Goal: Task Accomplishment & Management: Complete application form

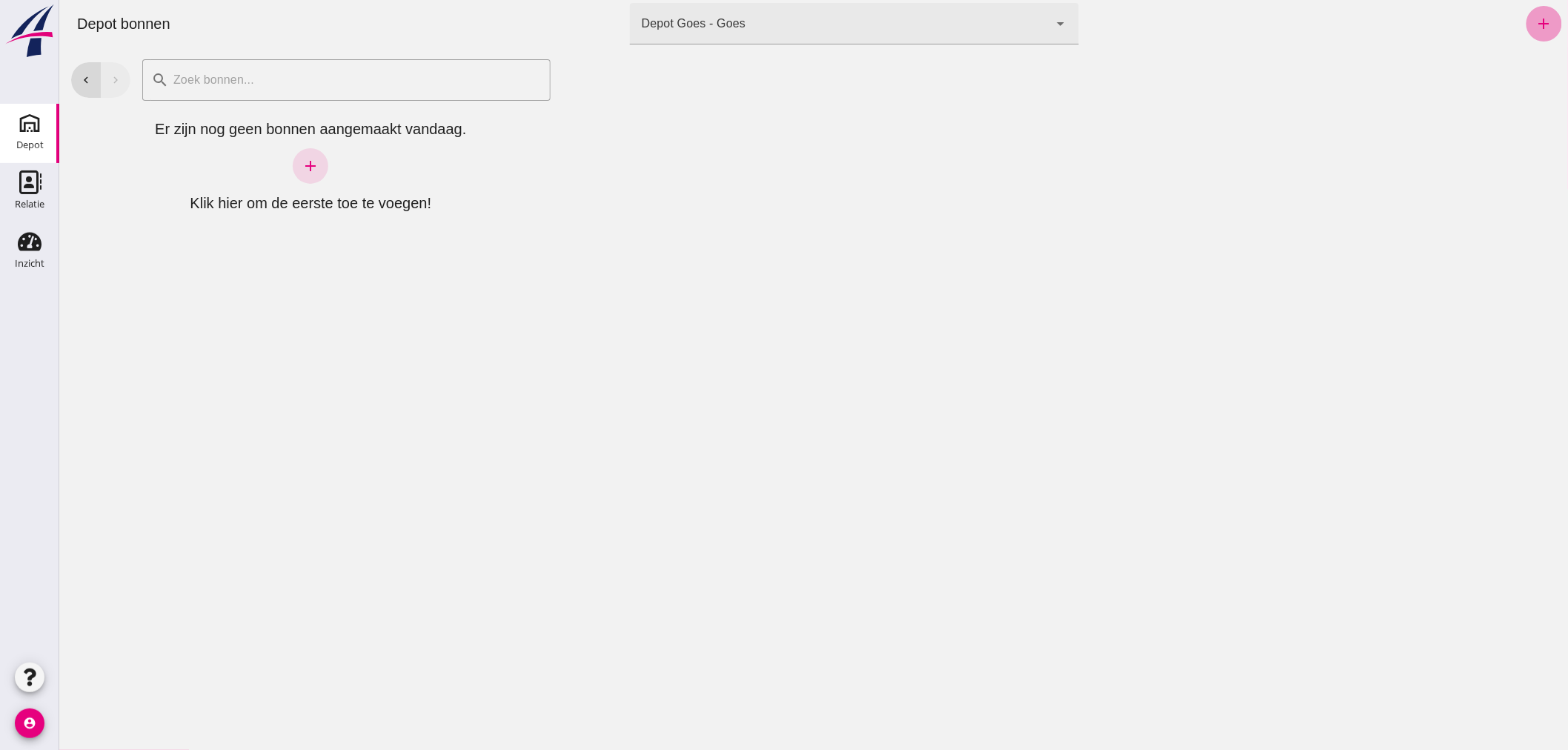
click at [1537, 22] on icon "add" at bounding box center [1543, 23] width 17 height 17
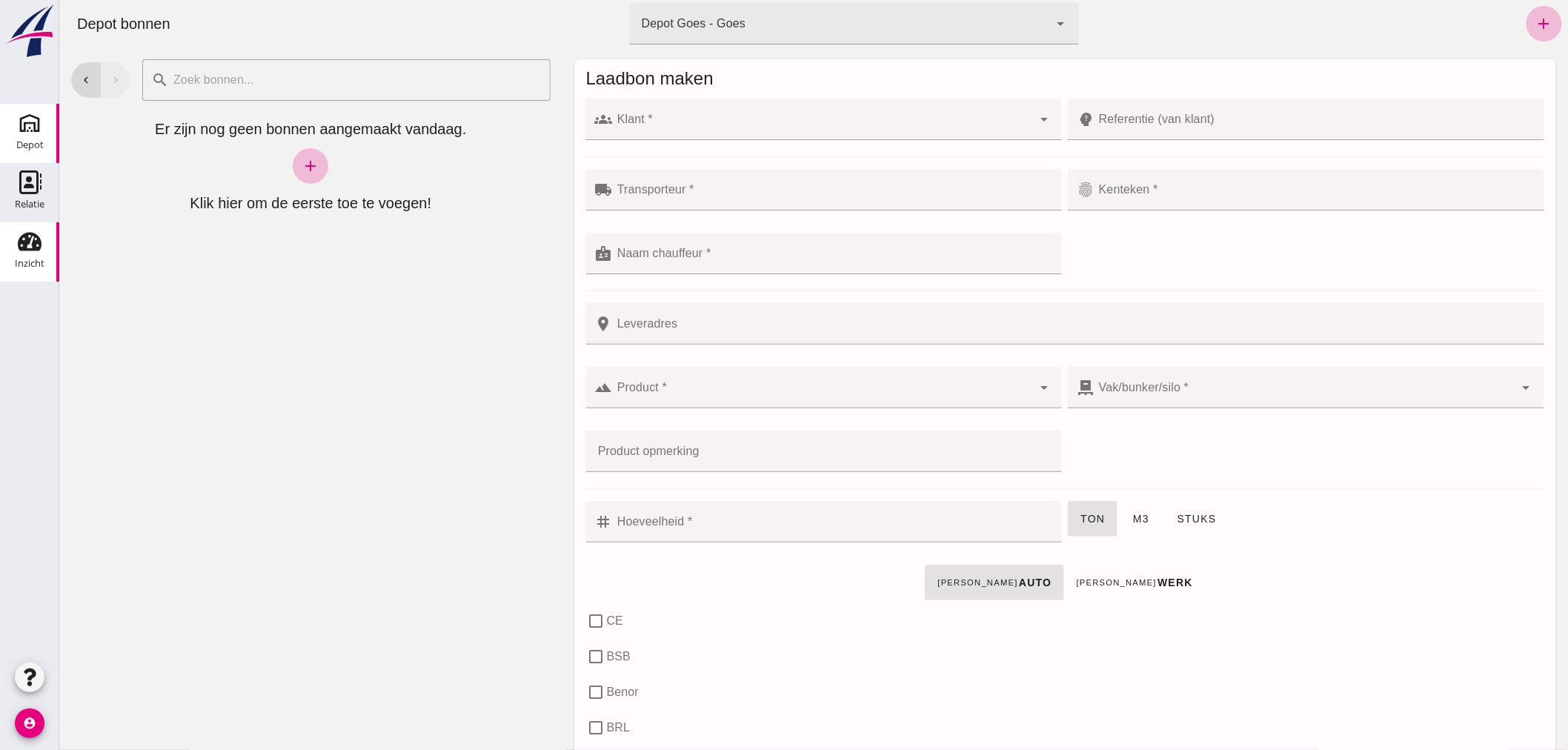
click at [32, 246] on use at bounding box center [29, 242] width 23 height 18
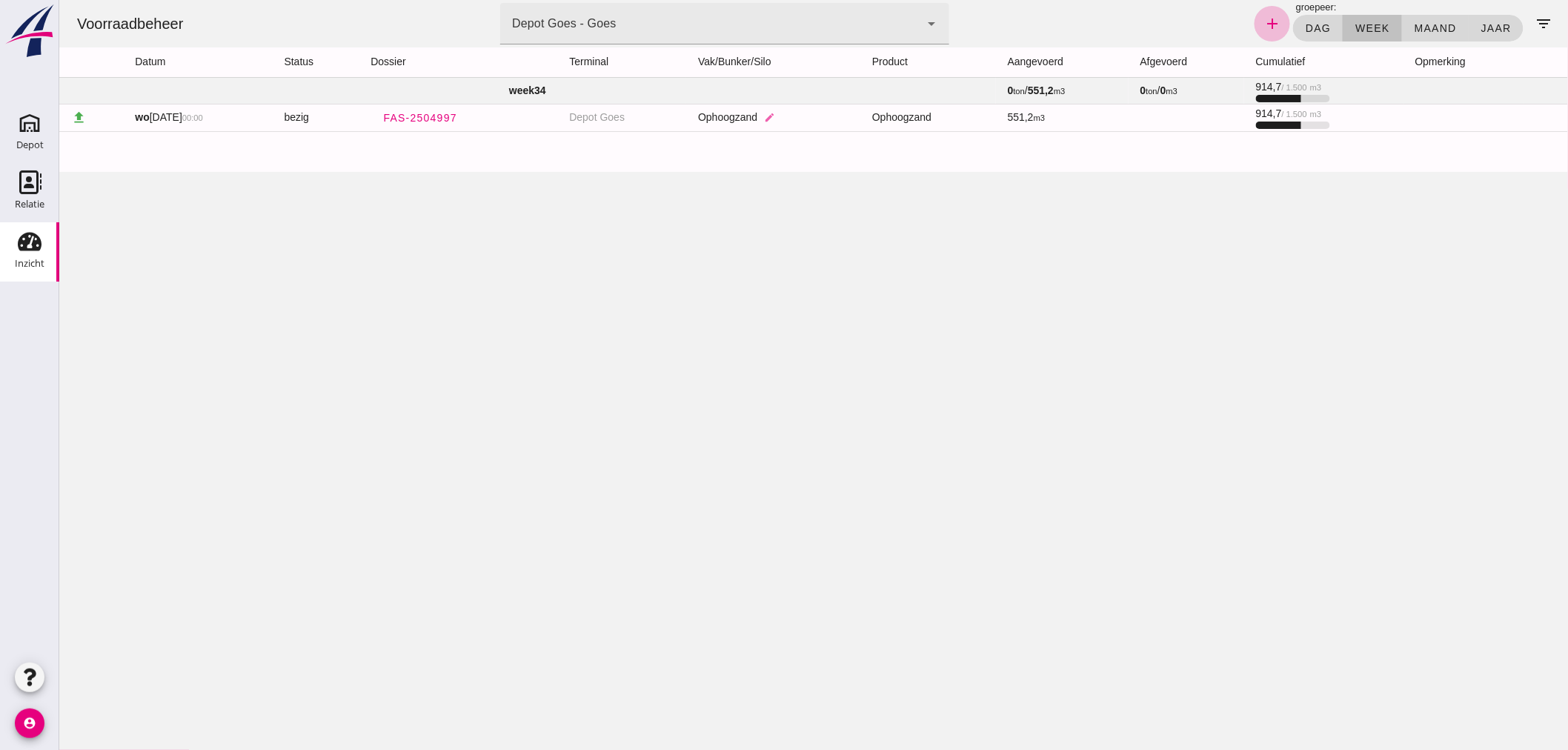
click at [573, 85] on td "week 34" at bounding box center [526, 91] width 936 height 27
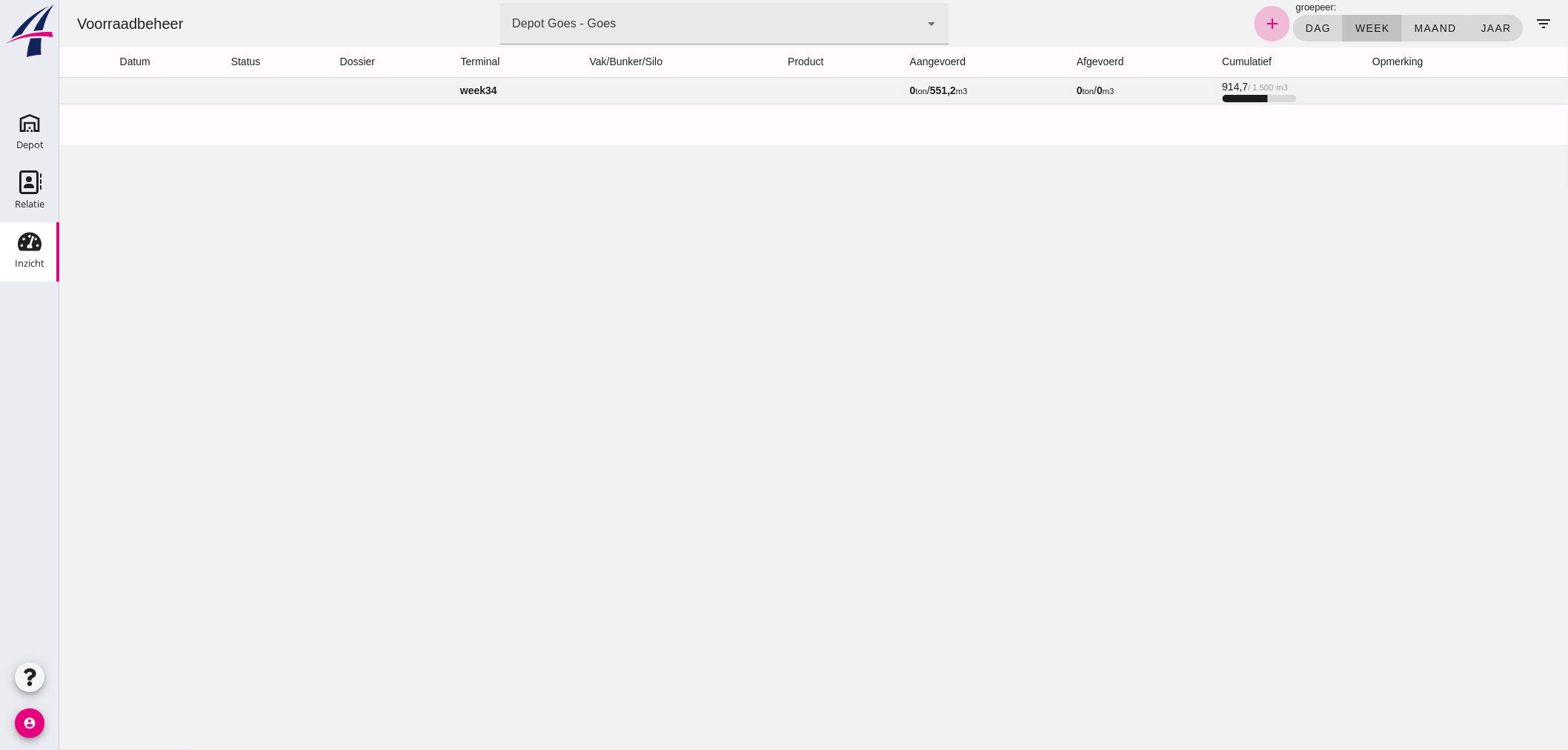
click at [531, 85] on td "week 34" at bounding box center [478, 91] width 839 height 27
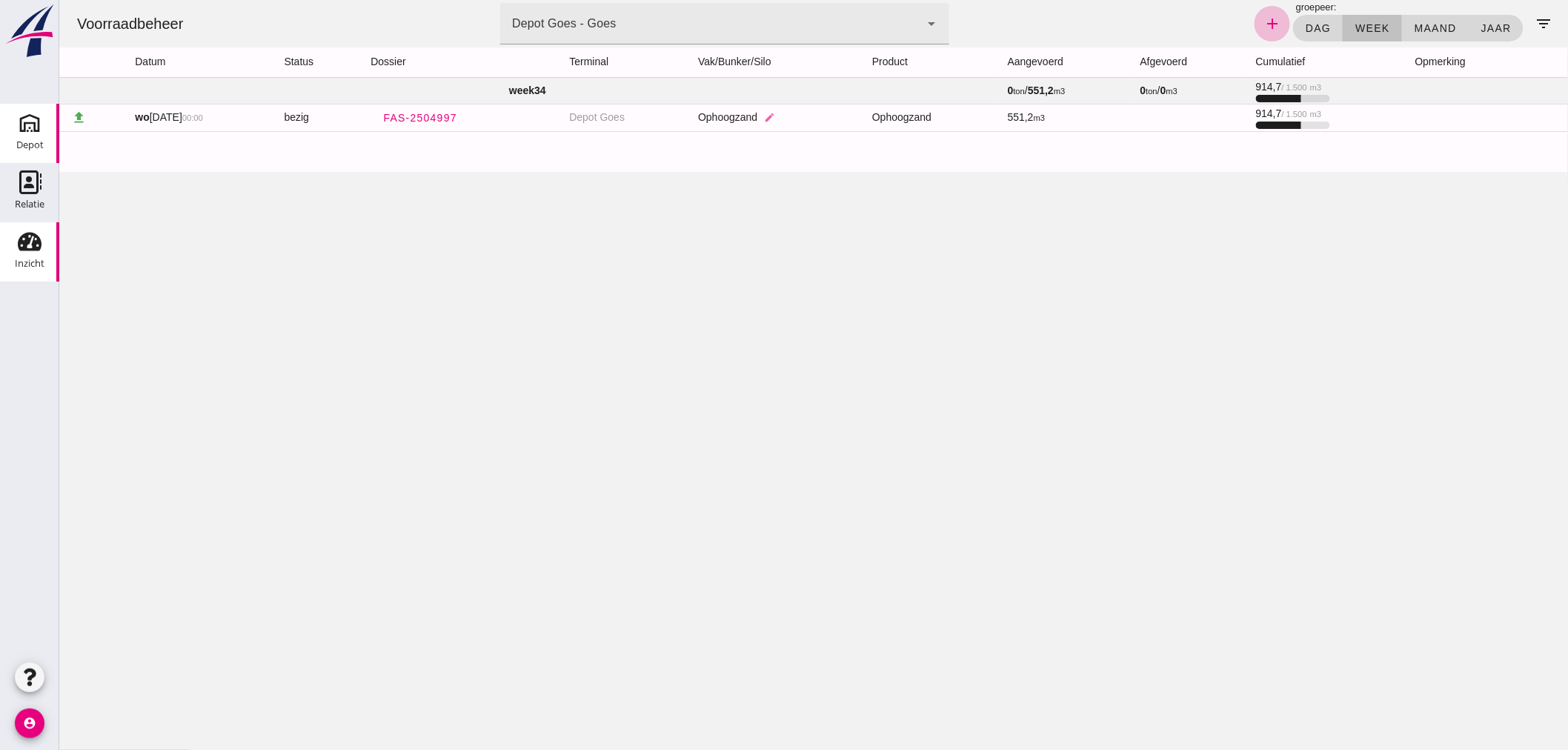
click at [40, 135] on div "Depot" at bounding box center [30, 145] width 27 height 21
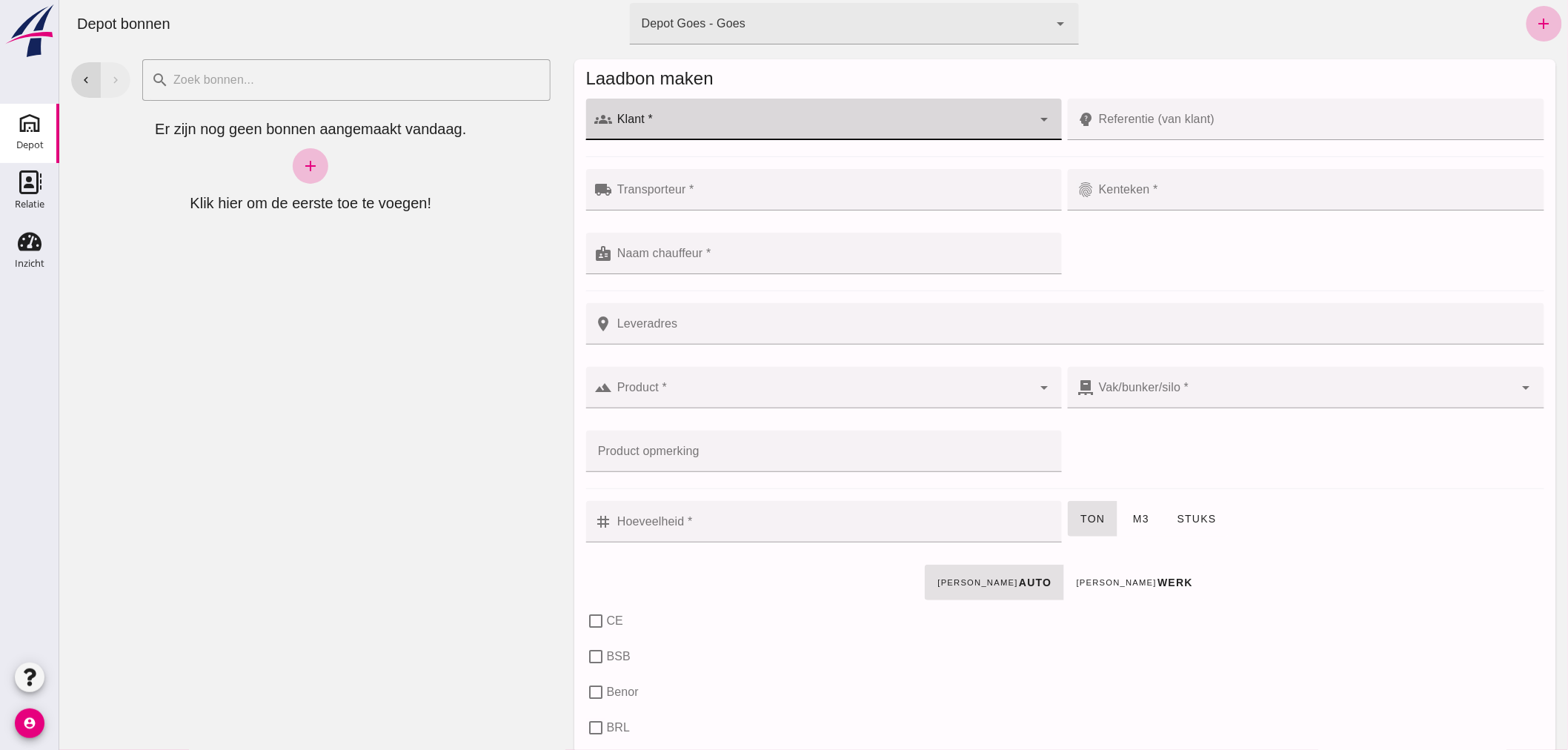
click at [723, 122] on input "Klant *" at bounding box center [821, 127] width 420 height 17
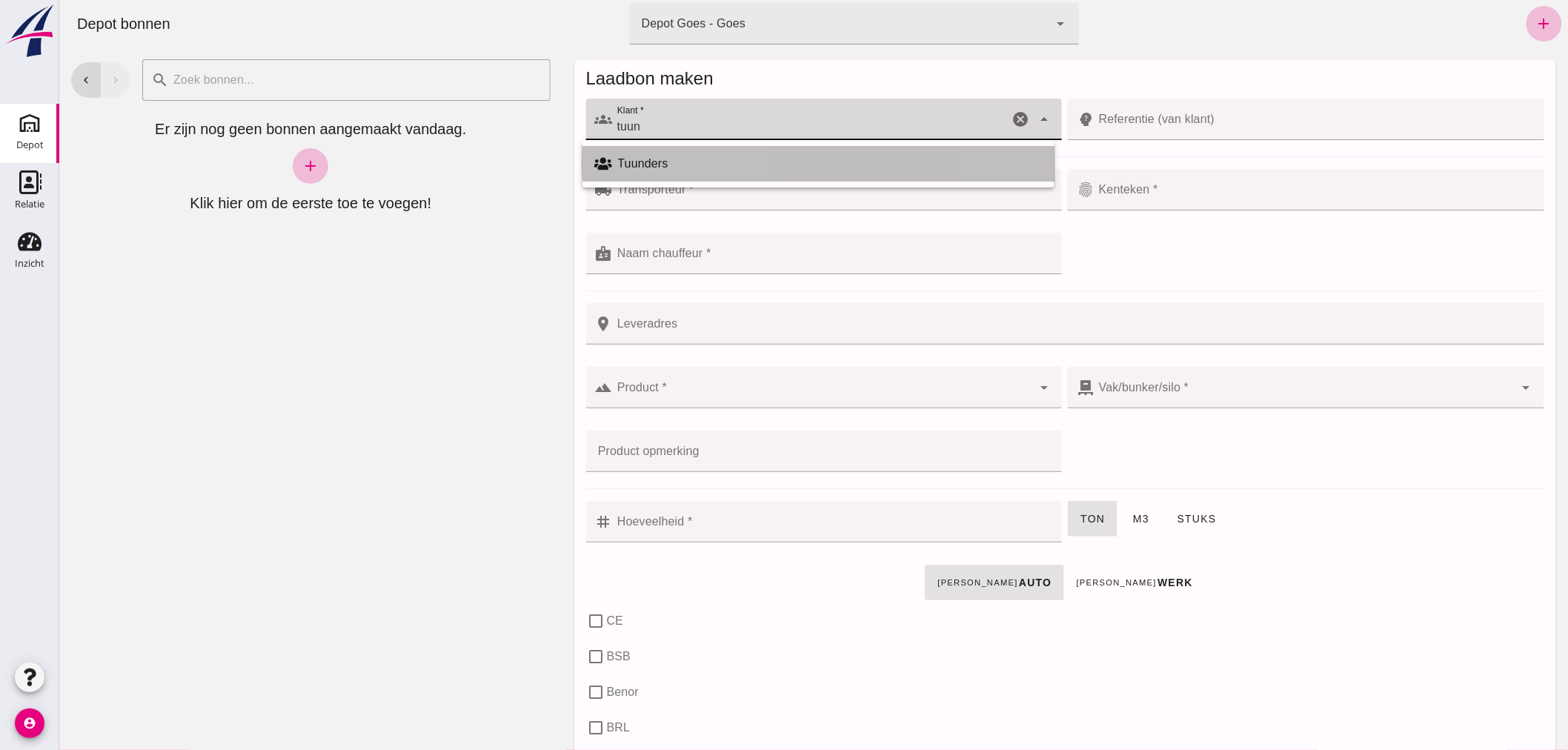
click at [662, 161] on div "Tuunders" at bounding box center [830, 163] width 424 height 17
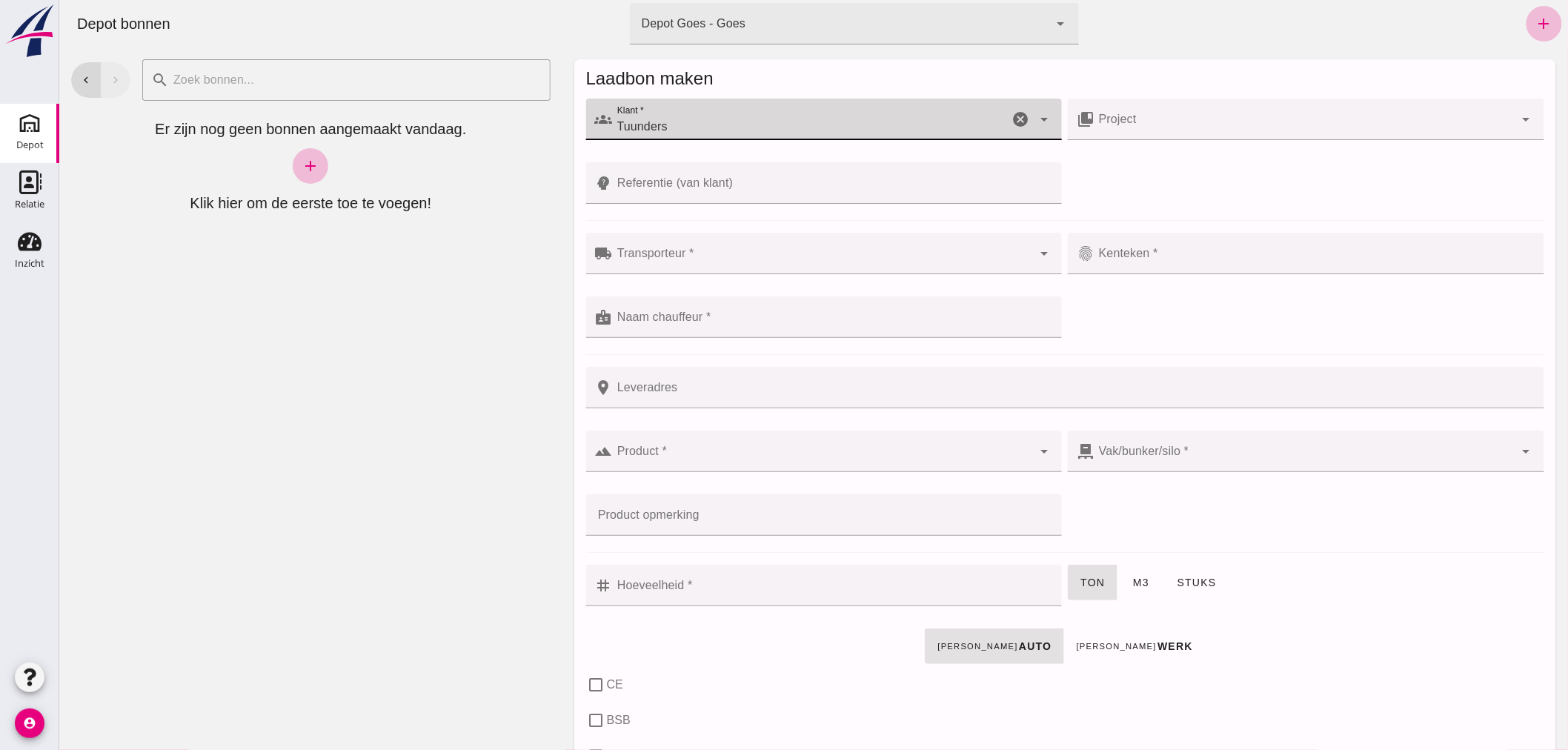
type input "Tuunders"
click at [741, 190] on input "Referentie (van klant)" at bounding box center [832, 183] width 441 height 42
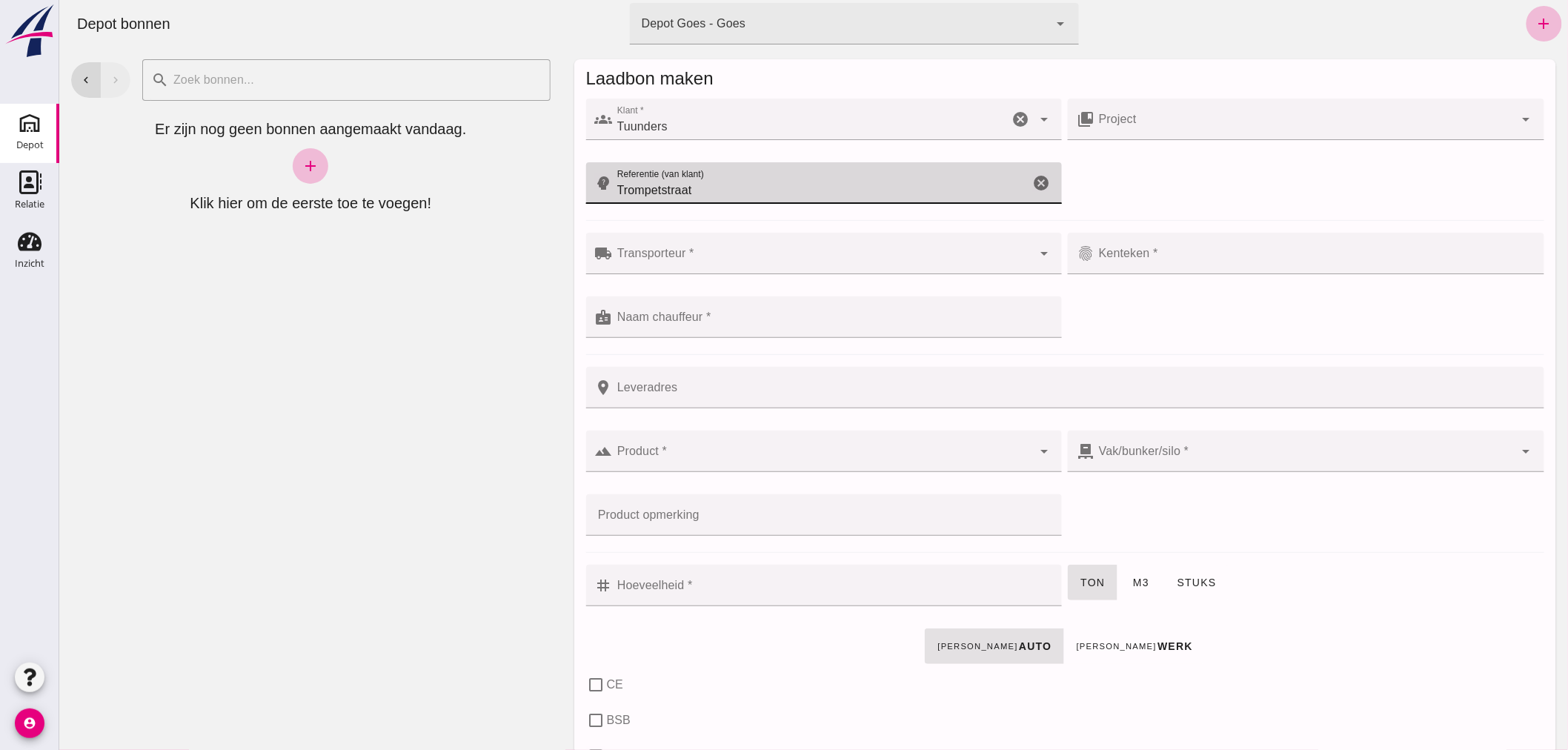
type input "Trompetstraat"
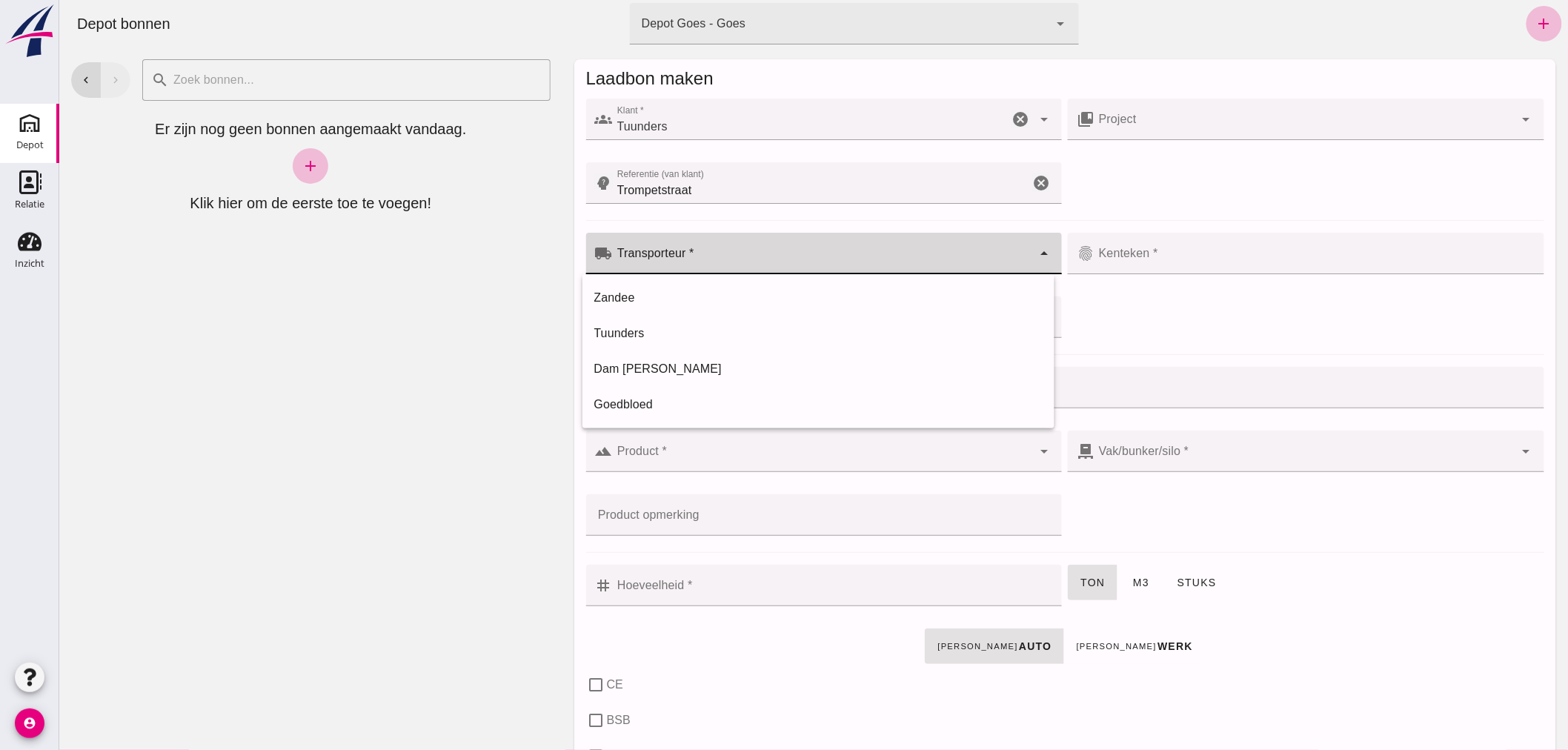
click at [732, 255] on input "Transporteur *" at bounding box center [821, 261] width 420 height 17
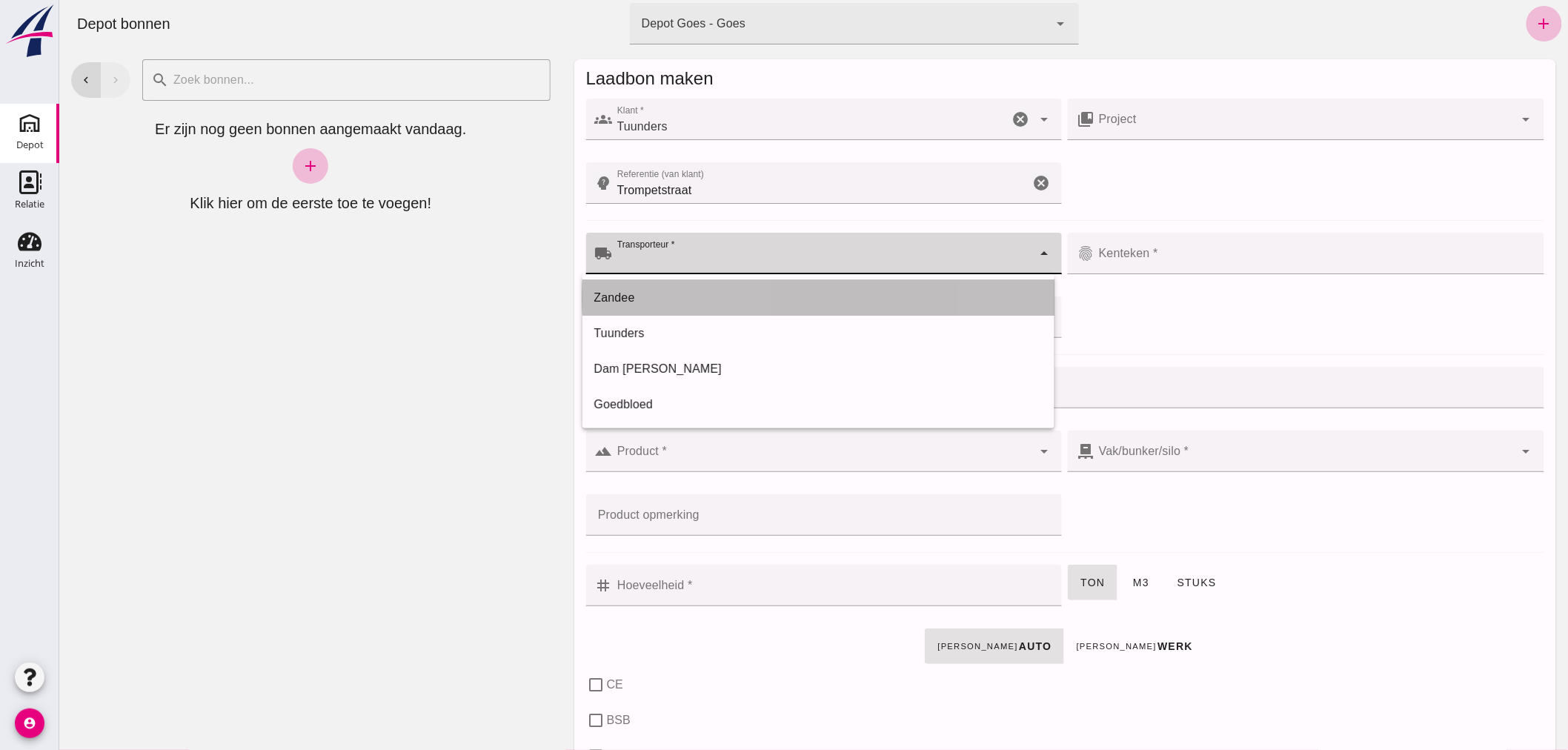
click at [704, 293] on div "Zandee" at bounding box center [817, 297] width 449 height 17
type input "Zandee"
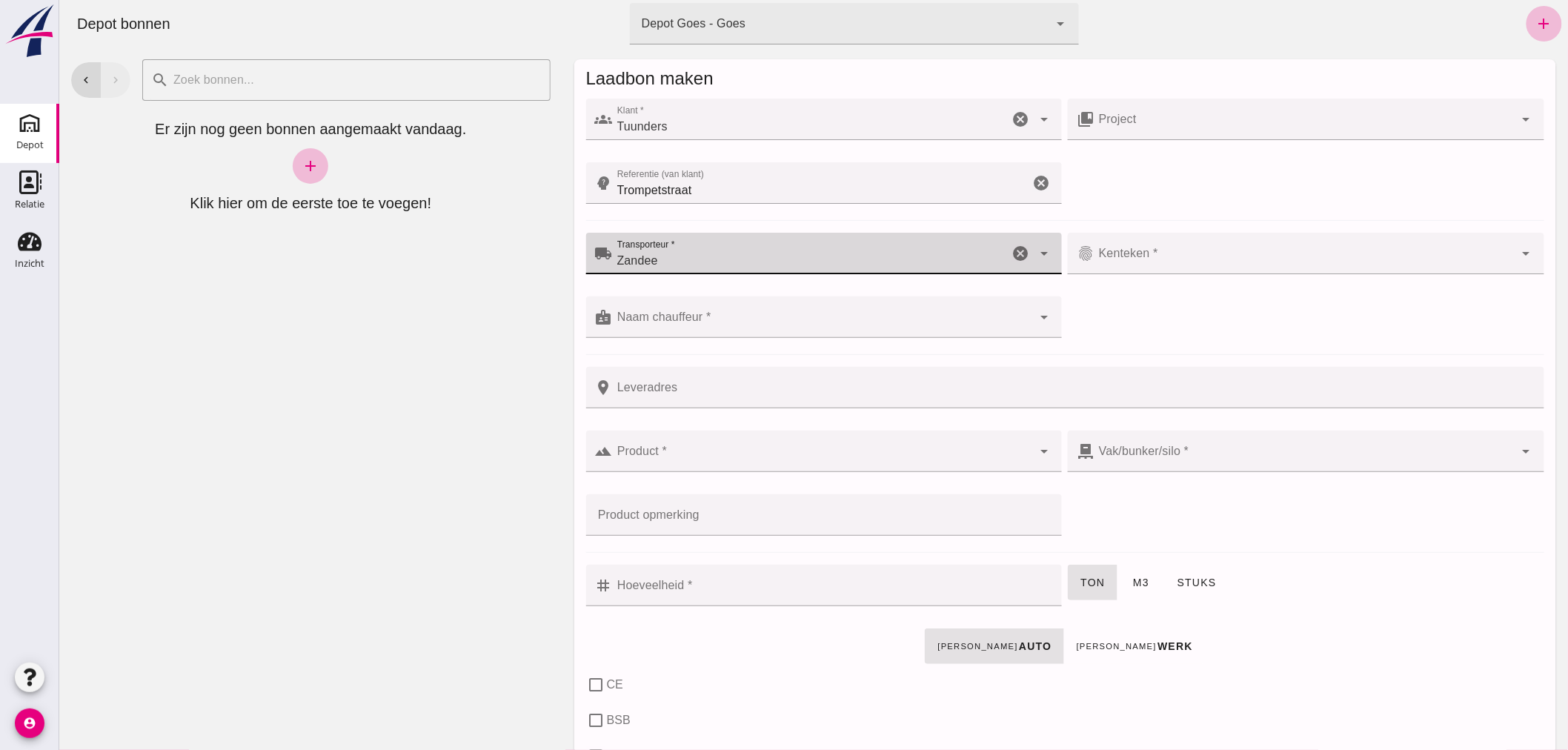
click at [1160, 258] on input "Kenteken *" at bounding box center [1303, 261] width 420 height 17
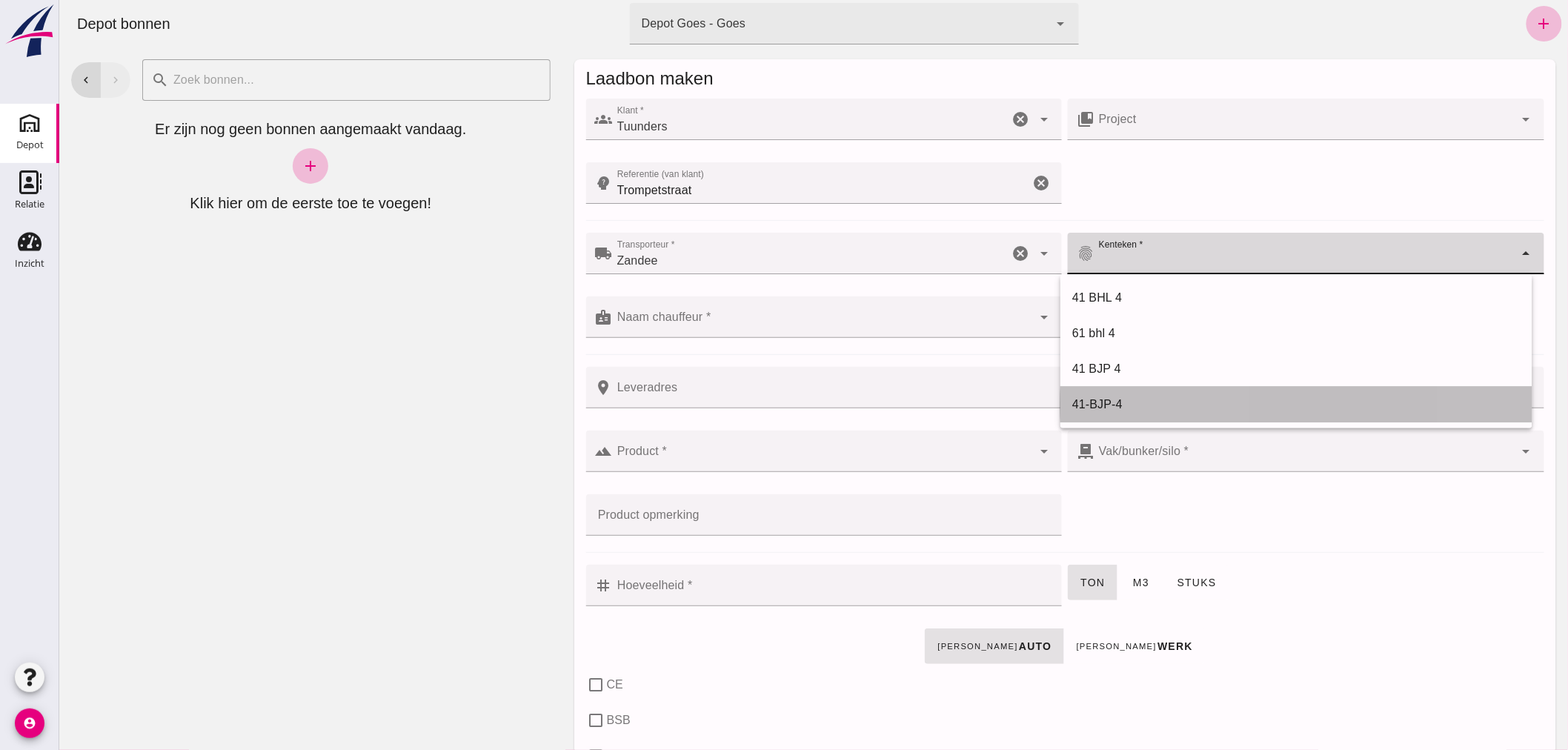
click at [1121, 402] on div "41-BJP-4" at bounding box center [1295, 404] width 449 height 17
type input "41-BJP-4"
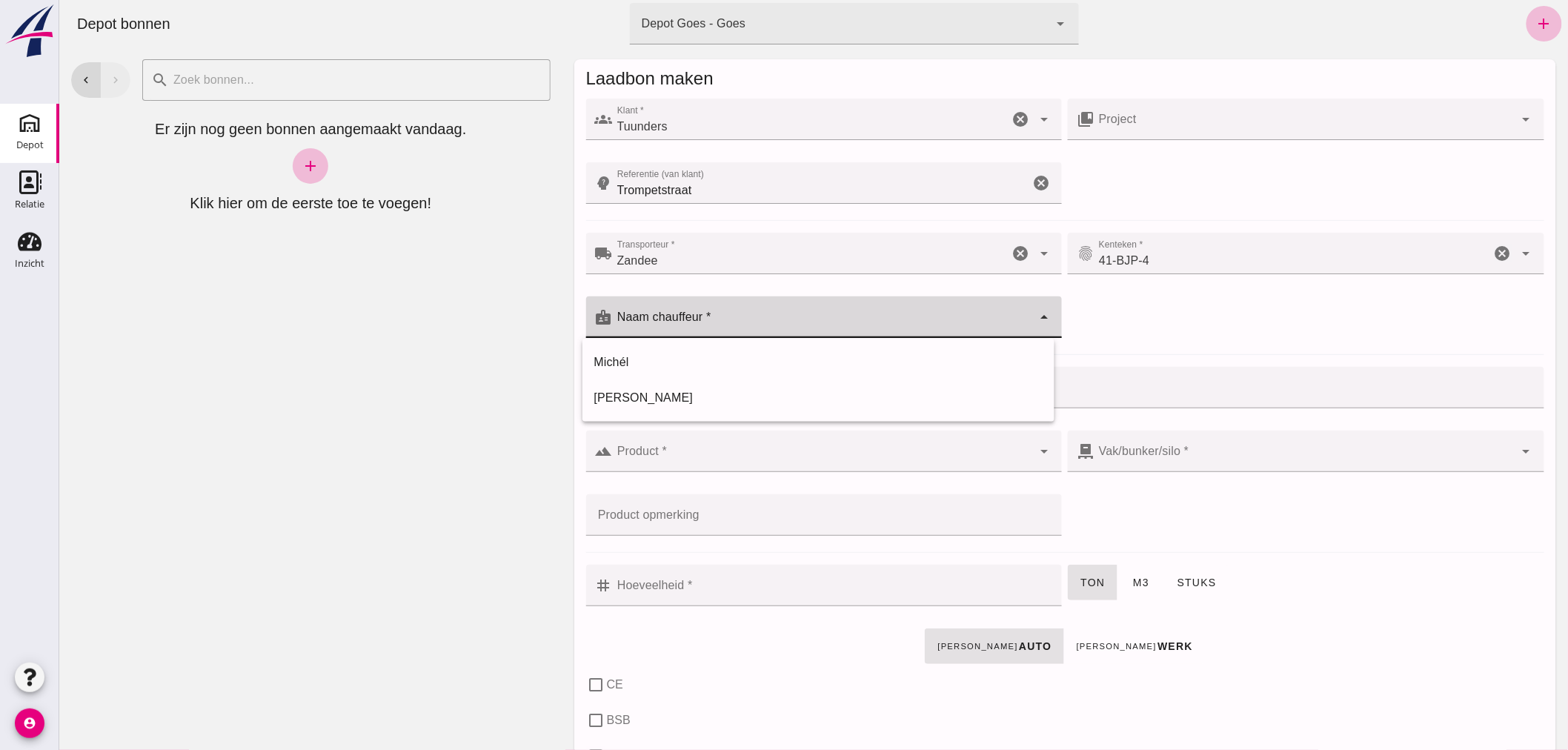
click at [737, 315] on input "Naam chauffeur *" at bounding box center [821, 324] width 420 height 17
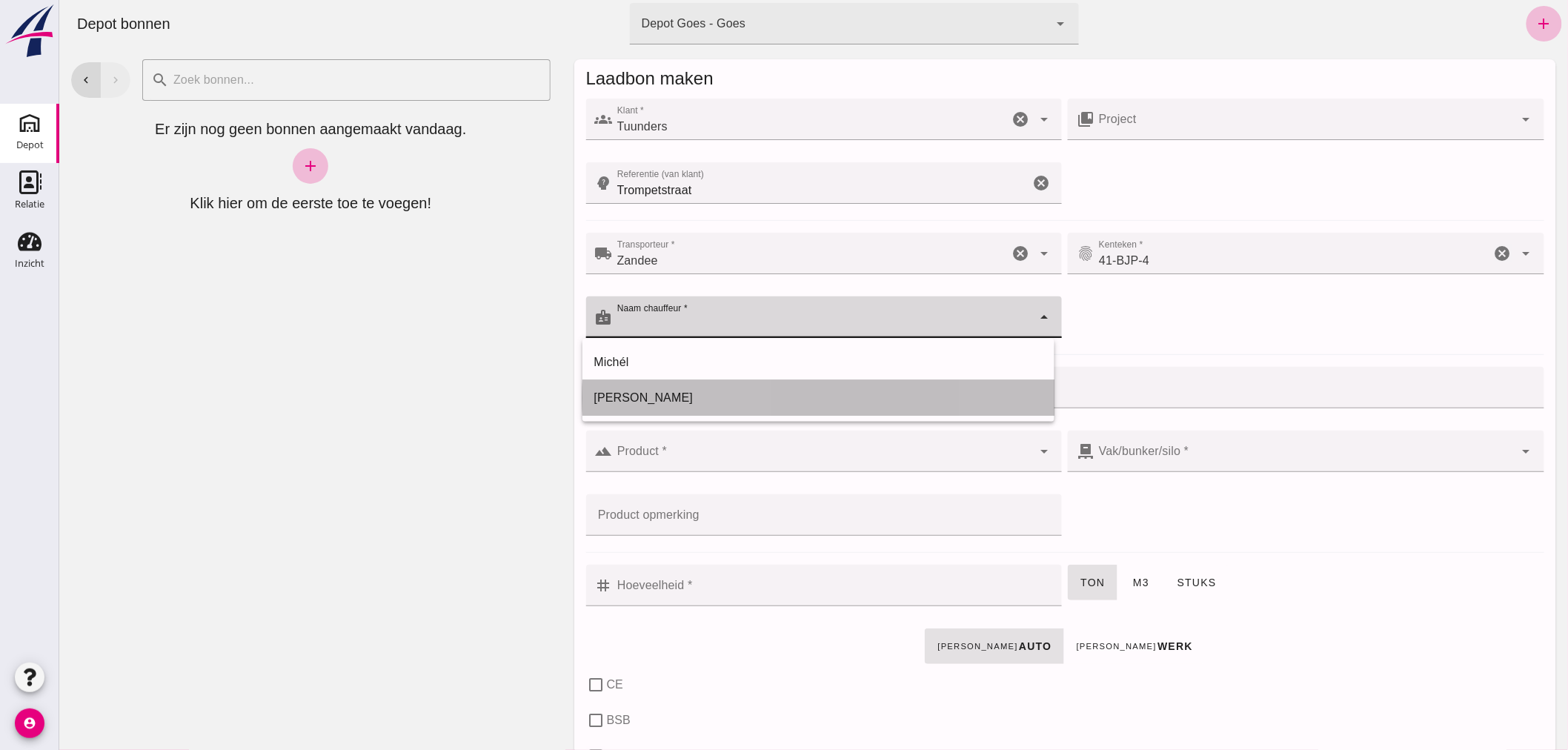
click at [657, 395] on div "[PERSON_NAME]" at bounding box center [817, 397] width 449 height 17
type input "[PERSON_NAME]"
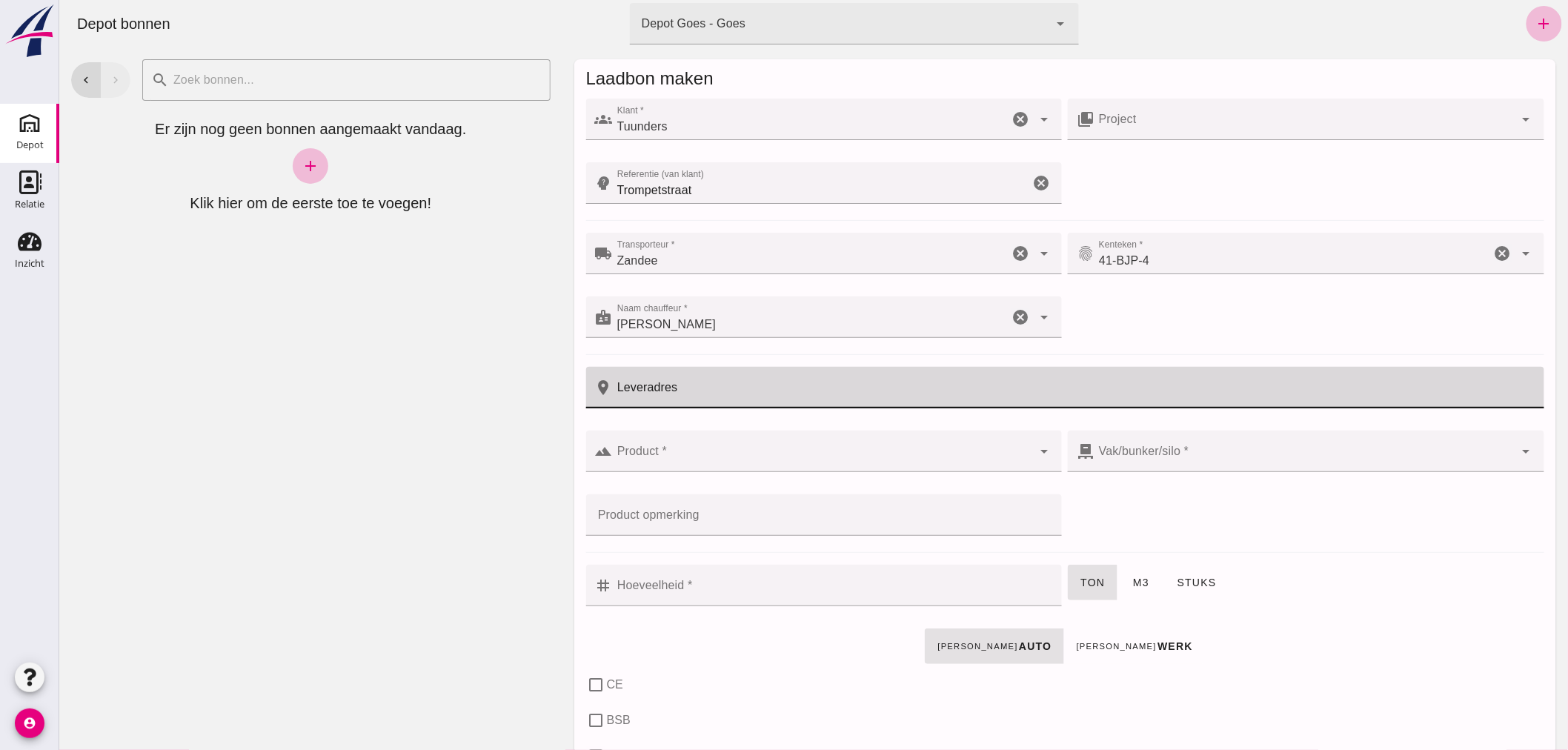
click at [688, 395] on input "Leveradres" at bounding box center [1073, 388] width 922 height 42
type input "Goes"
click at [707, 450] on input "Product *" at bounding box center [821, 458] width 420 height 17
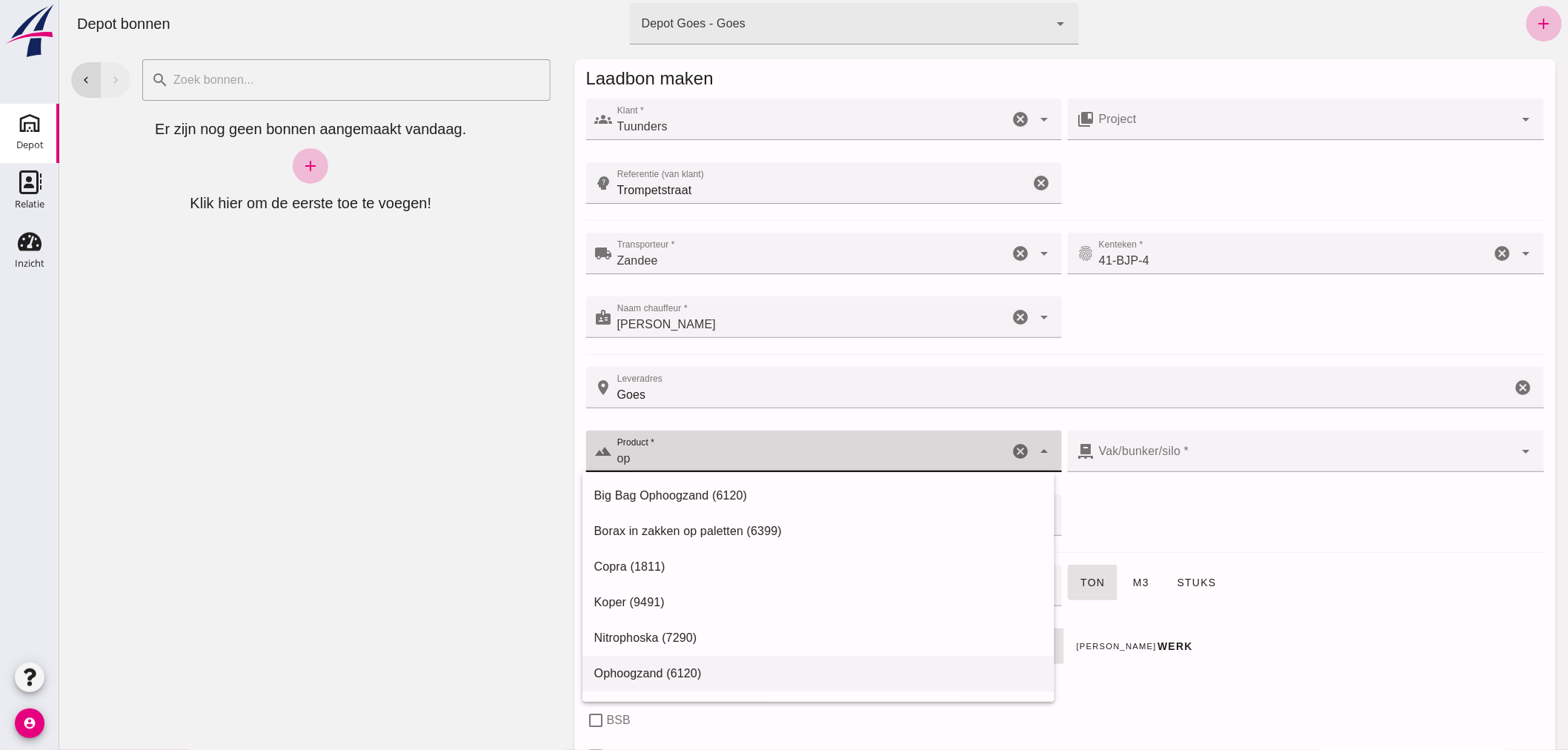
click at [692, 669] on div "Ophoogzand (6120)" at bounding box center [817, 673] width 449 height 17
type input "Ophoogzand (6120)"
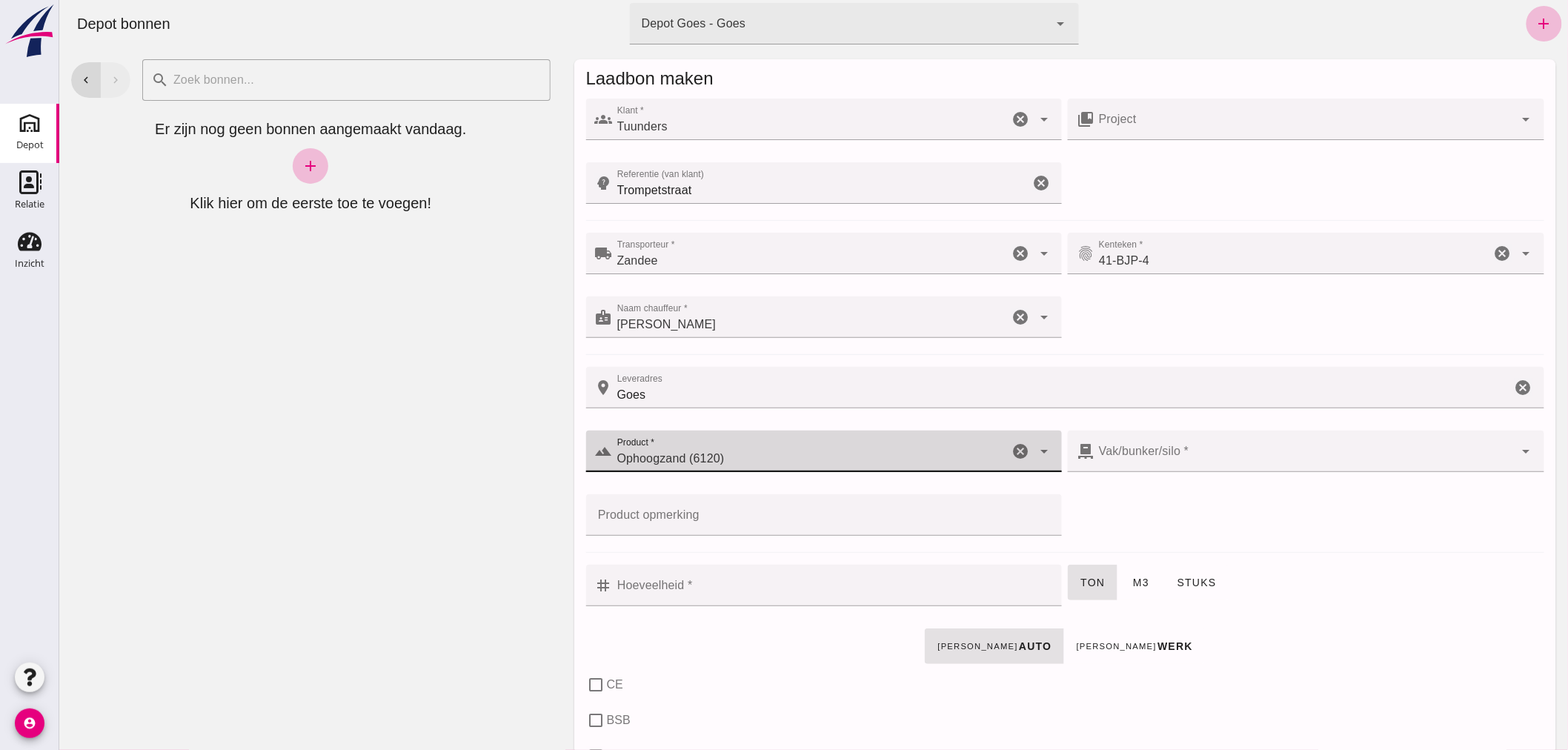
checkbox input "true"
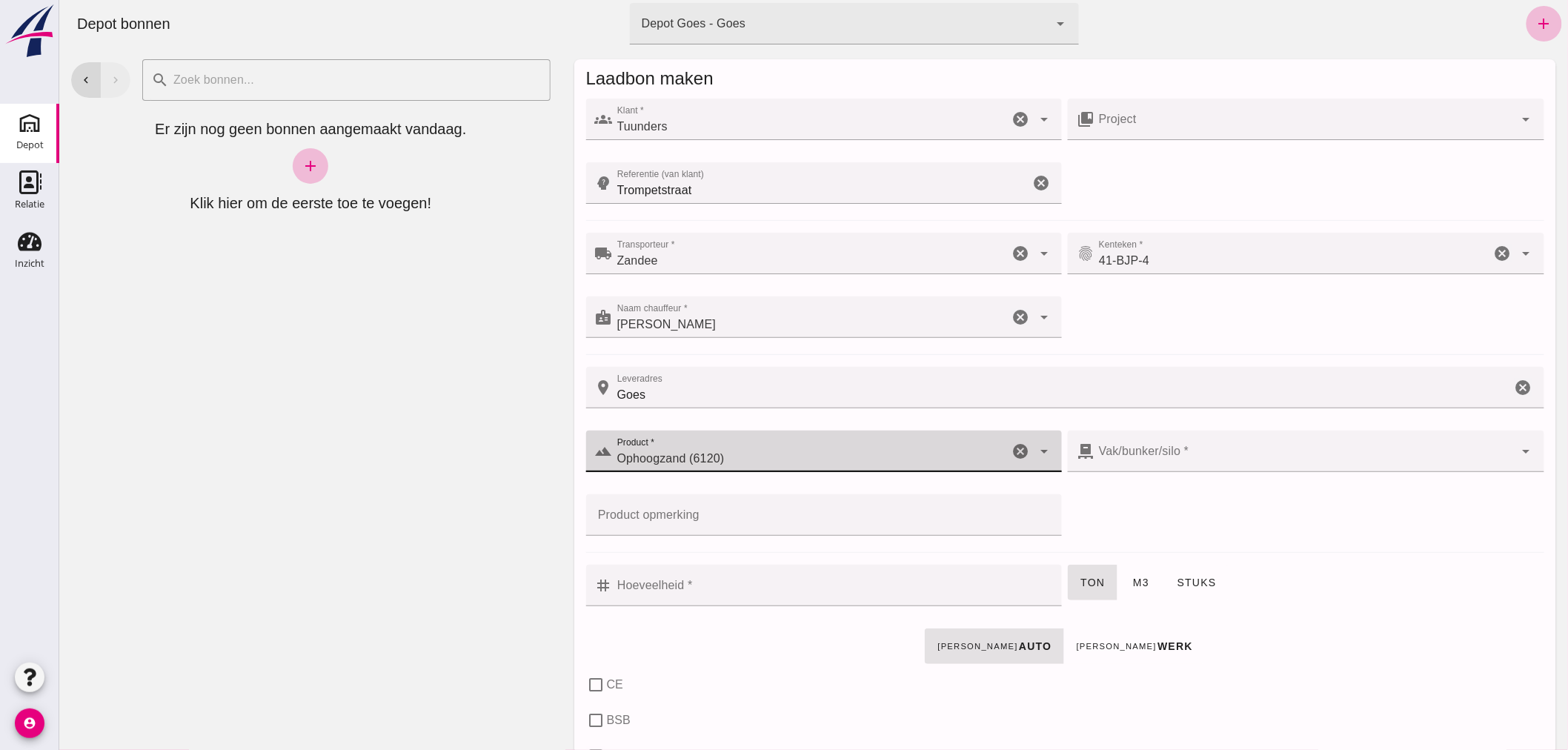
checkbox input "true"
type input "40"
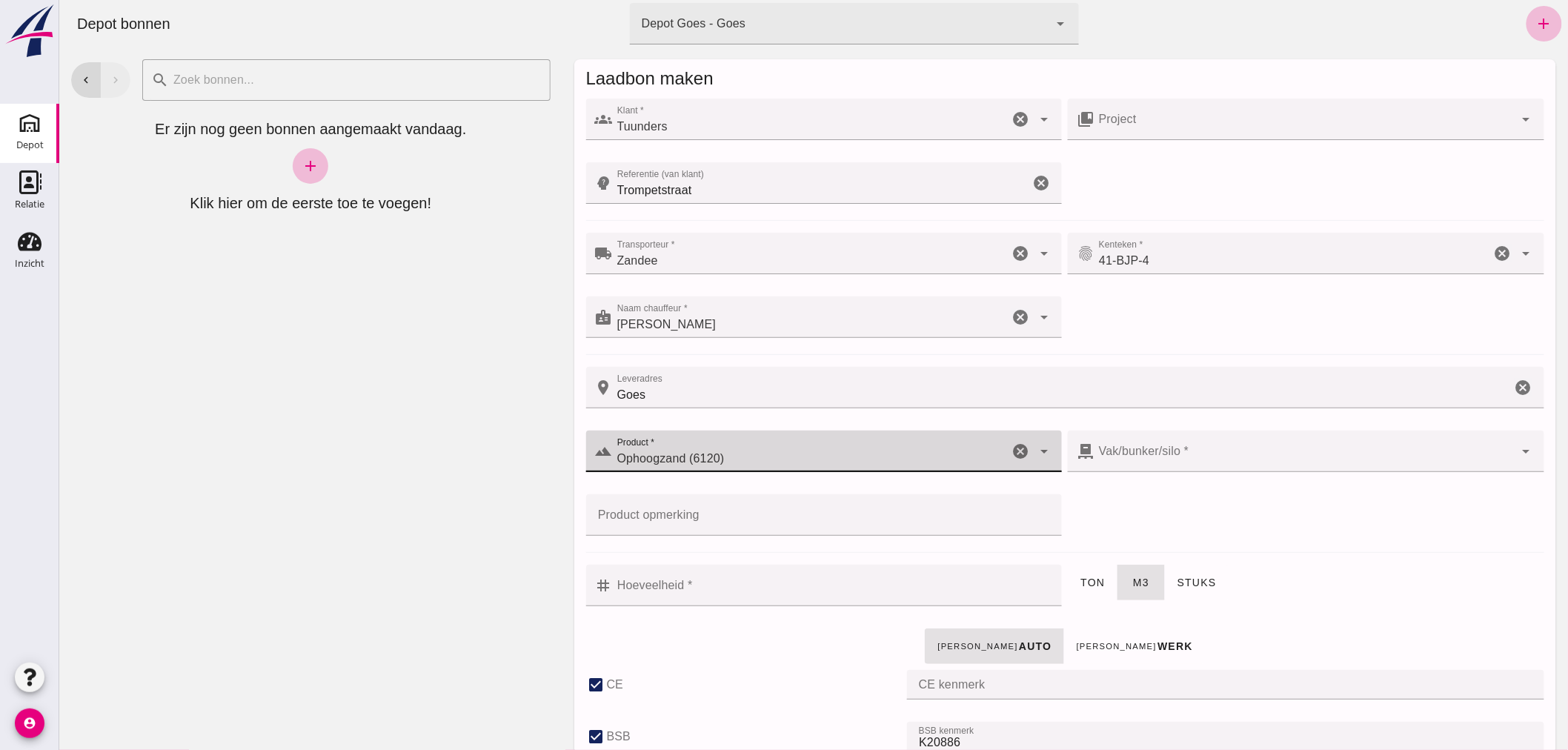
type input "Ophoogzand (6120)"
click at [1201, 443] on div at bounding box center [1303, 451] width 420 height 42
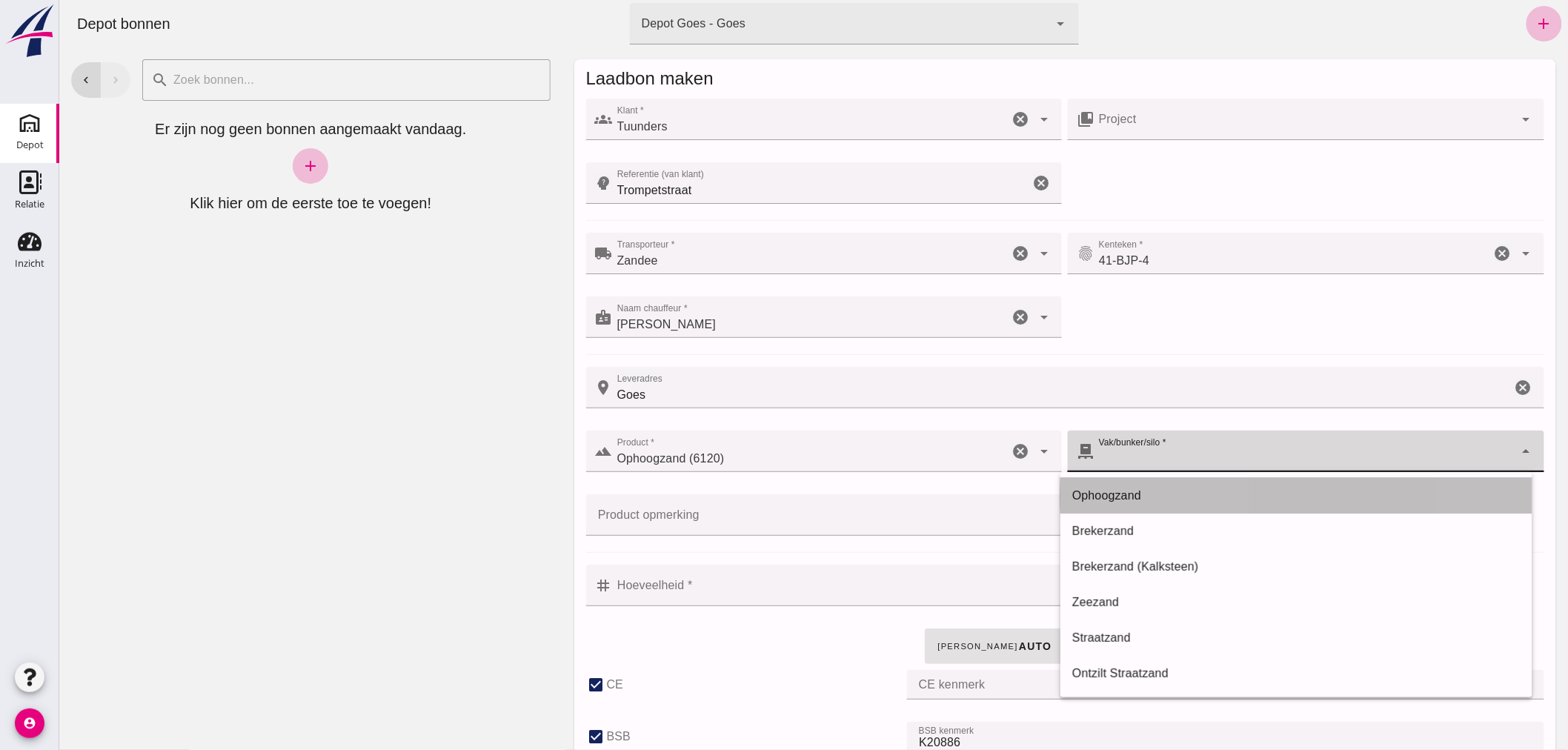
click at [1126, 494] on div "Ophoogzand" at bounding box center [1295, 495] width 449 height 17
type input "38"
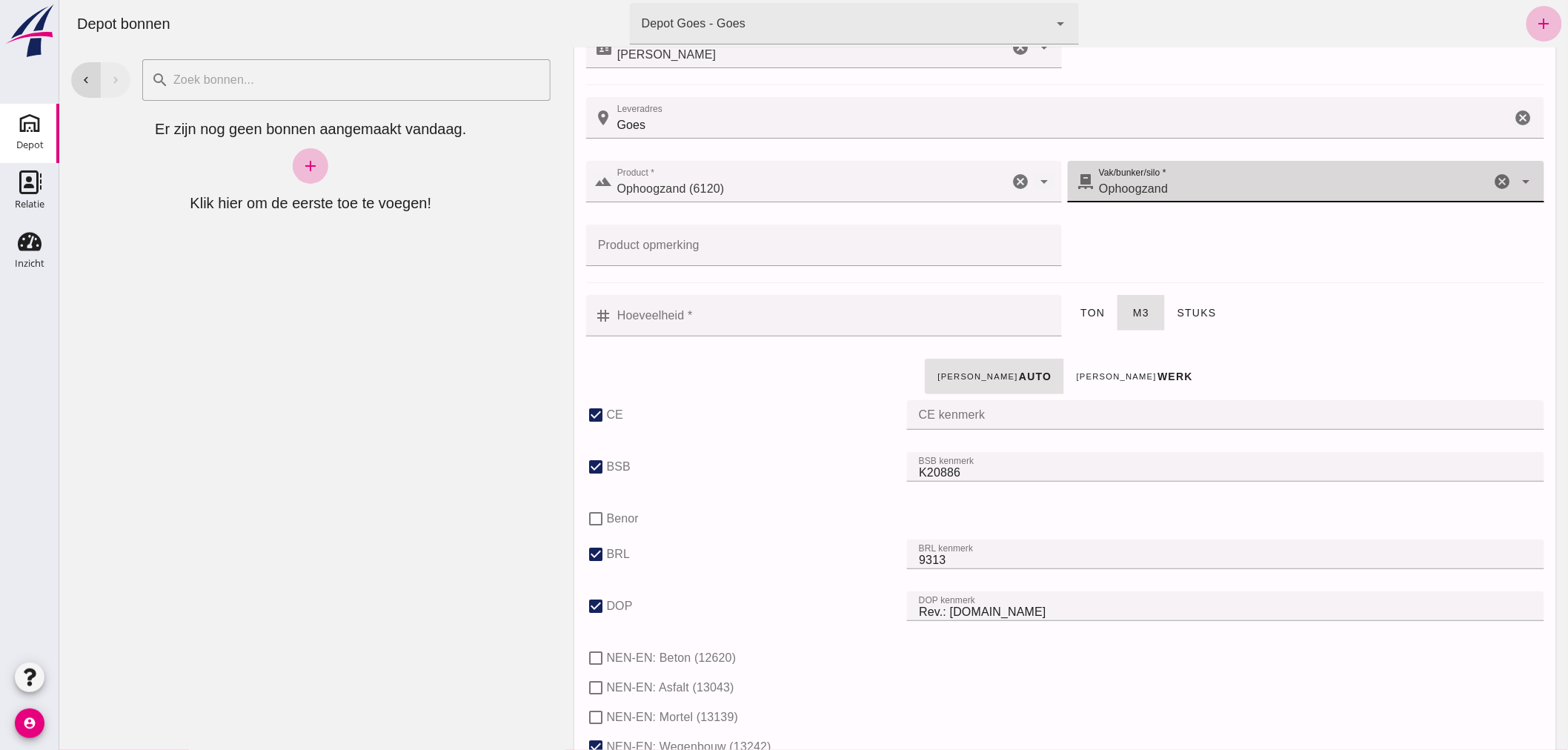
scroll to position [246, 0]
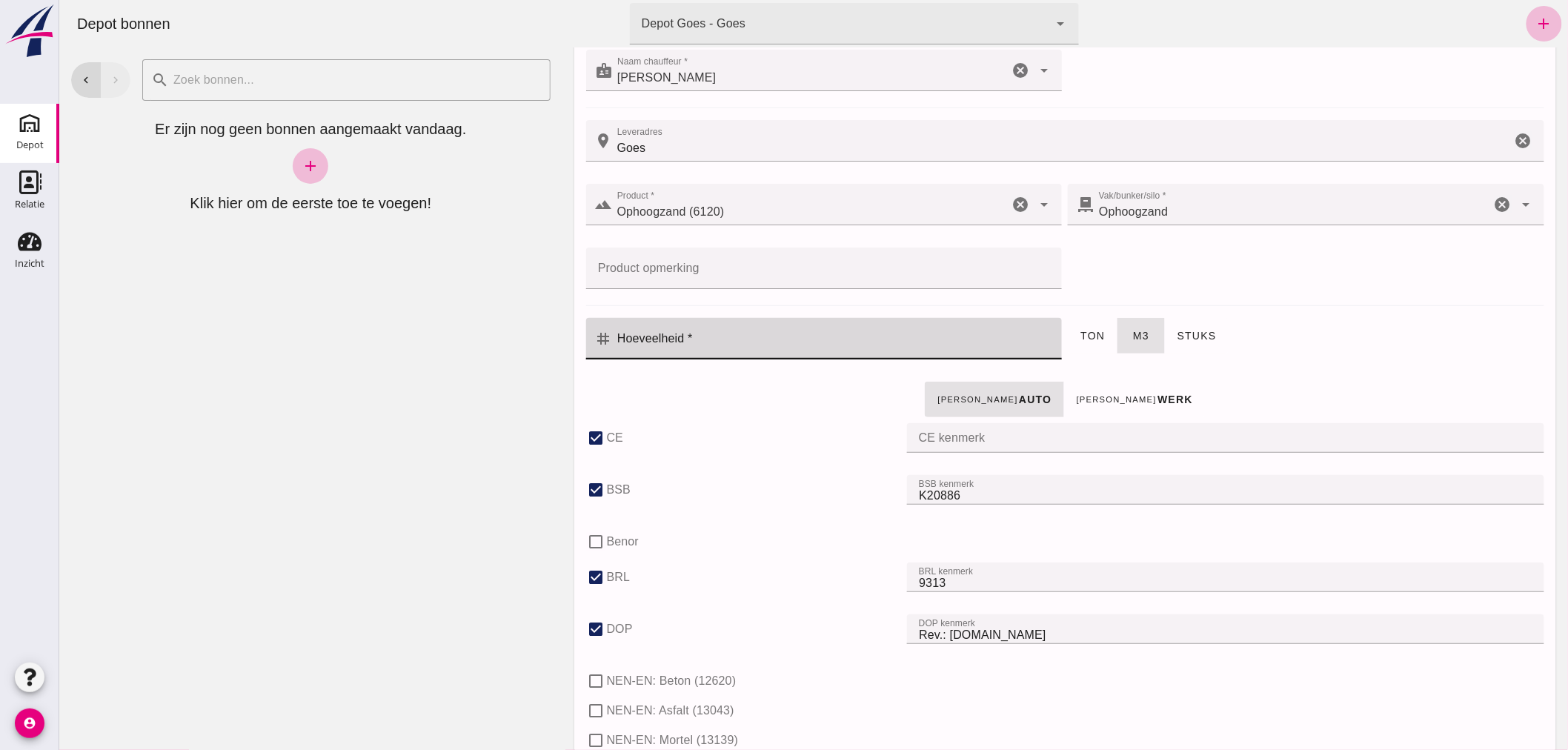
click at [788, 339] on input "Hoeveelheid *" at bounding box center [832, 339] width 441 height 42
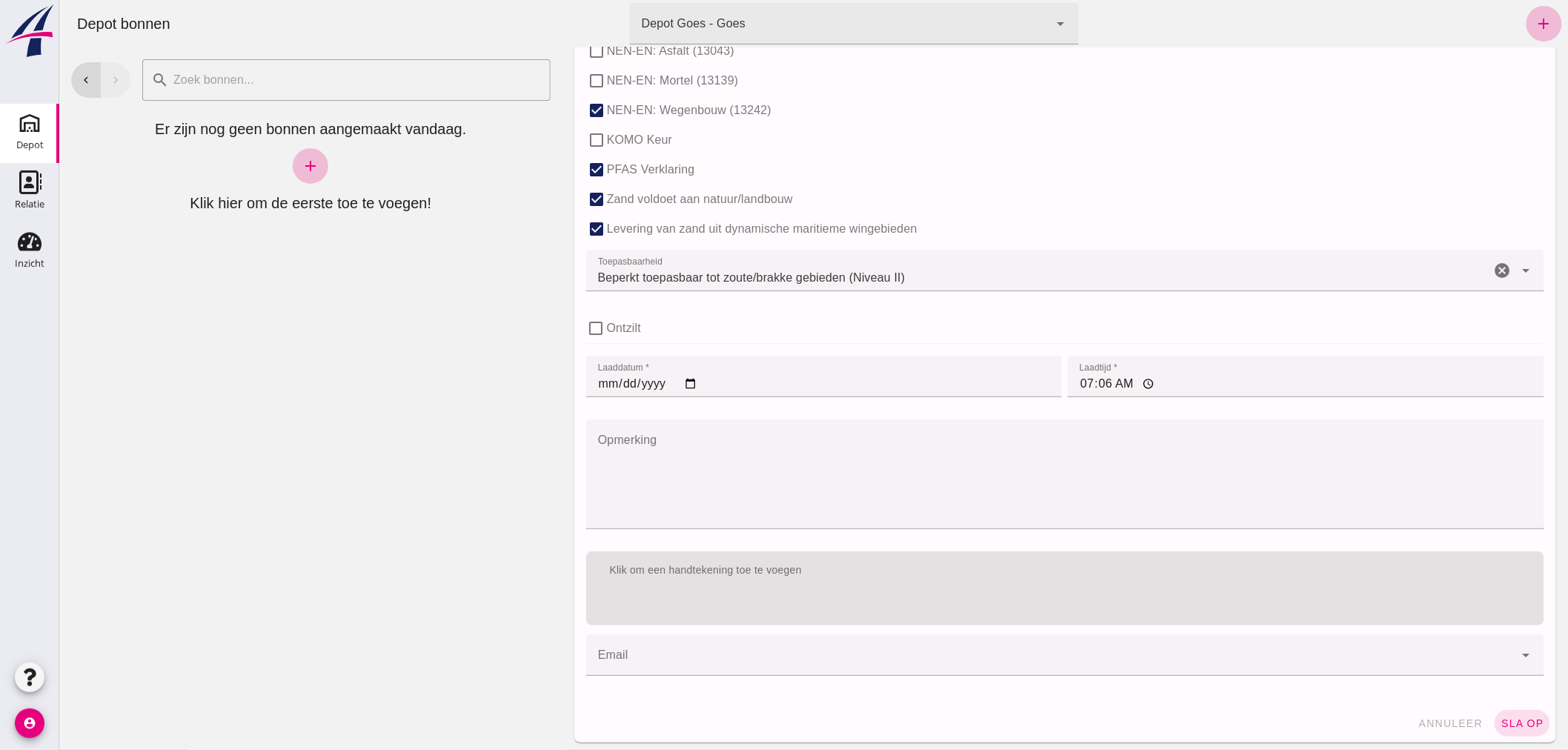
scroll to position [910, 0]
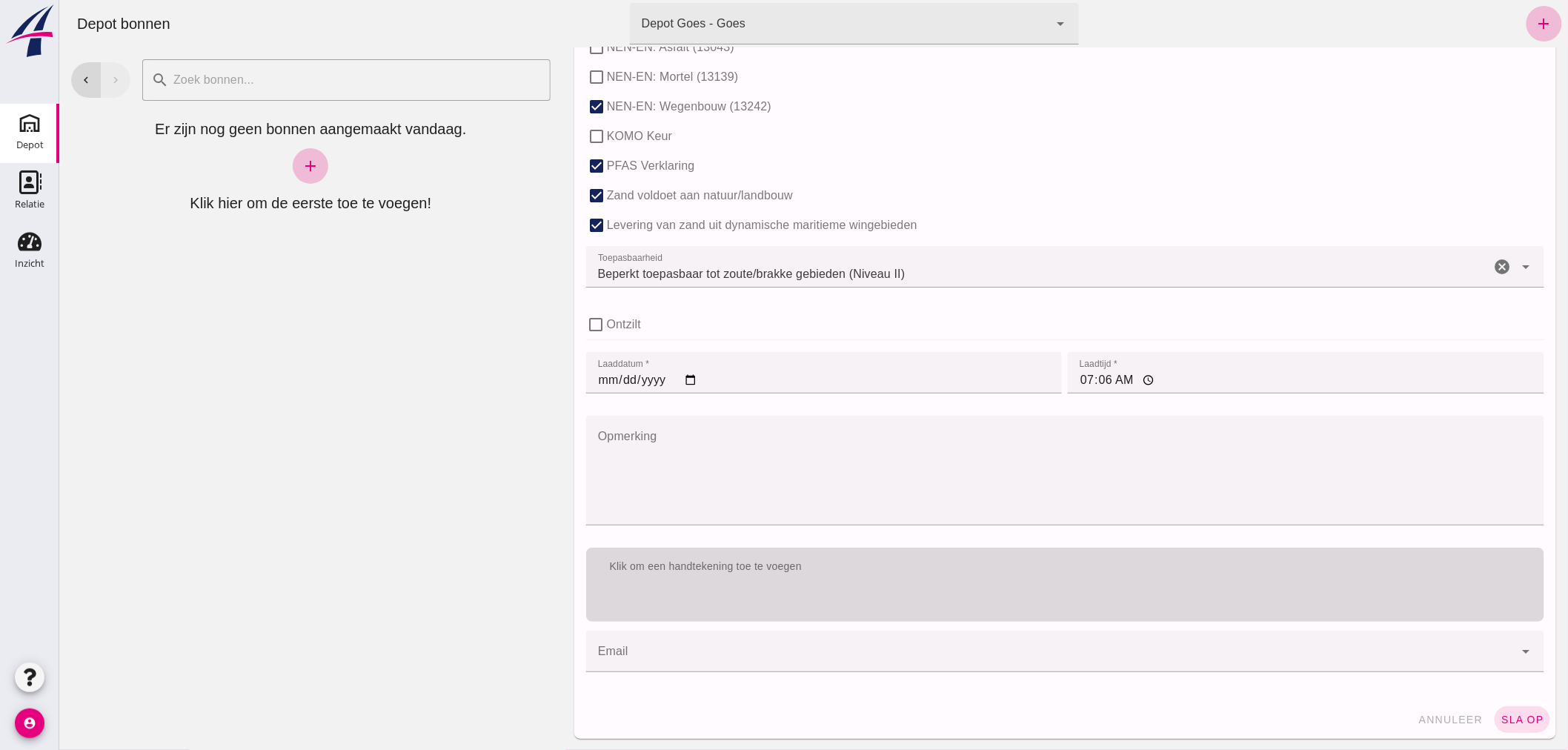
type input "7"
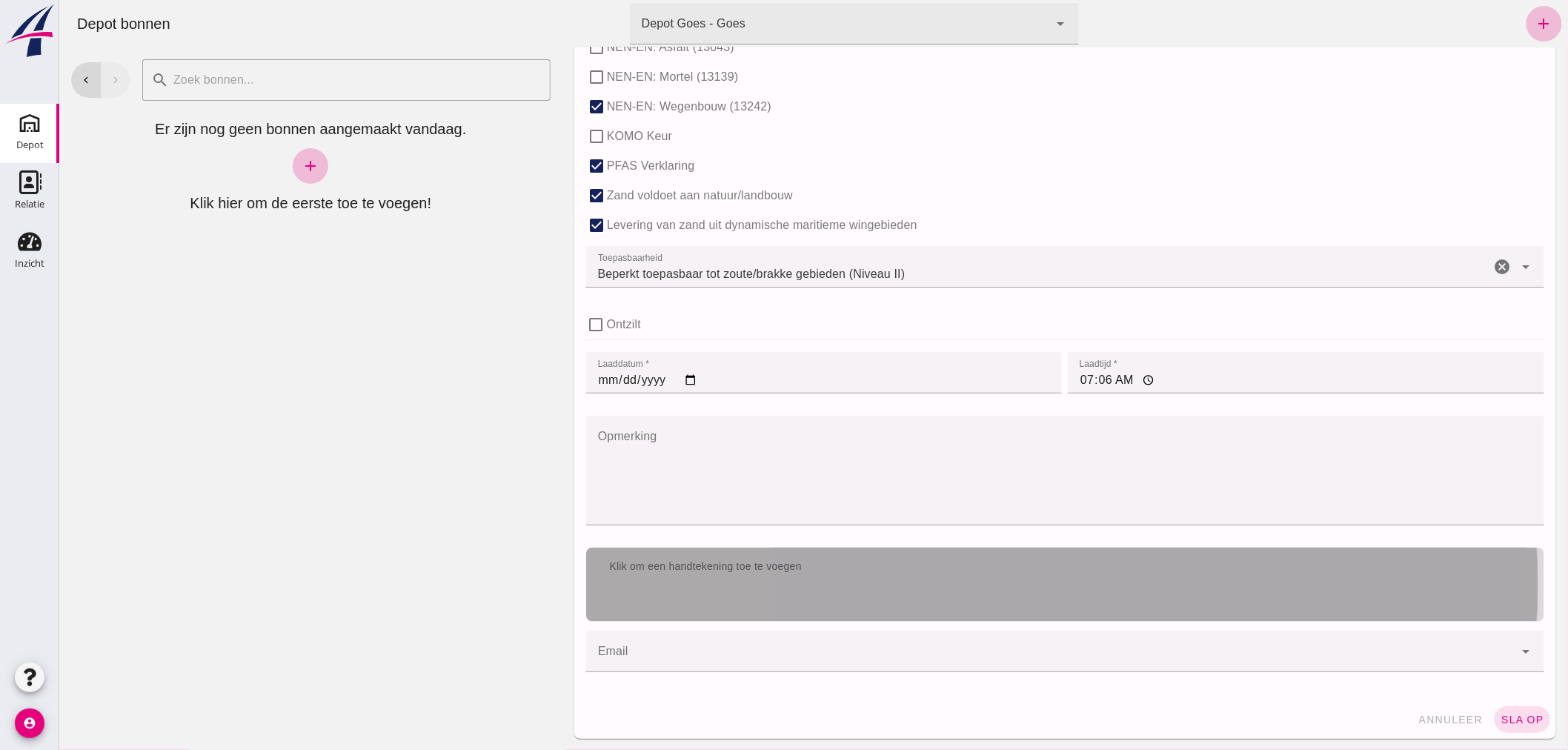
click at [915, 584] on div "Klik om een handtekening toe te voegen" at bounding box center [1064, 567] width 958 height 38
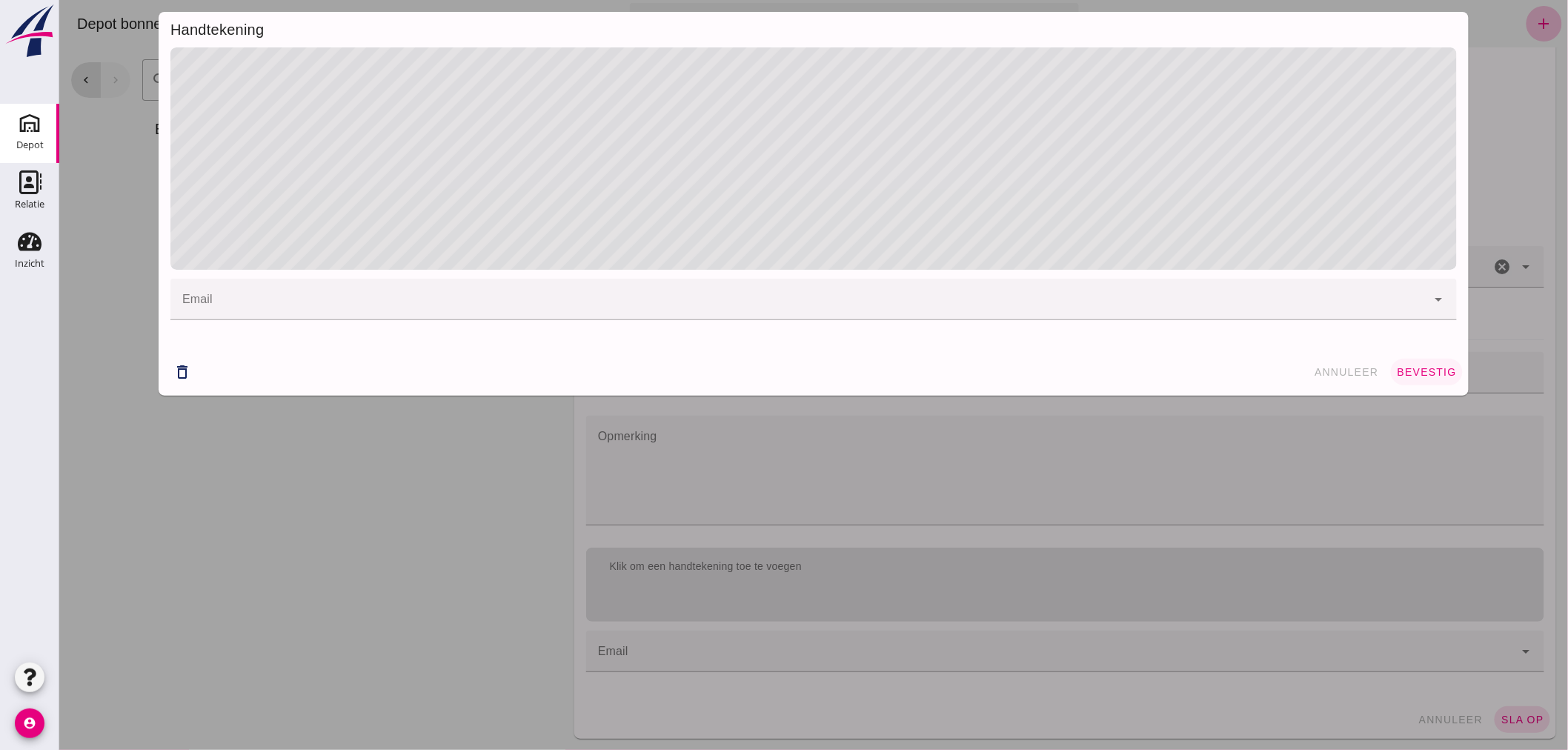
click at [1404, 374] on span "bevestig" at bounding box center [1426, 372] width 60 height 12
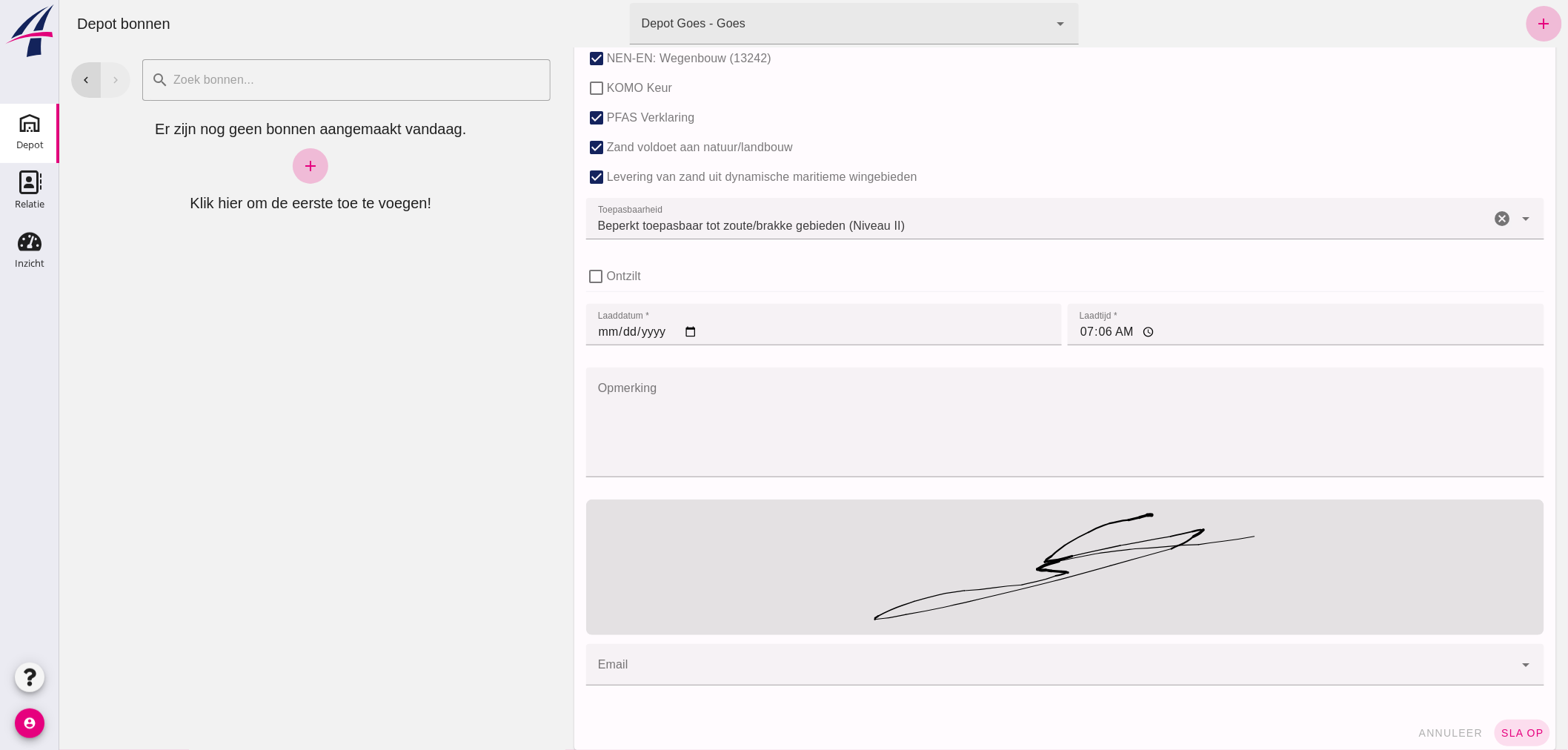
scroll to position [972, 0]
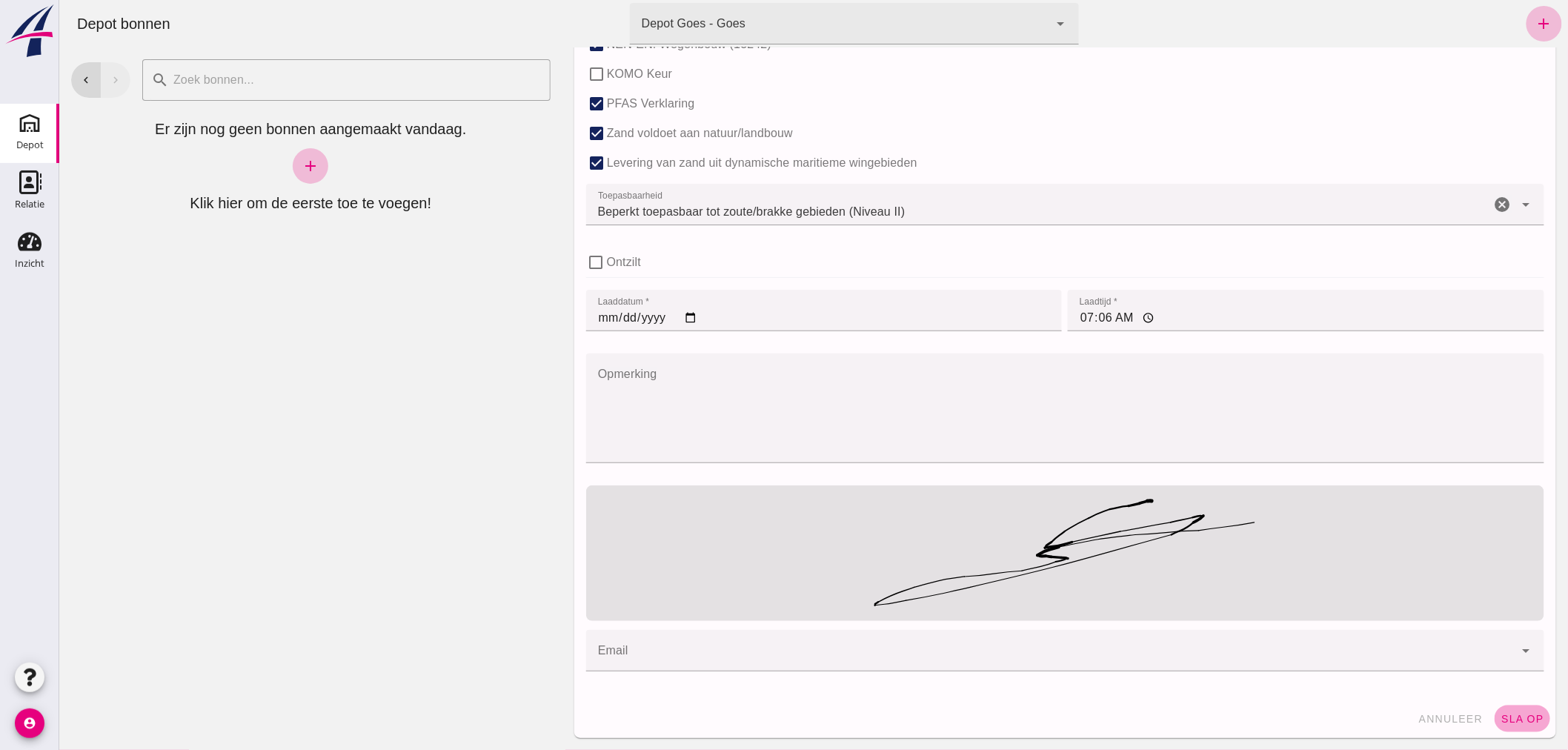
click at [1511, 717] on span "sla op" at bounding box center [1521, 719] width 44 height 12
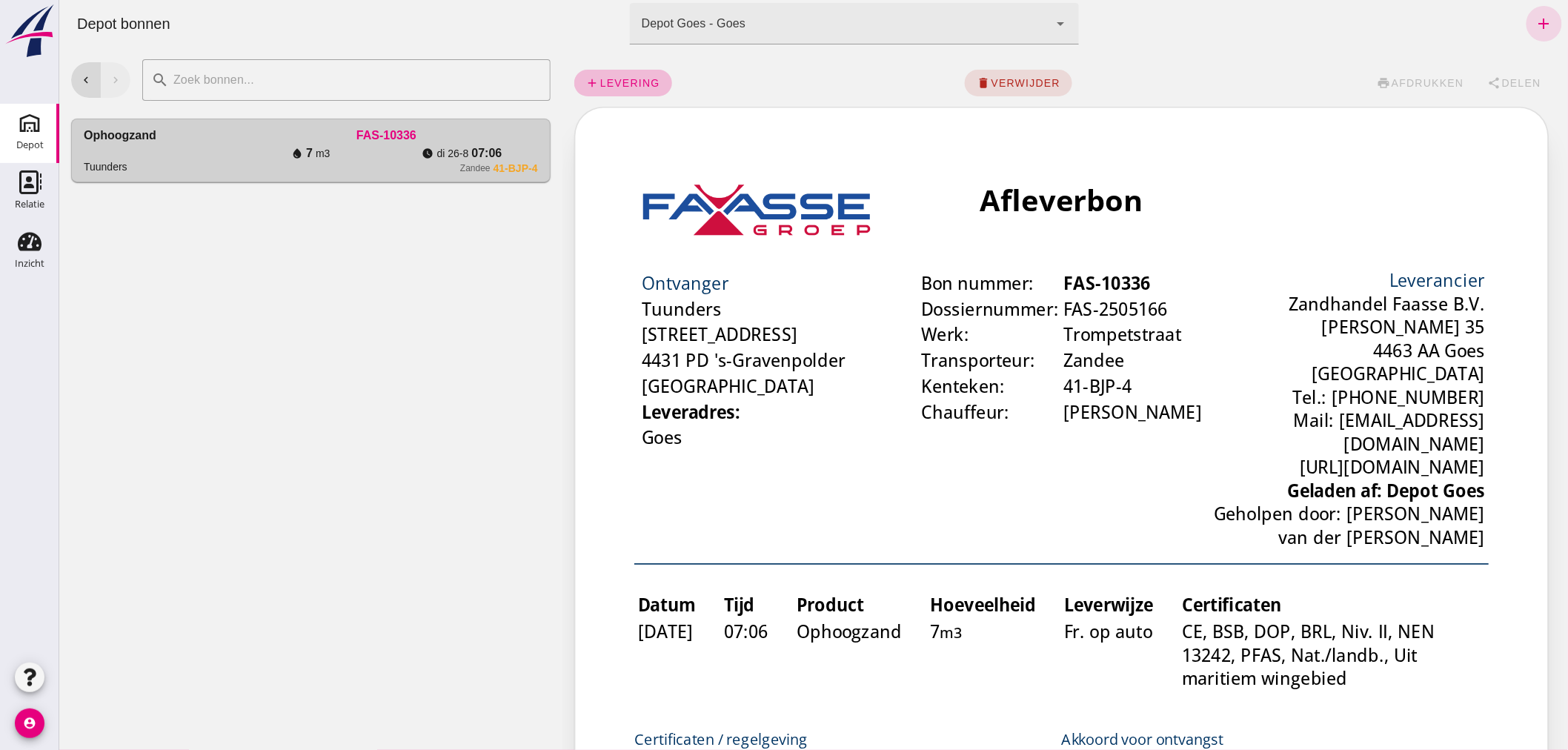
scroll to position [0, 0]
click at [1501, 77] on span "Delen" at bounding box center [1521, 83] width 40 height 12
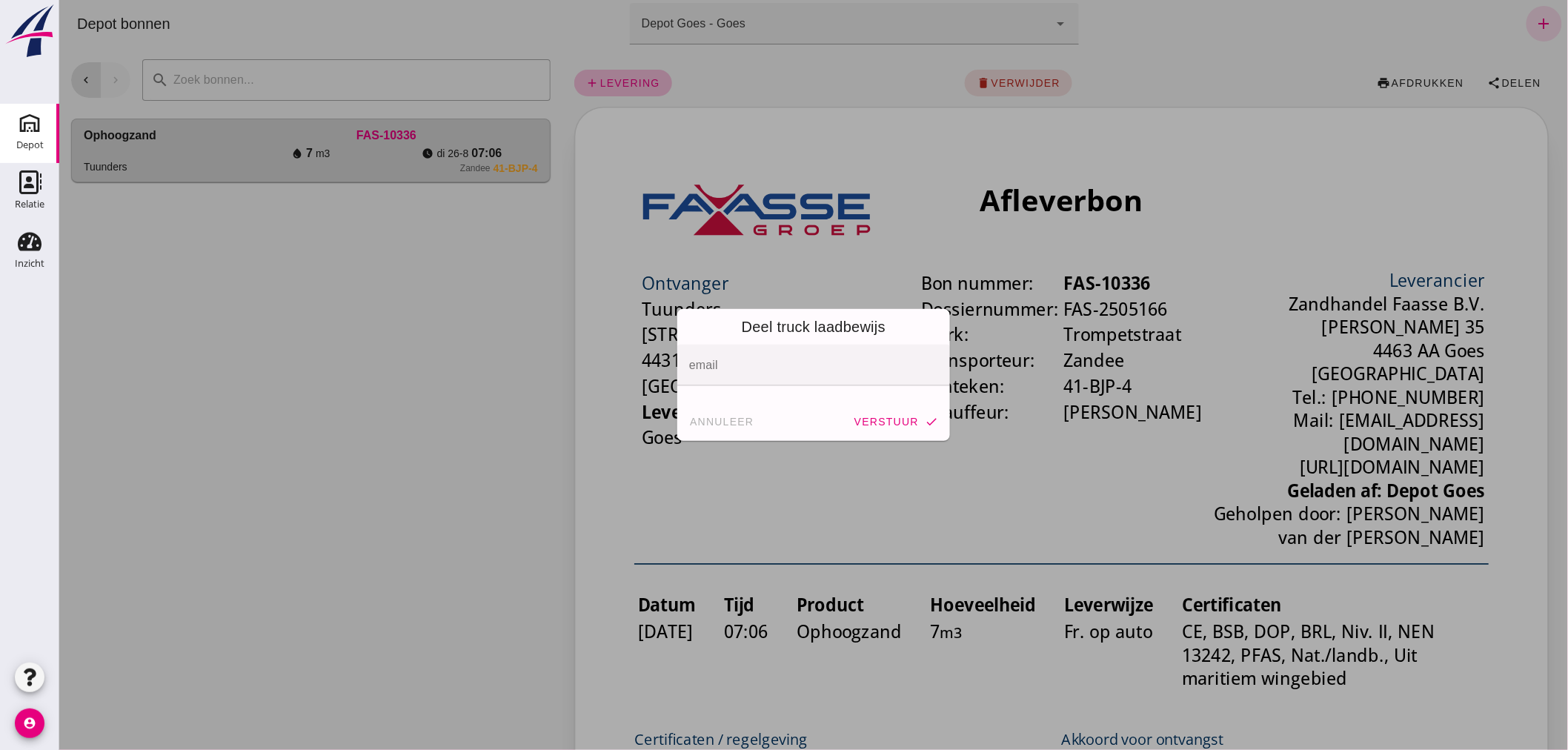
click at [851, 368] on input "email" at bounding box center [811, 372] width 247 height 17
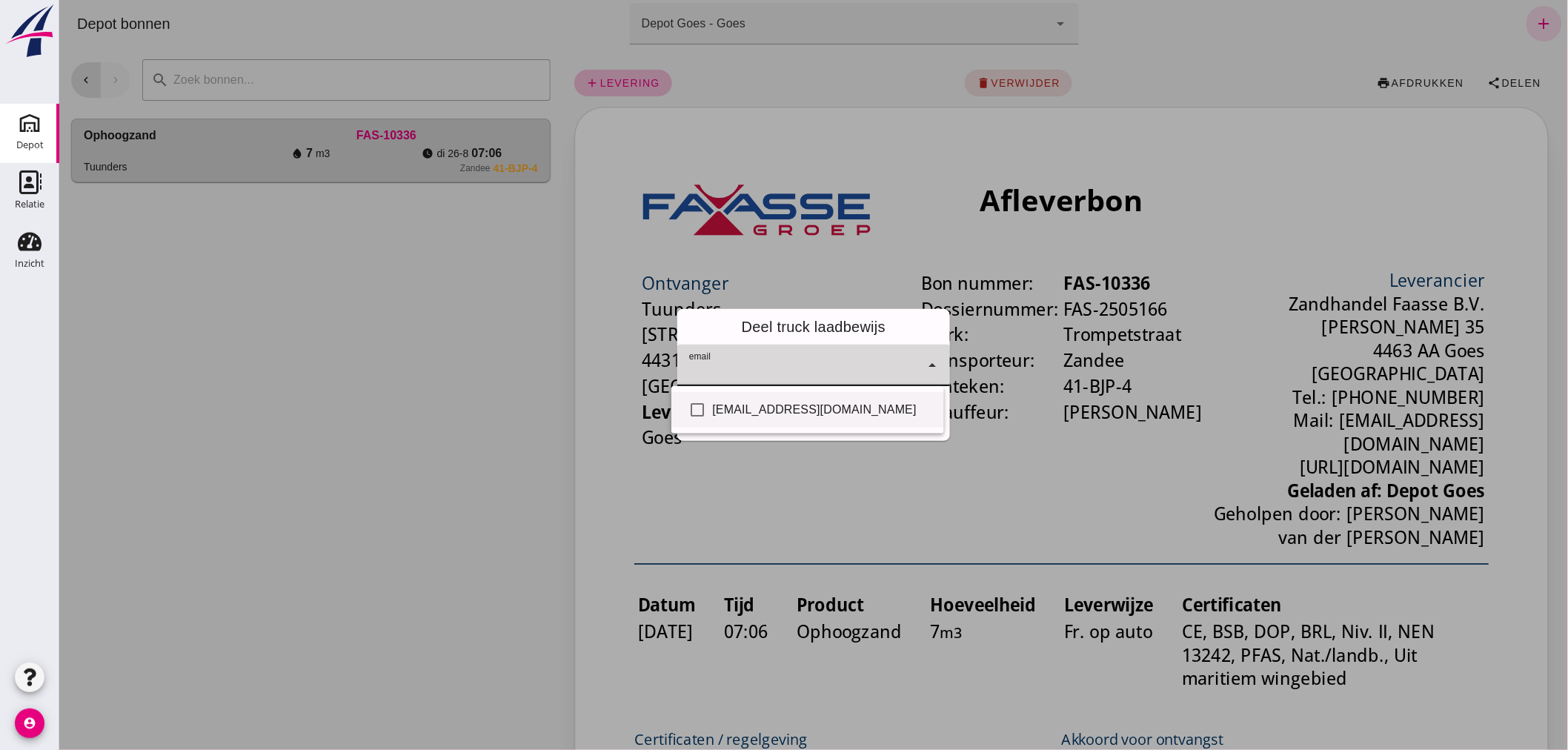
click at [857, 405] on div "[EMAIL_ADDRESS][DOMAIN_NAME]" at bounding box center [822, 410] width 220 height 17
checkbox input "true"
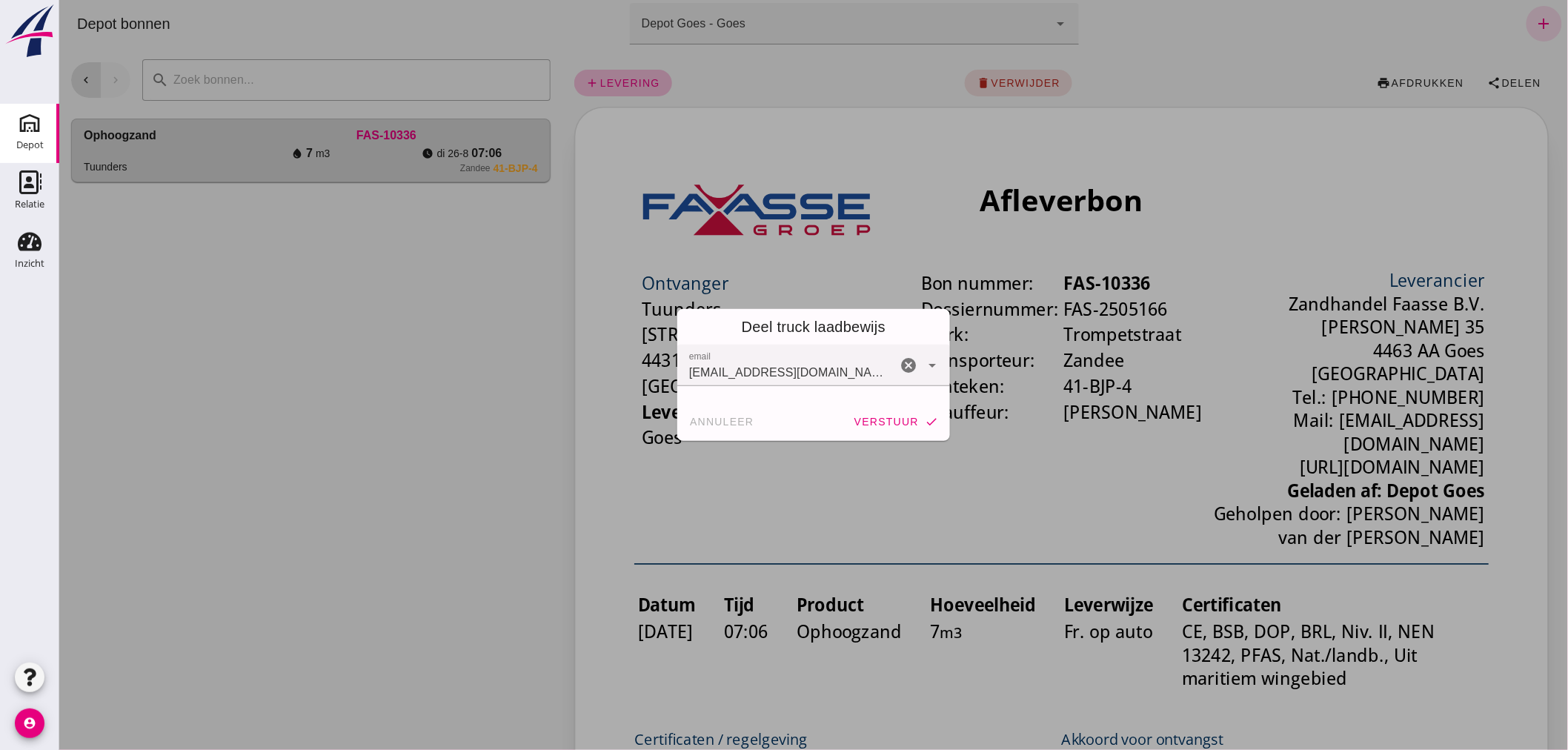
drag, startPoint x: 995, startPoint y: 446, endPoint x: 987, endPoint y: 442, distance: 8.9
click at [994, 446] on div at bounding box center [812, 375] width 1509 height 750
click at [880, 419] on span "verstuur" at bounding box center [886, 421] width 65 height 12
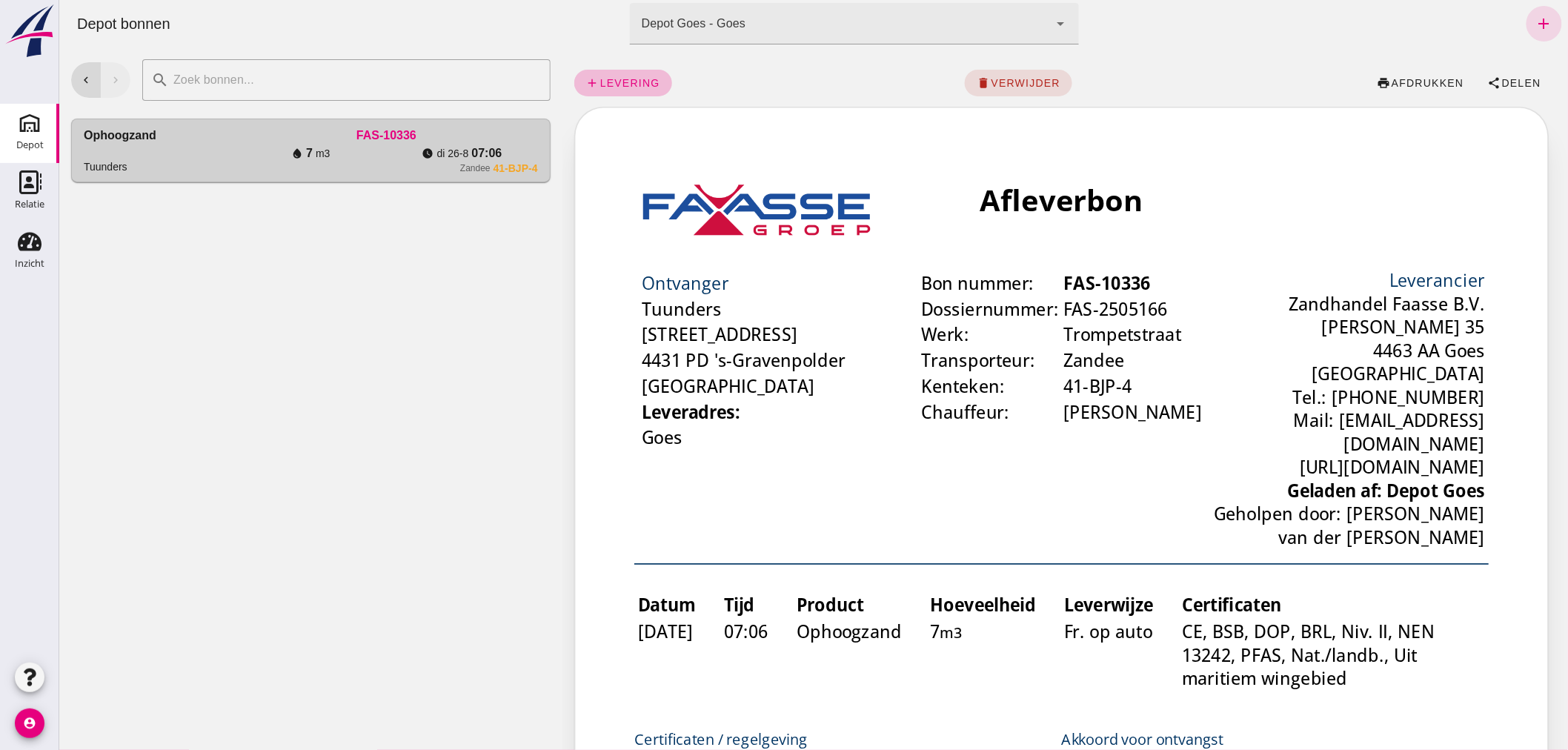
click at [319, 593] on div "chevron_left chevron_right search cancel Ophoogzand Tuunders FAS-10336 water_dr…" at bounding box center [310, 399] width 504 height 703
click at [84, 73] on icon "chevron_left" at bounding box center [85, 80] width 13 height 13
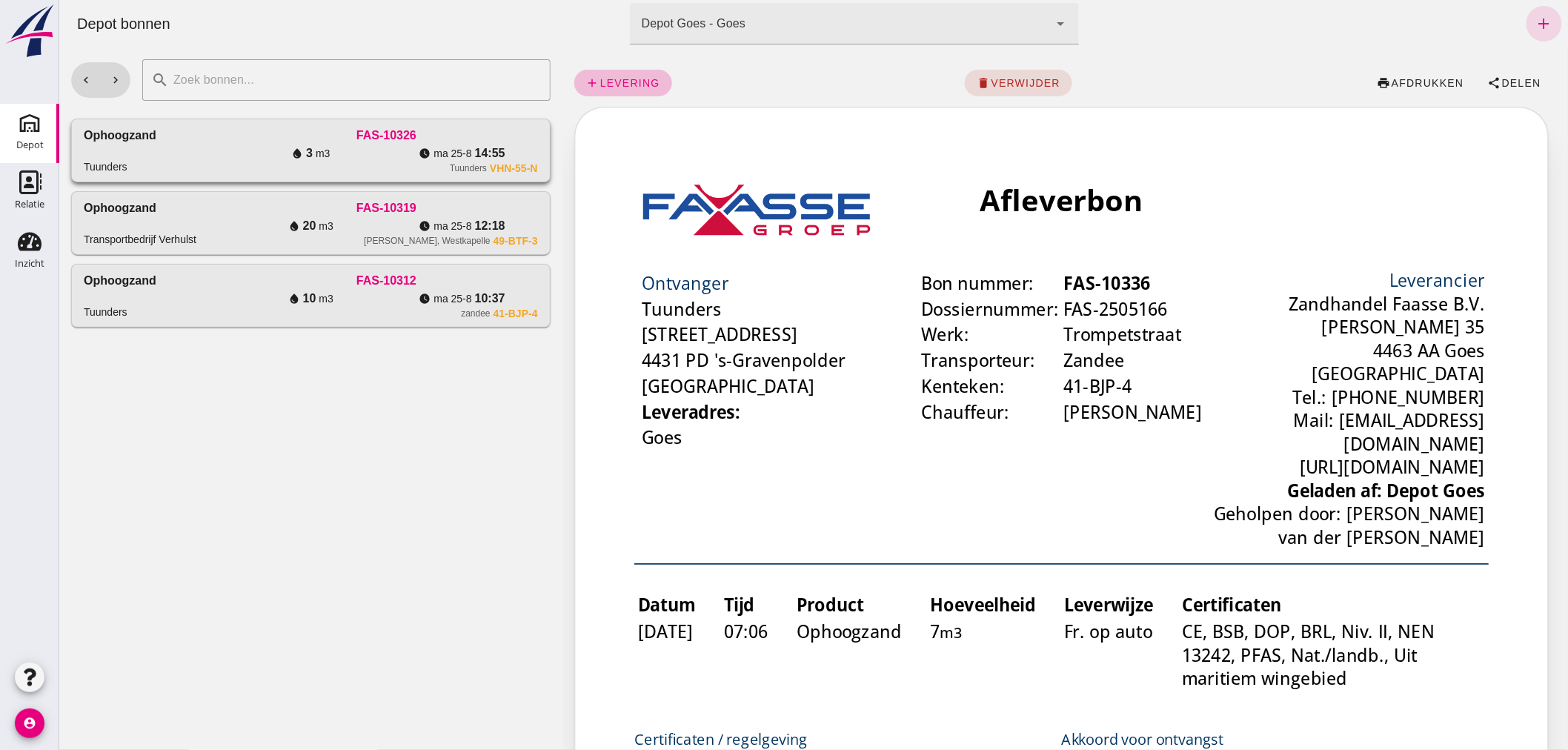
click at [204, 145] on div "Ophoogzand Tuunders" at bounding box center [159, 150] width 151 height 47
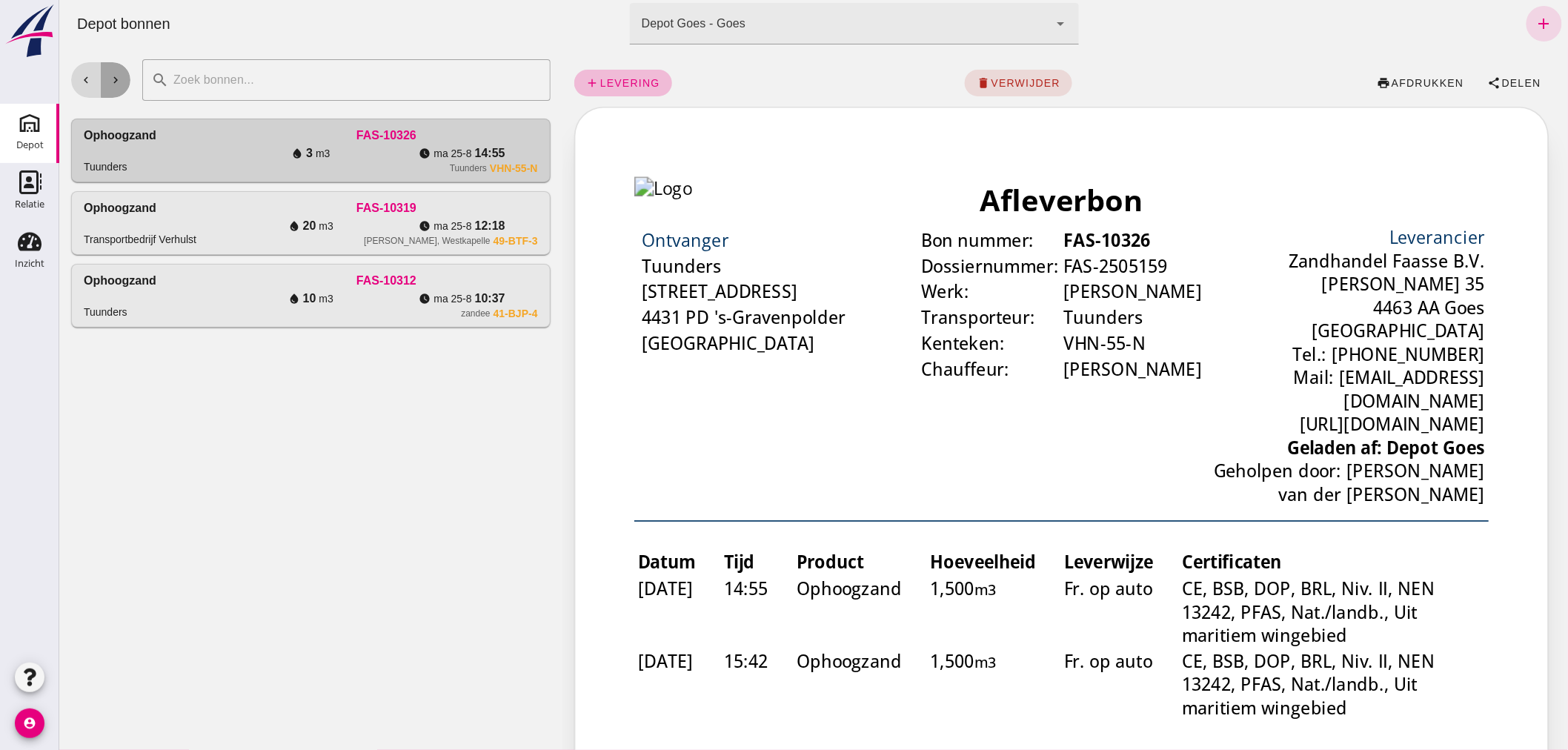
click at [118, 77] on icon "chevron_right" at bounding box center [115, 80] width 13 height 13
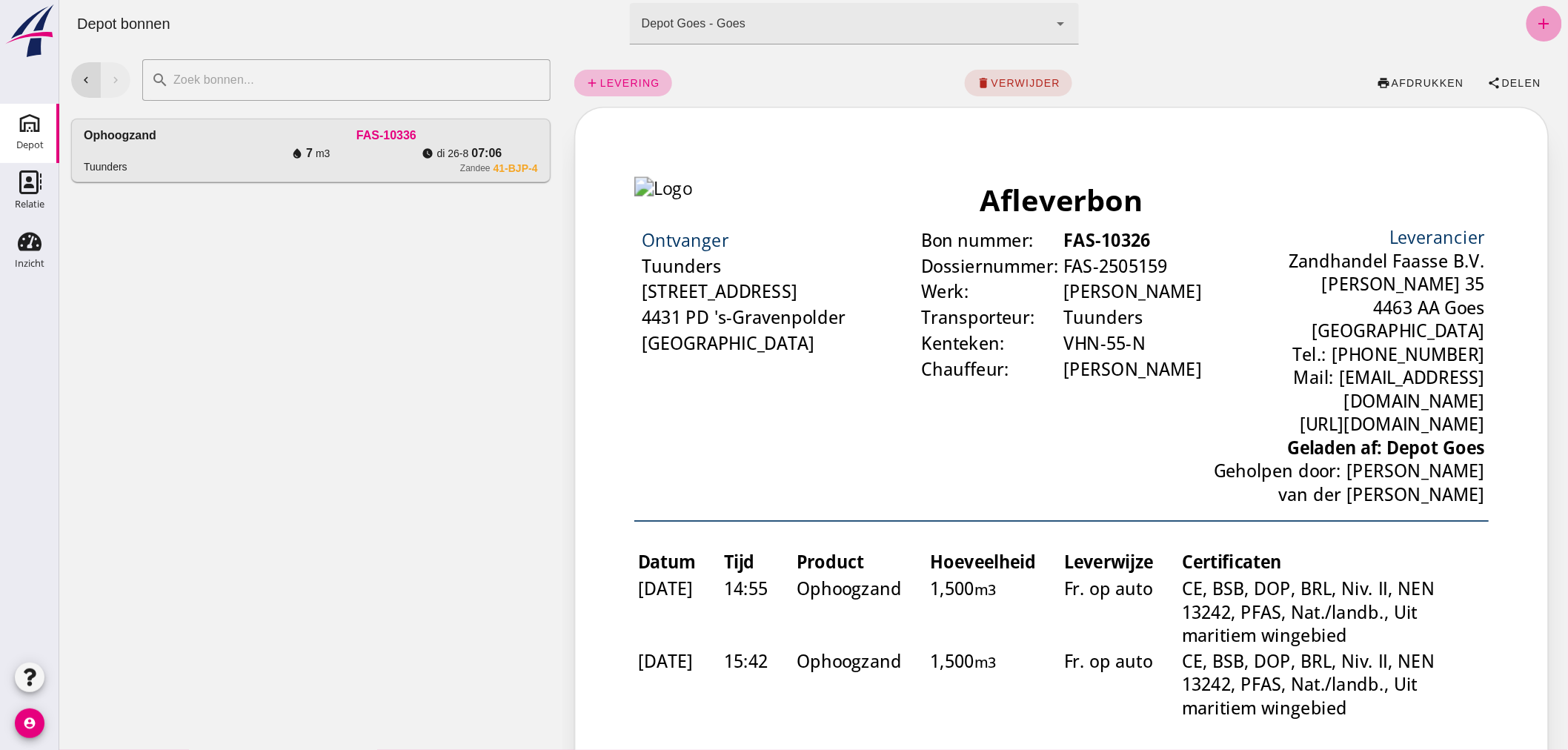
click at [1535, 19] on icon "add" at bounding box center [1543, 23] width 17 height 17
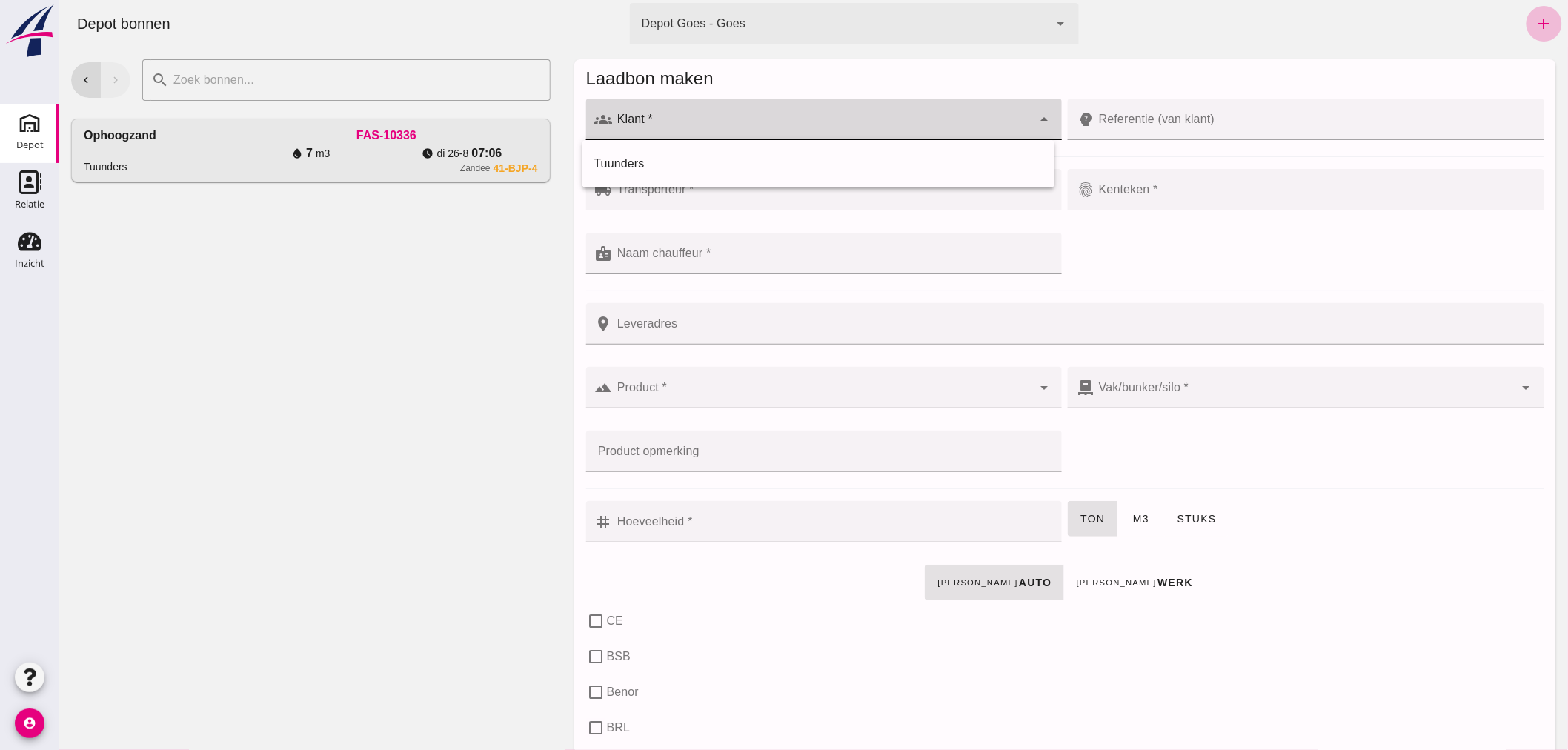
click at [733, 125] on input "Klant *" at bounding box center [821, 127] width 420 height 17
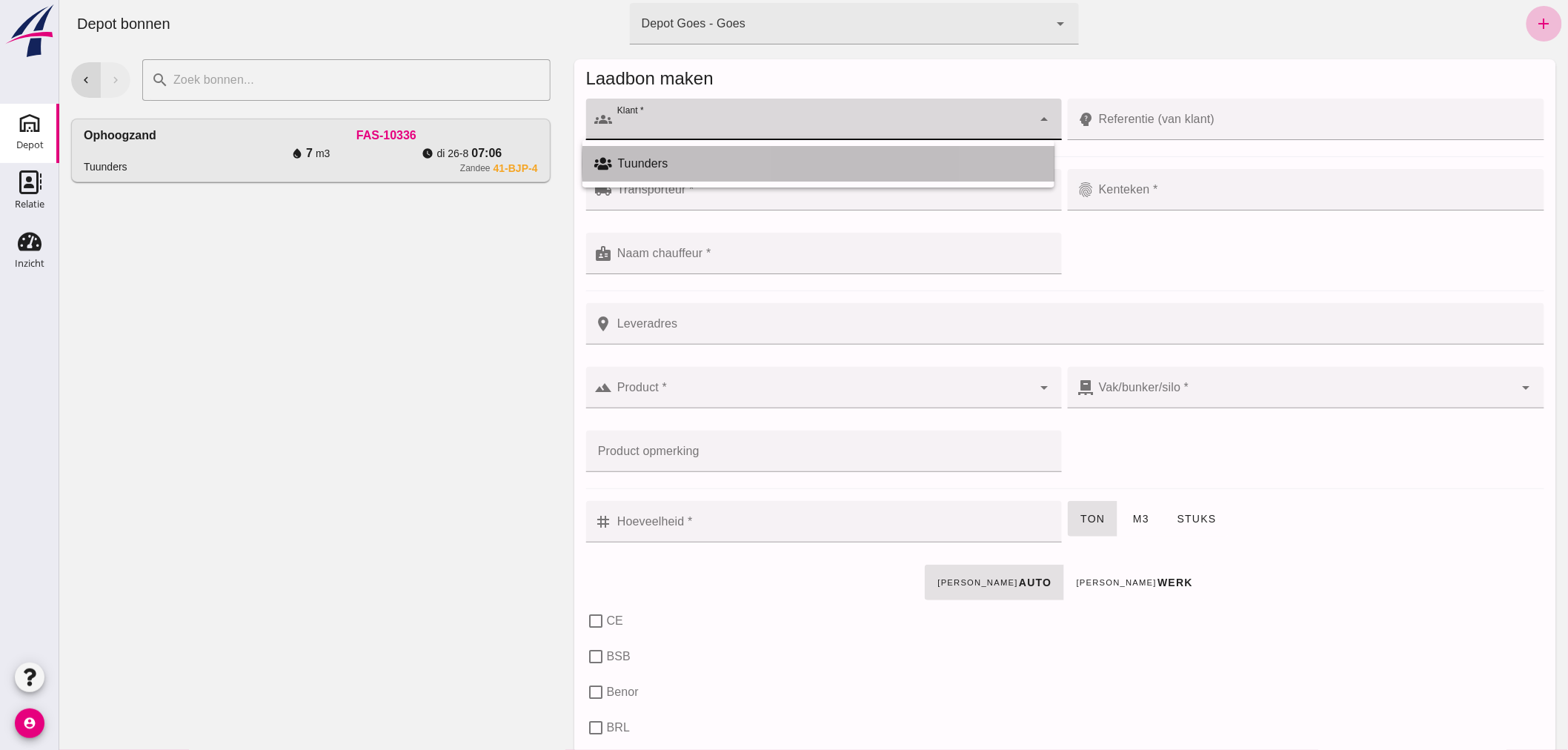
click at [662, 164] on div "Tuunders" at bounding box center [830, 163] width 424 height 17
type input "Tuunders"
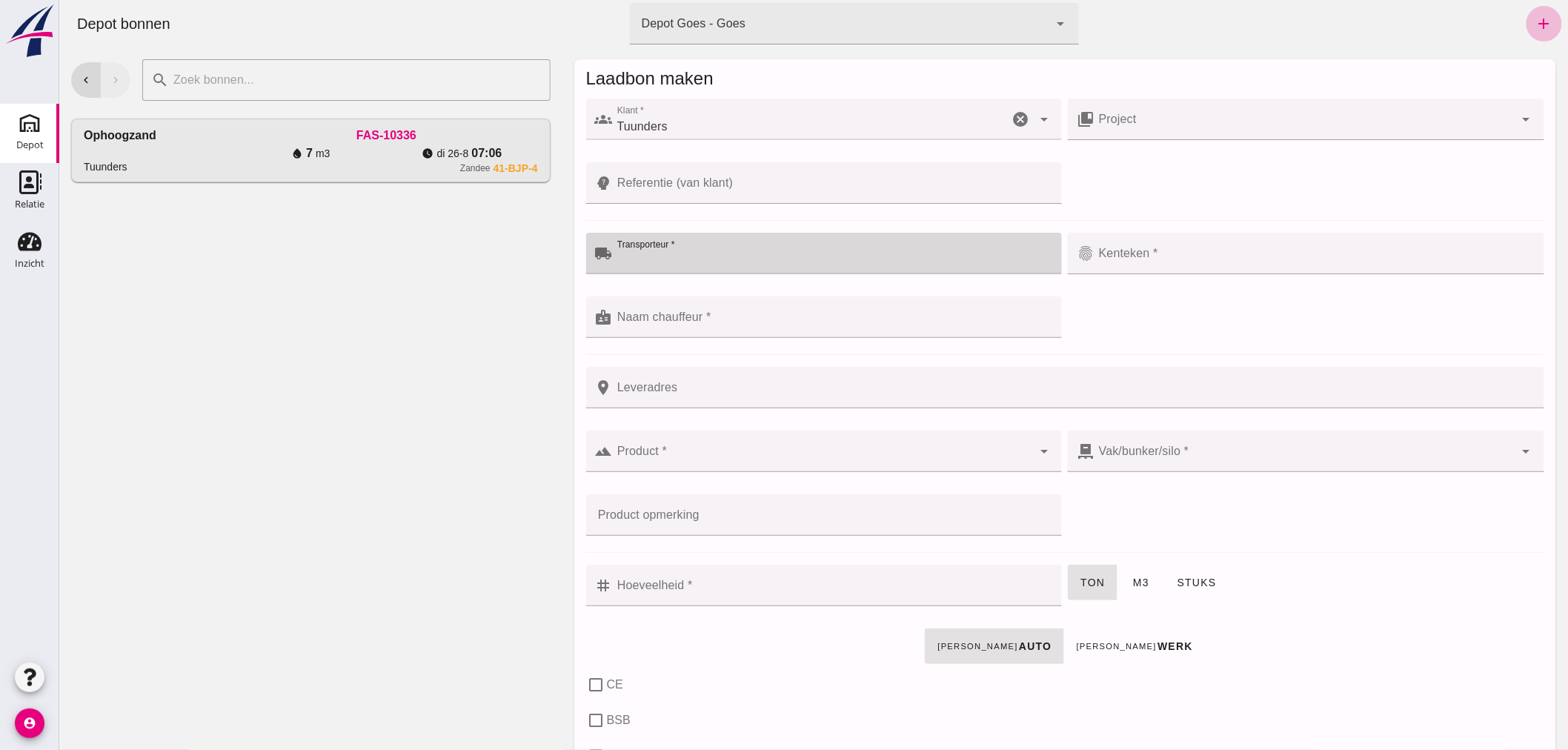
click at [721, 251] on div at bounding box center [832, 254] width 441 height 42
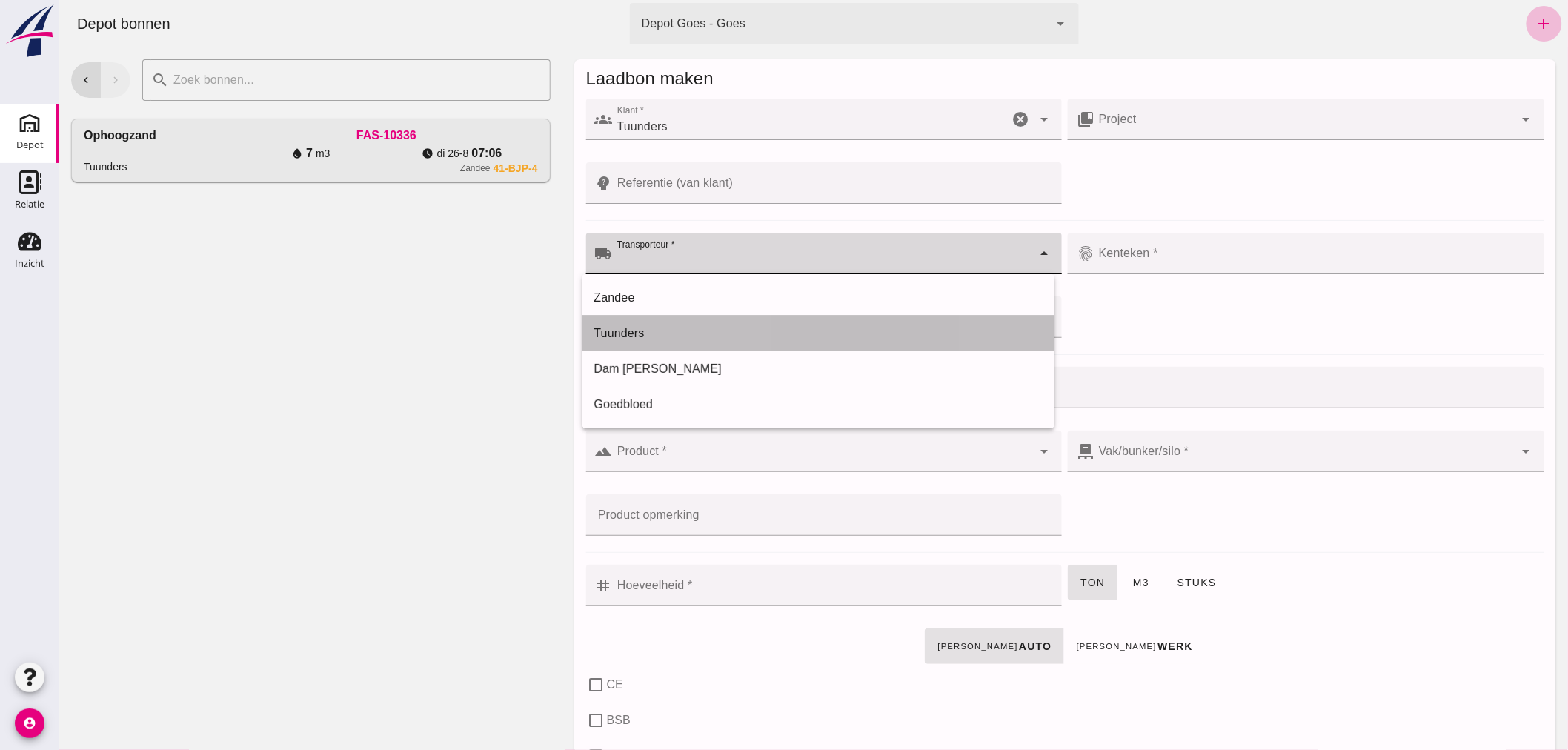
click at [667, 335] on div "Tuunders" at bounding box center [817, 333] width 449 height 17
type input "Tuunders"
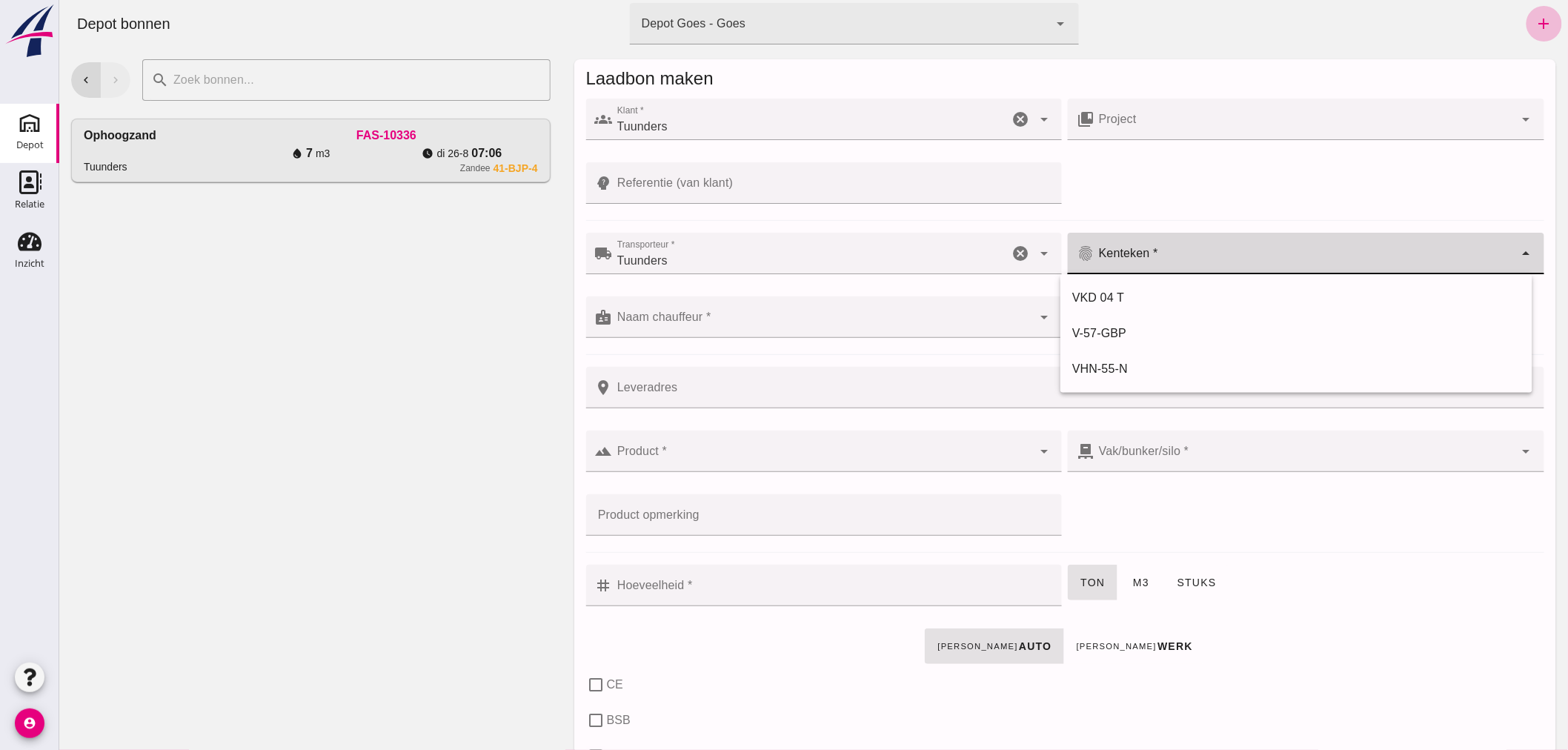
click at [1194, 254] on input "Kenteken *" at bounding box center [1303, 261] width 420 height 17
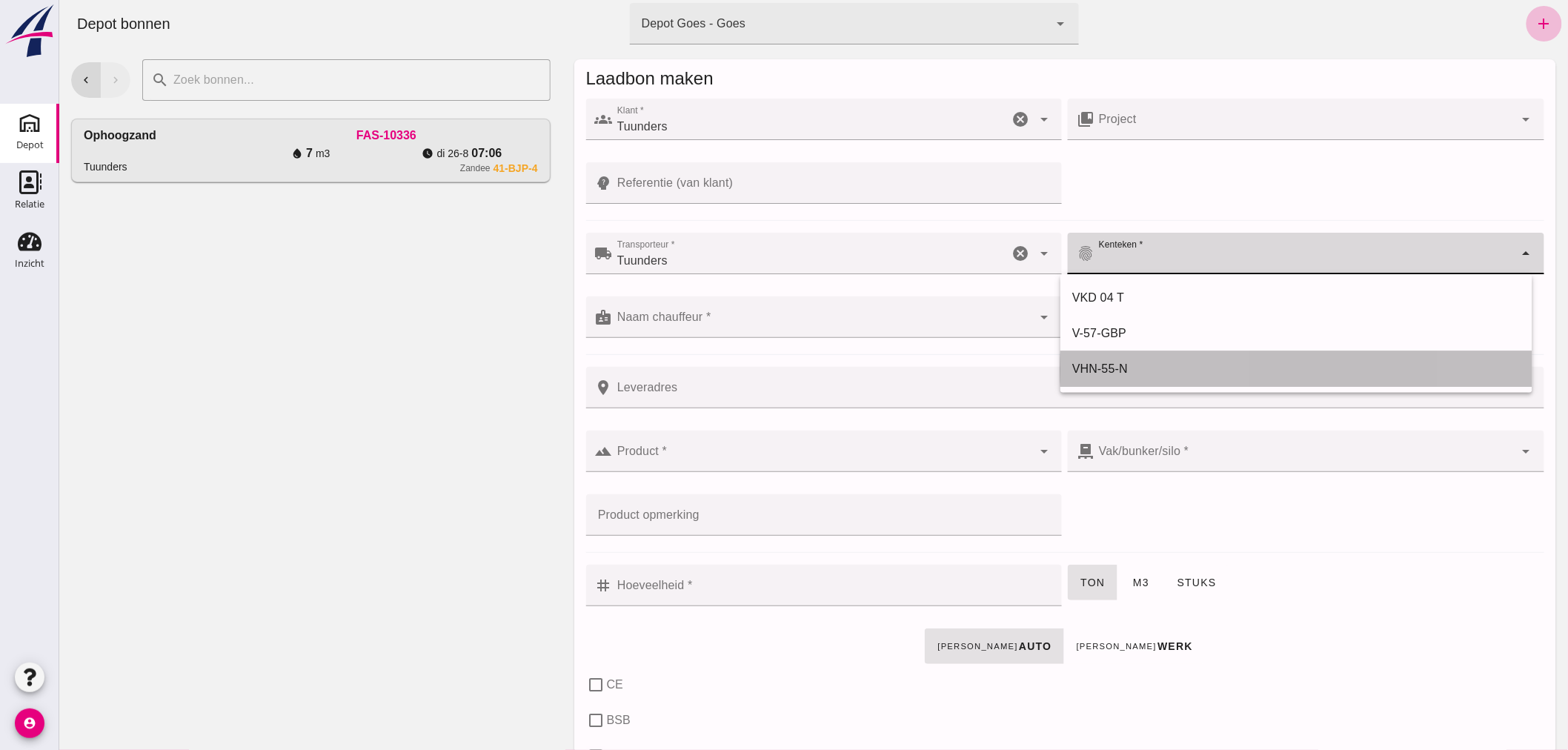
click at [1114, 361] on div "VHN-55-N" at bounding box center [1295, 369] width 449 height 17
type input "VHN-55-N"
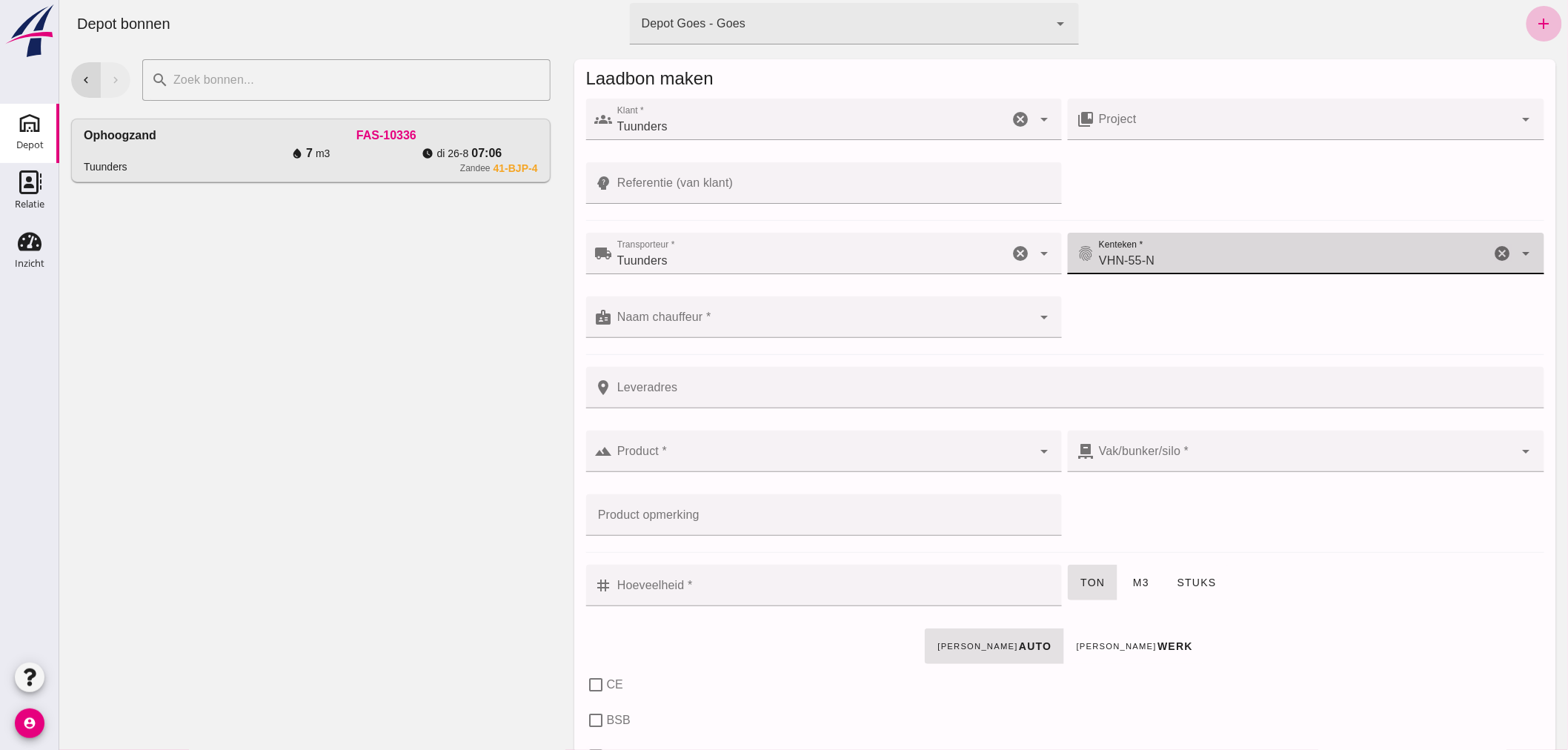
click at [767, 311] on div at bounding box center [821, 317] width 420 height 42
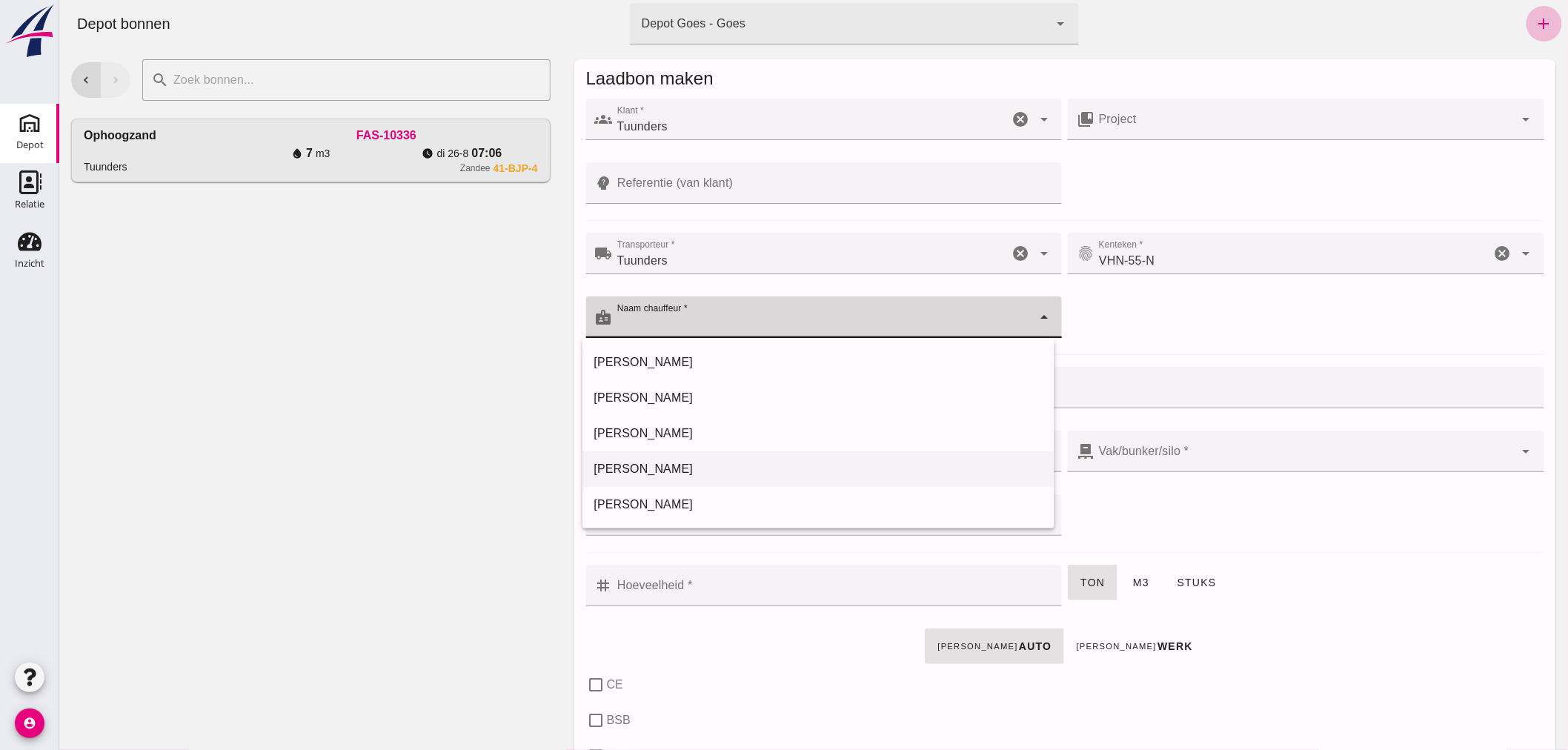
click at [653, 464] on div "[PERSON_NAME]" at bounding box center [817, 469] width 449 height 17
type input "[PERSON_NAME]"
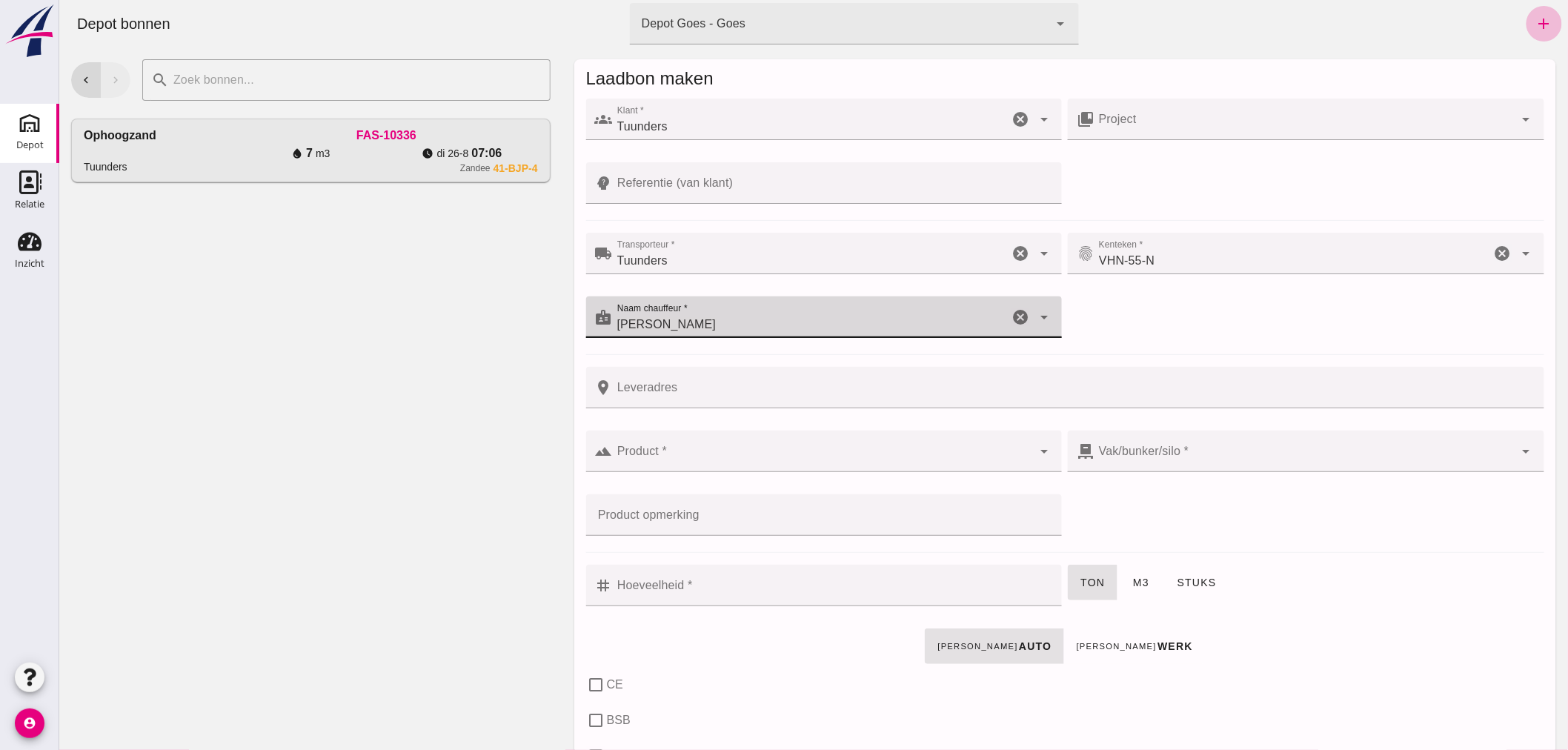
click at [684, 455] on input "Product *" at bounding box center [821, 458] width 420 height 17
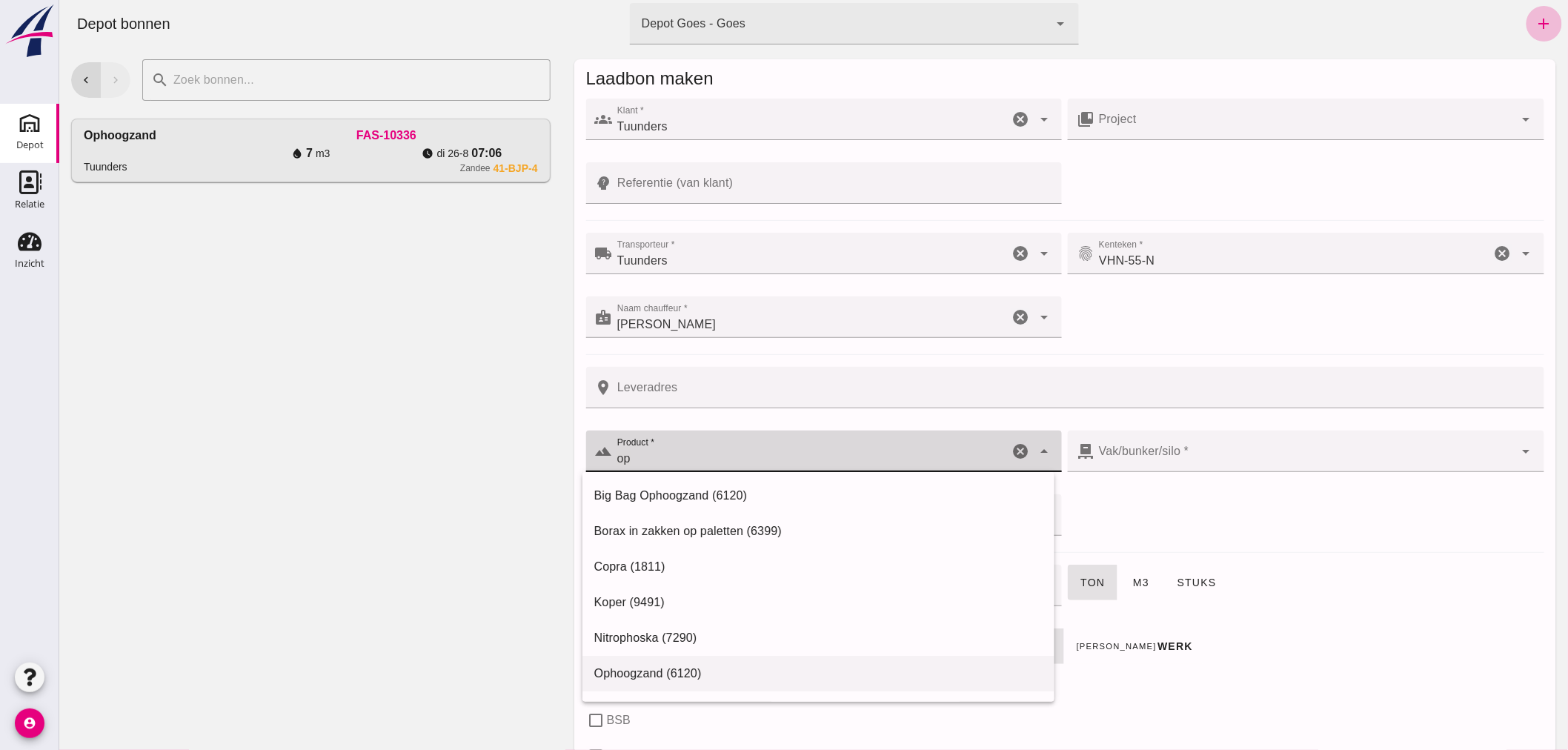
click at [650, 669] on div "Ophoogzand (6120)" at bounding box center [817, 673] width 449 height 17
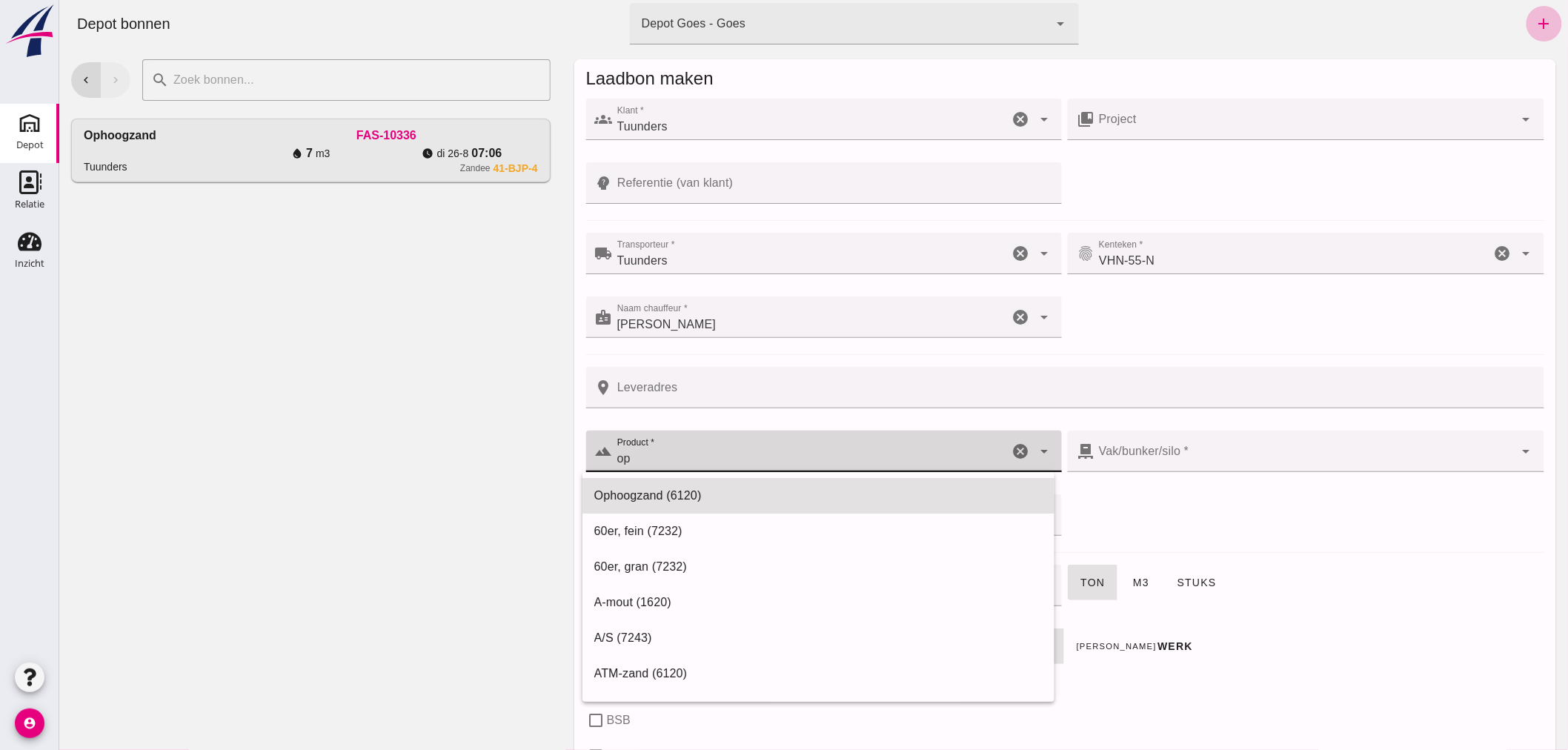
type input "Ophoogzand (6120)"
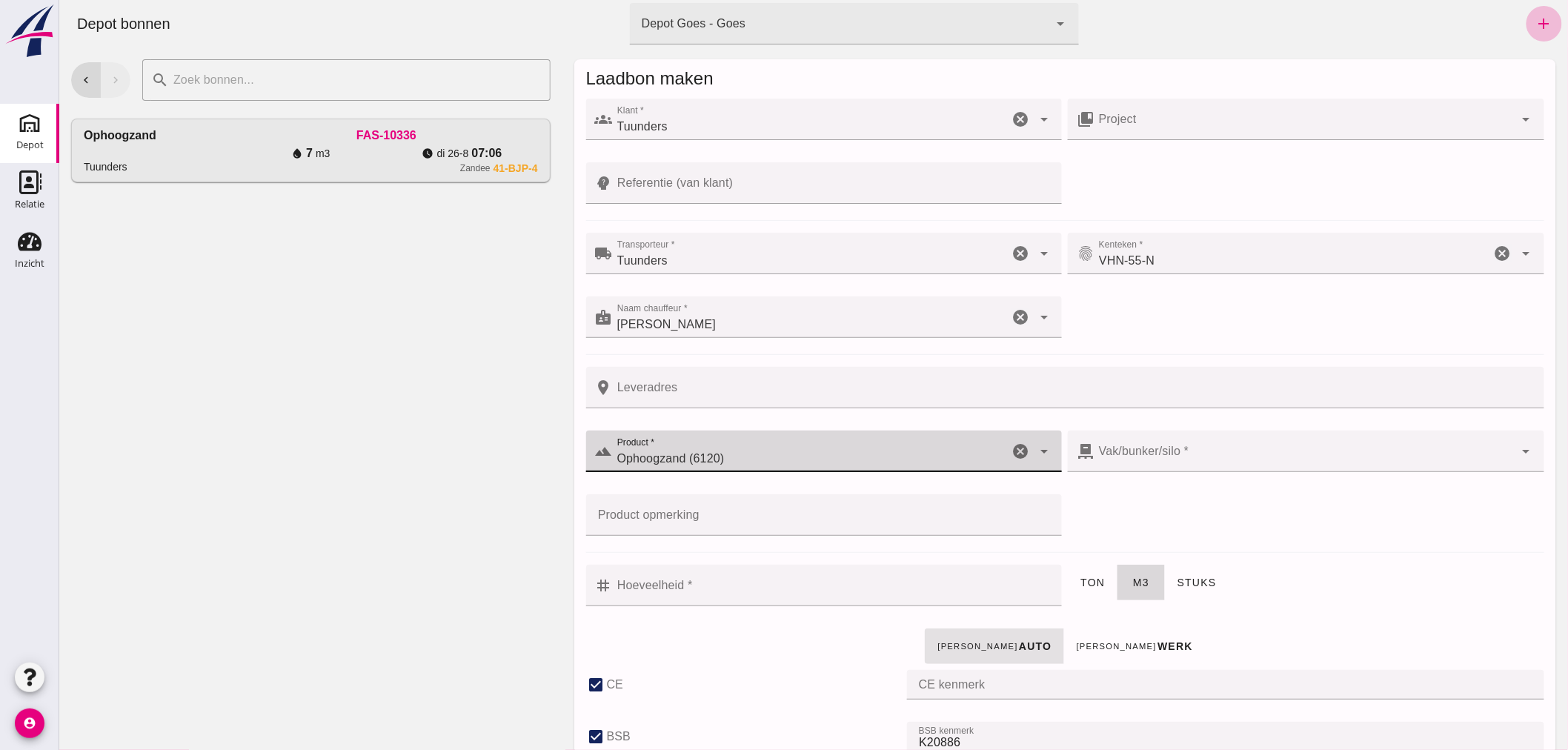
checkbox input "true"
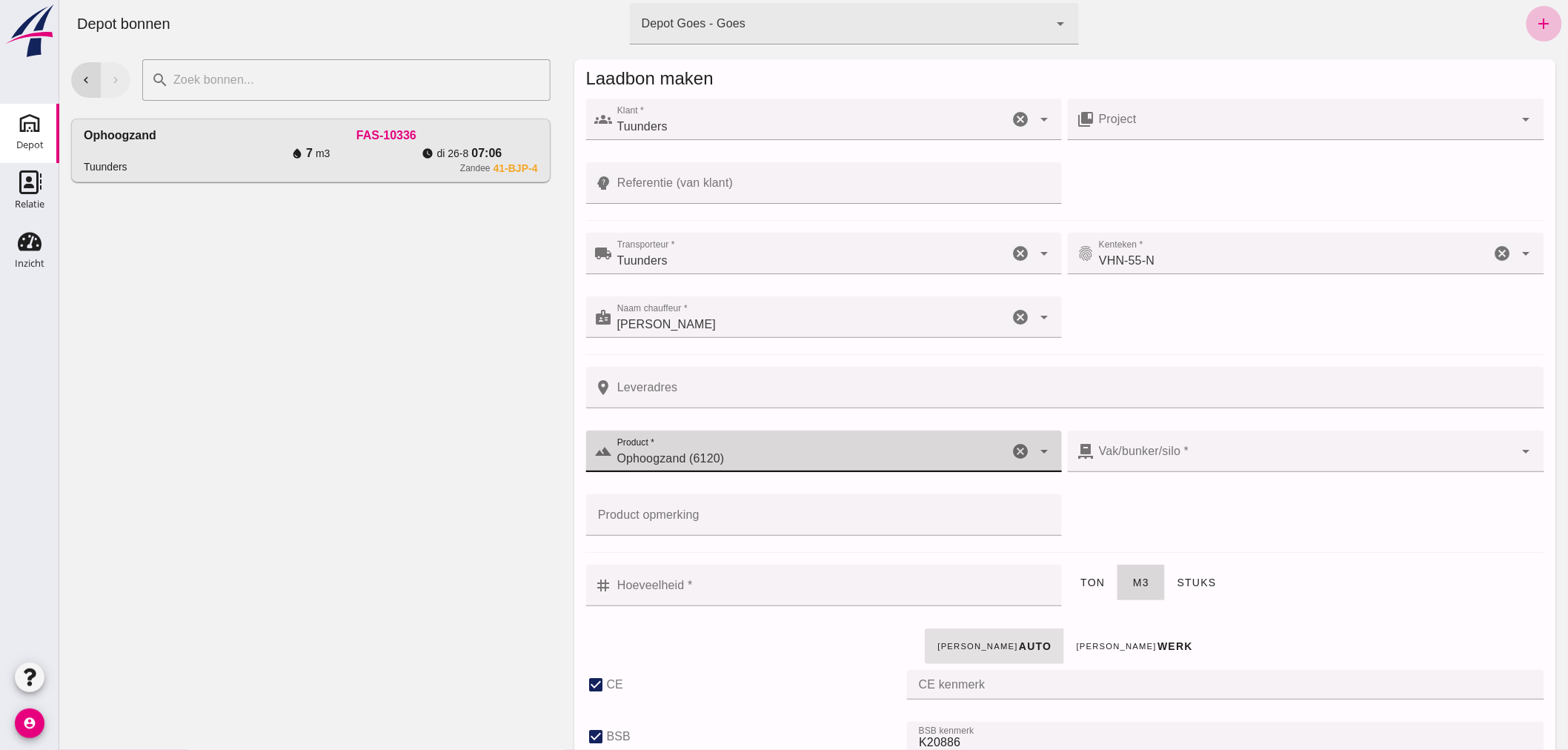
checkbox input "true"
type input "40"
type input "38"
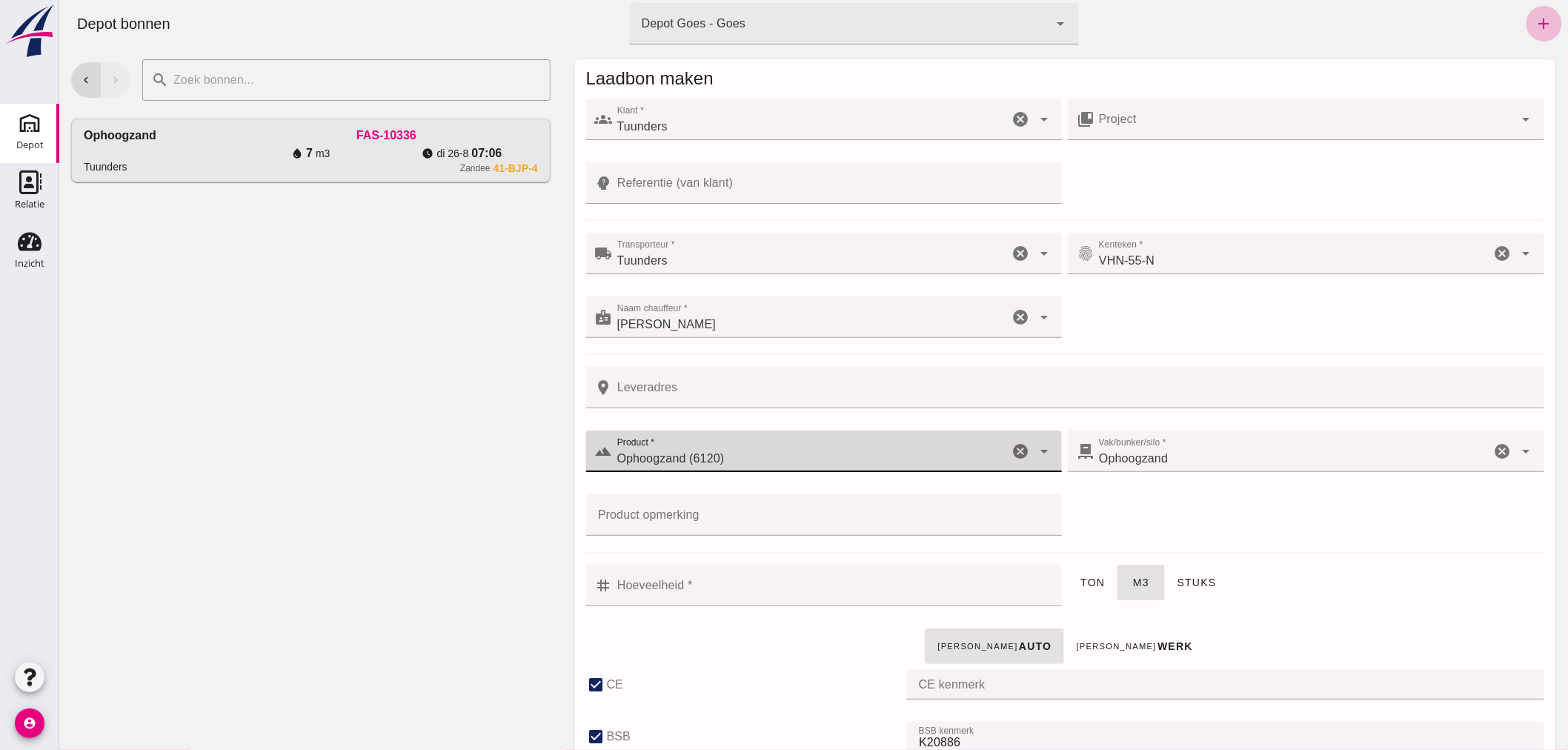
type input "Ophoogzand (6120)"
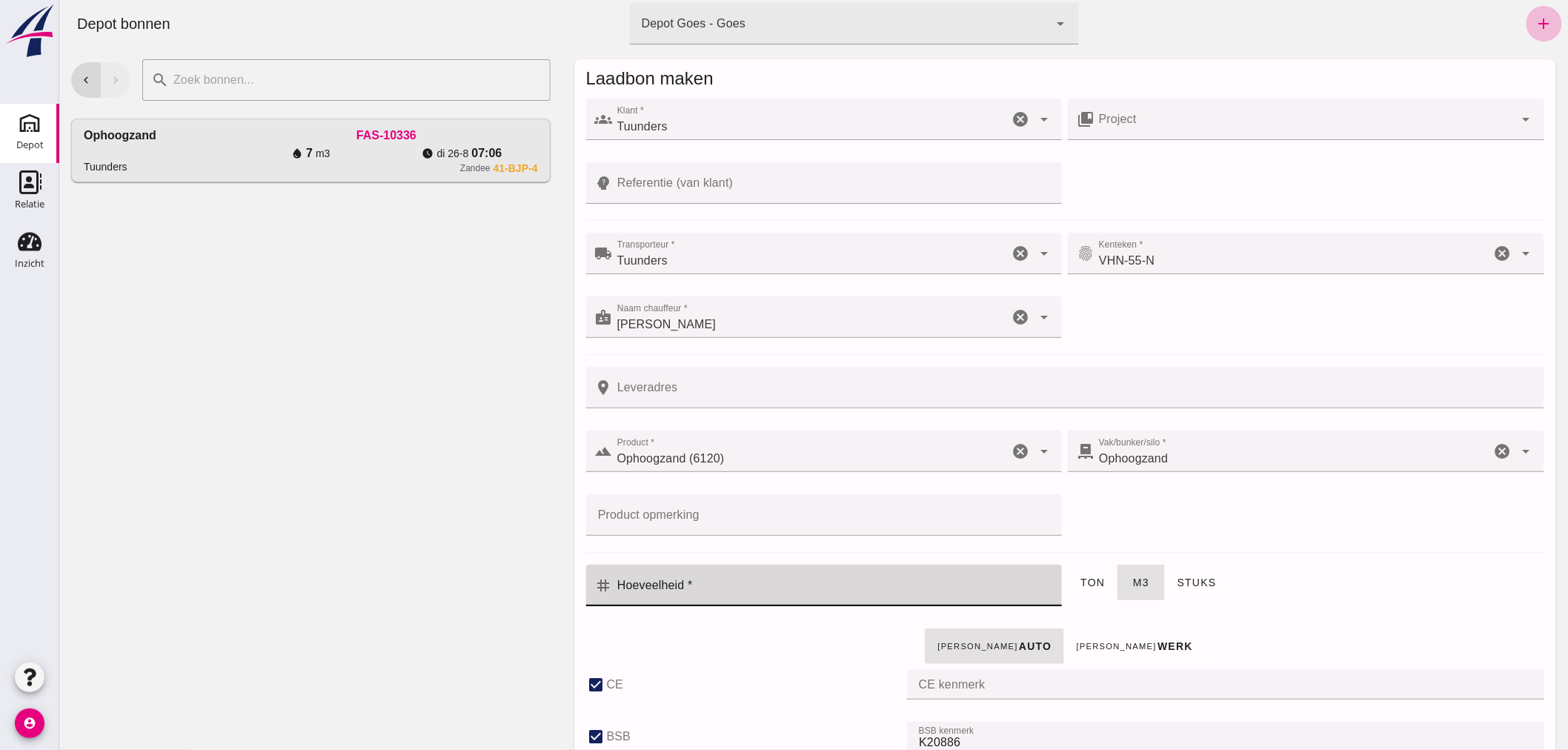
click at [736, 589] on input "Hoeveelheid *" at bounding box center [832, 585] width 441 height 42
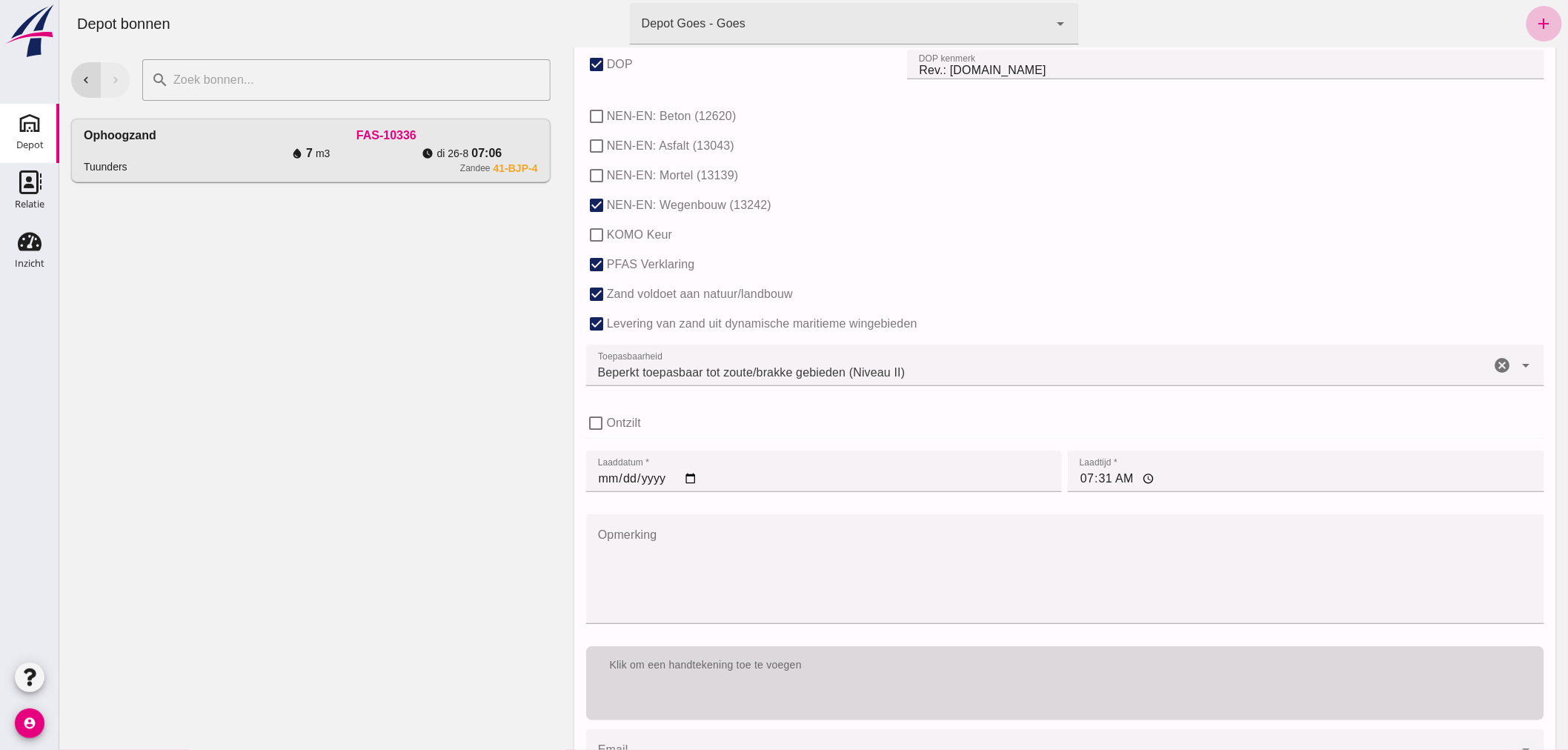
scroll to position [906, 0]
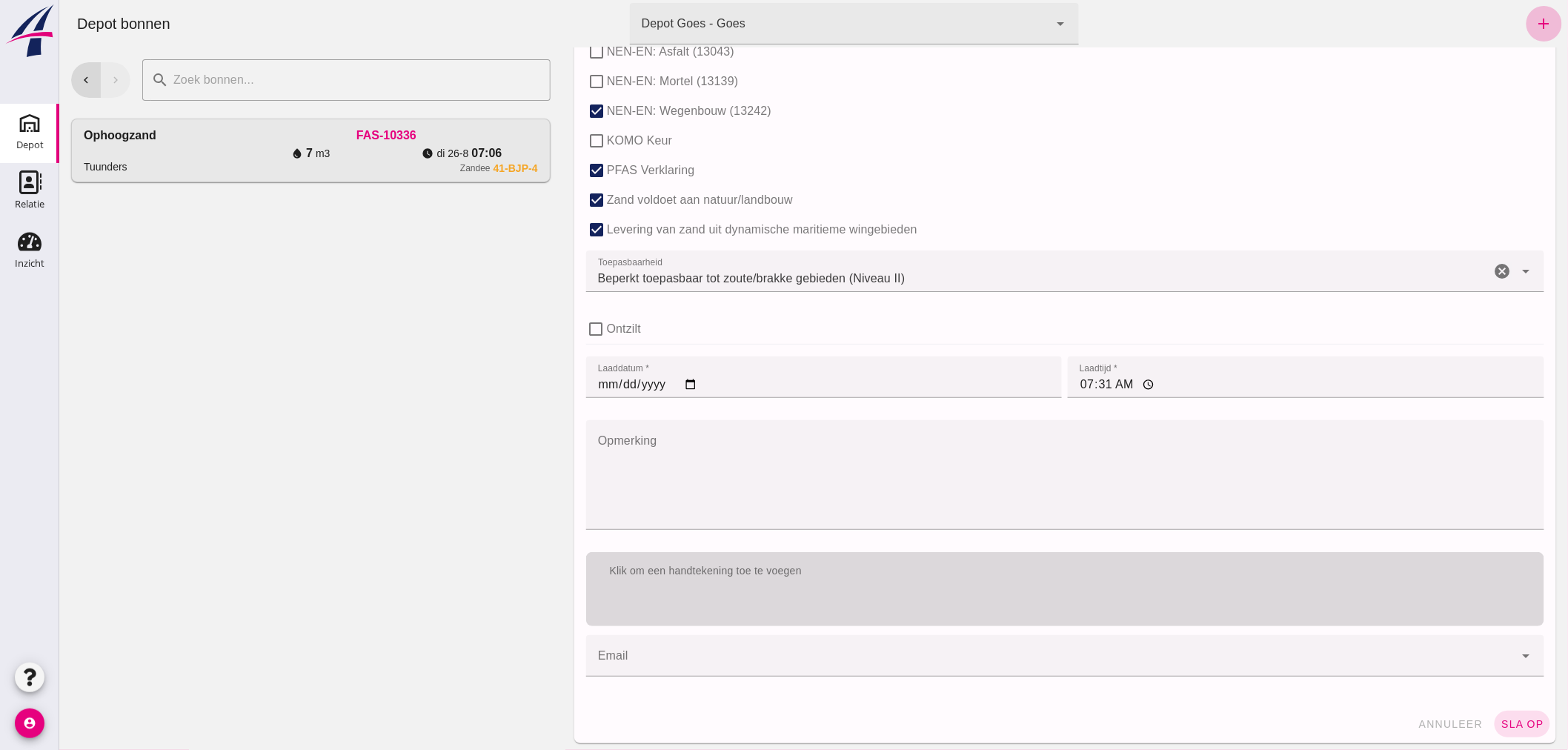
click at [840, 591] on div "Klik om een handtekening toe te voegen" at bounding box center [1064, 589] width 958 height 74
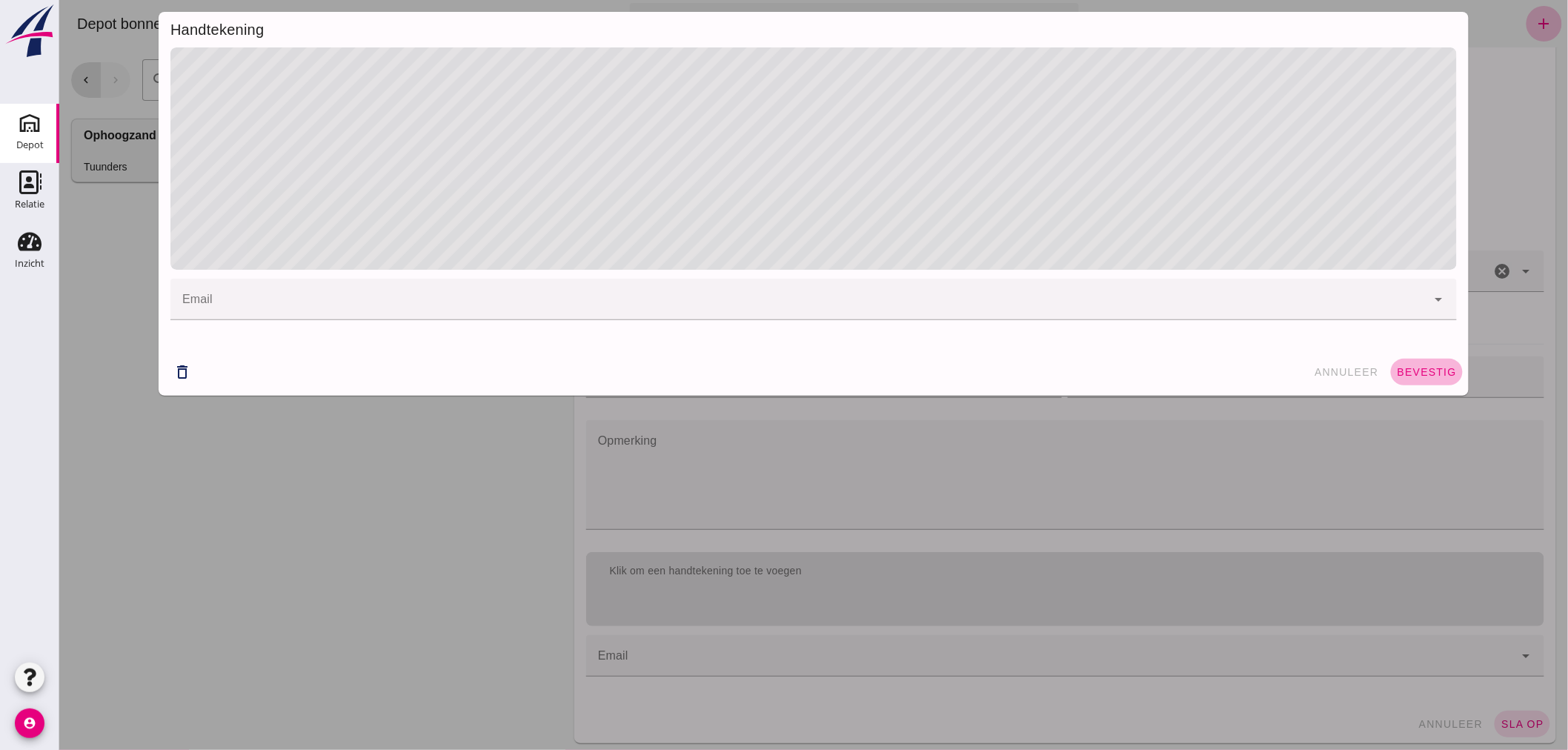
click at [1419, 366] on span "bevestig" at bounding box center [1426, 372] width 60 height 12
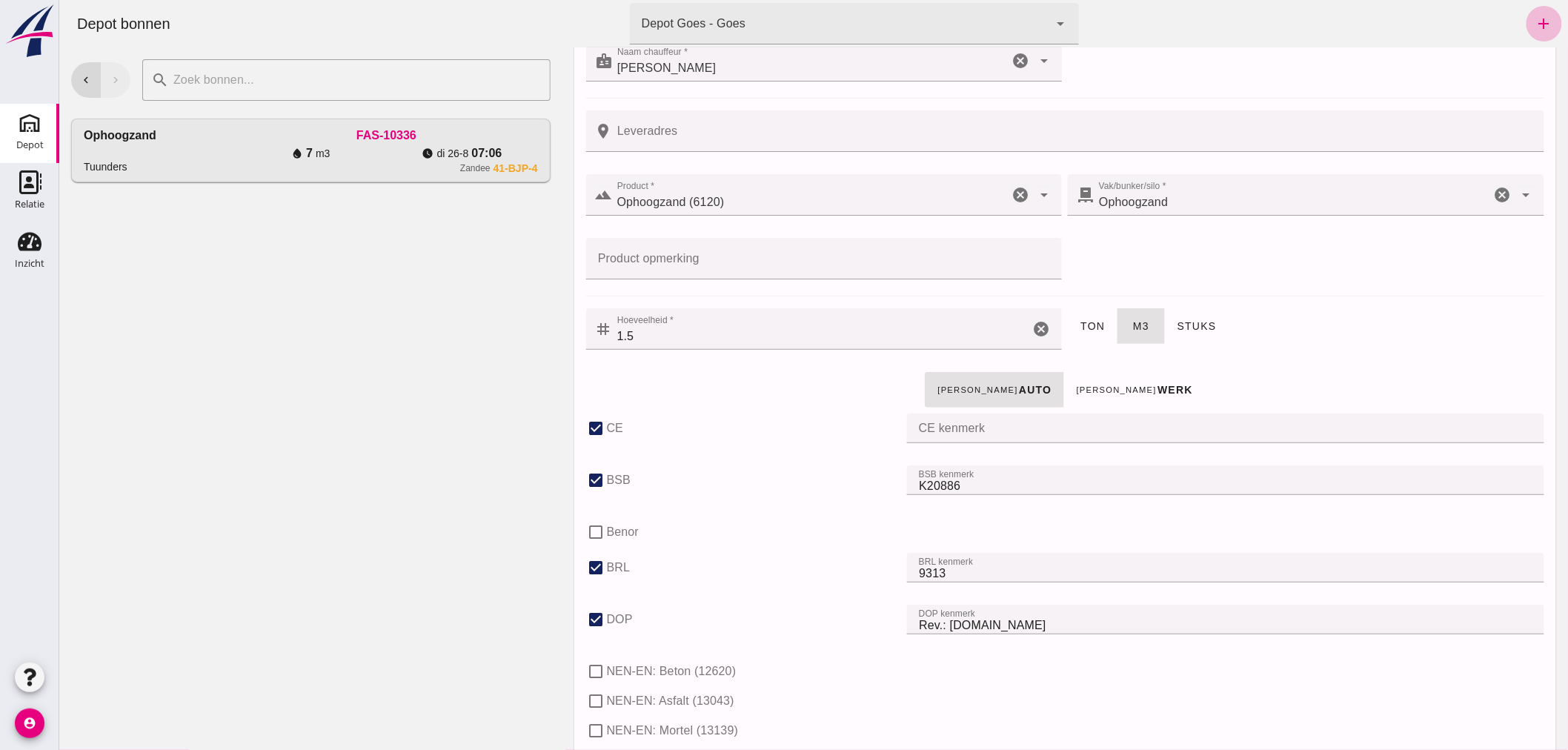
scroll to position [246, 0]
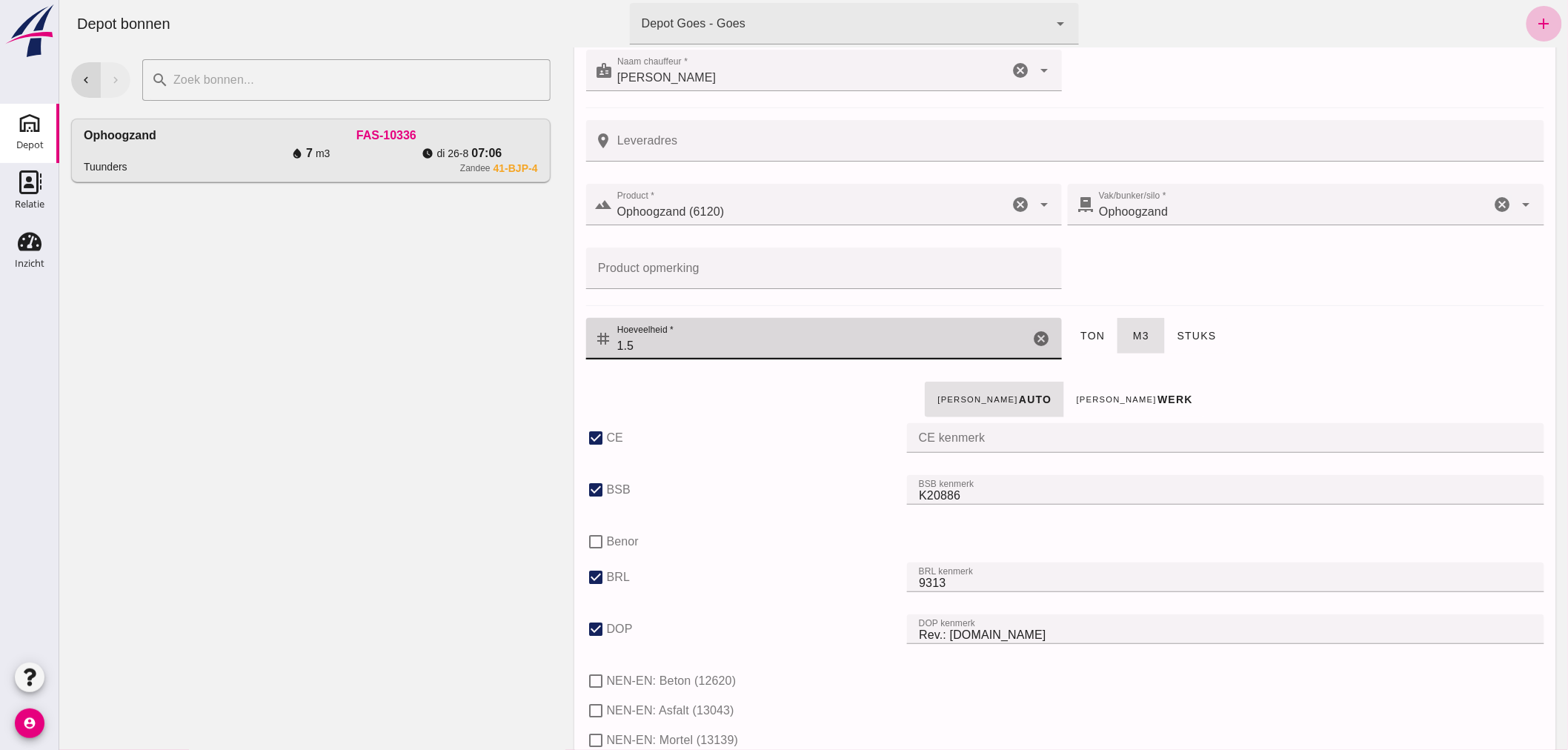
drag, startPoint x: 645, startPoint y: 338, endPoint x: 603, endPoint y: 347, distance: 43.0
click at [599, 349] on div "tag Hoeveelheid * Hoeveelheid * 1.5 cancel" at bounding box center [823, 339] width 476 height 42
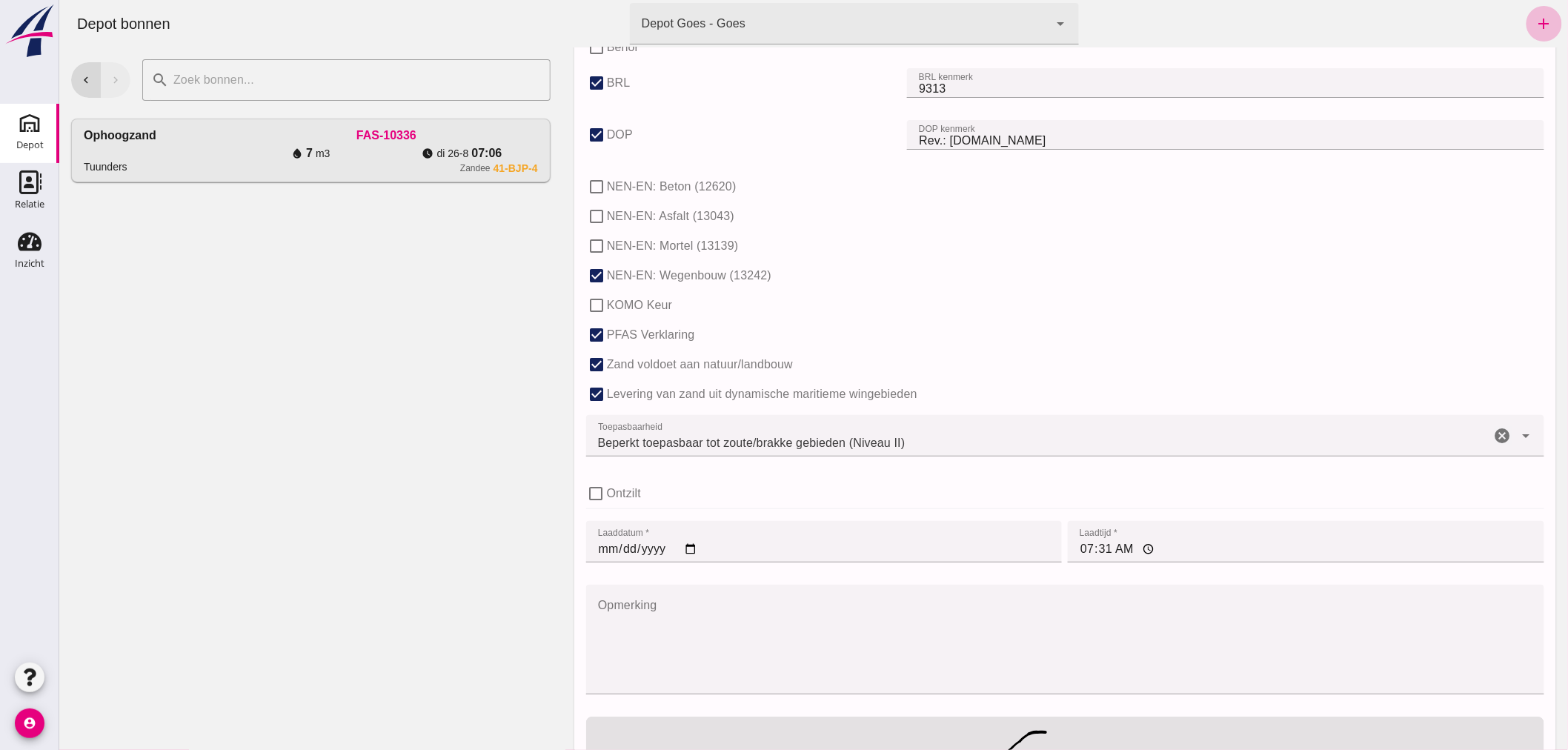
scroll to position [976, 0]
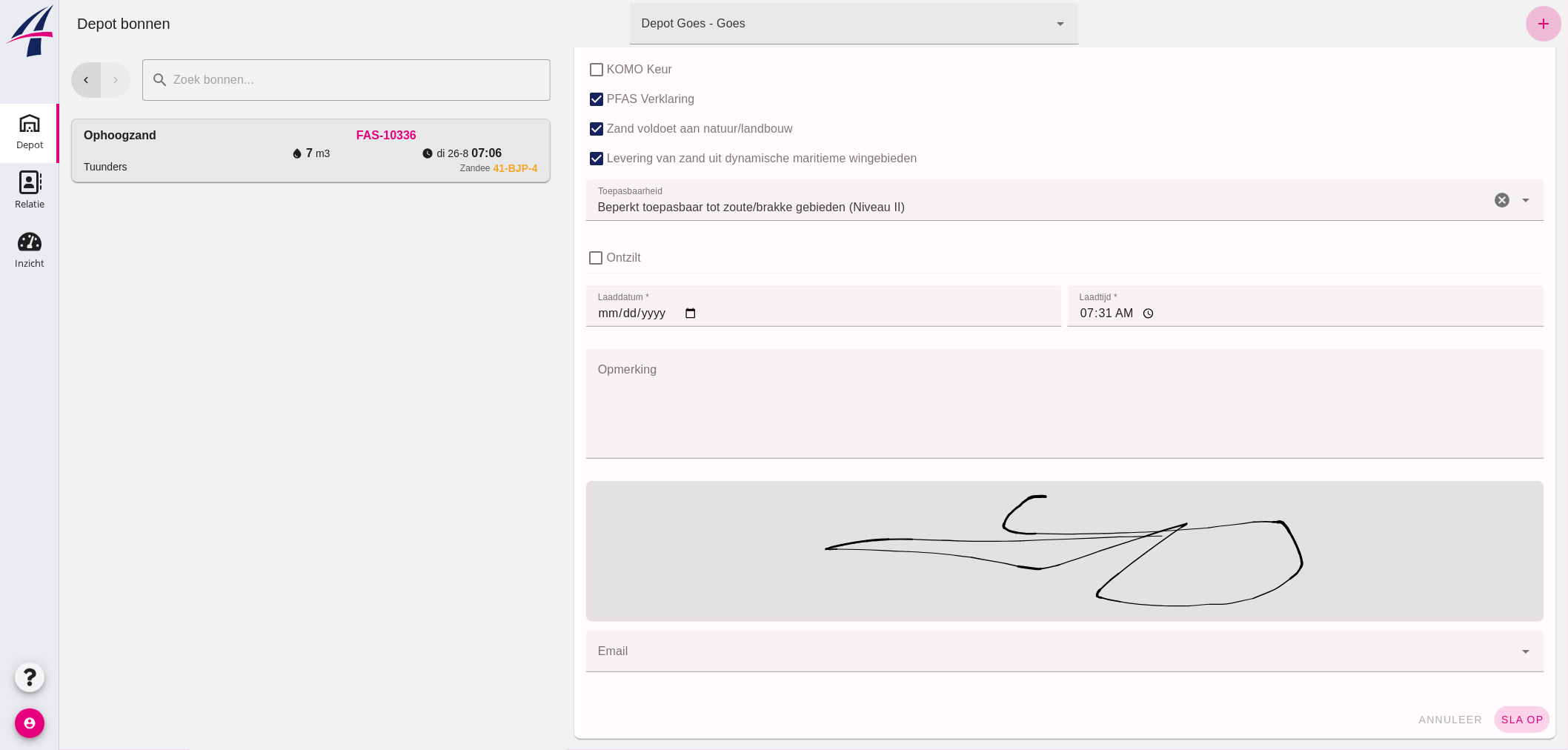
type input "1"
click at [1506, 713] on span "sla op" at bounding box center [1521, 719] width 44 height 12
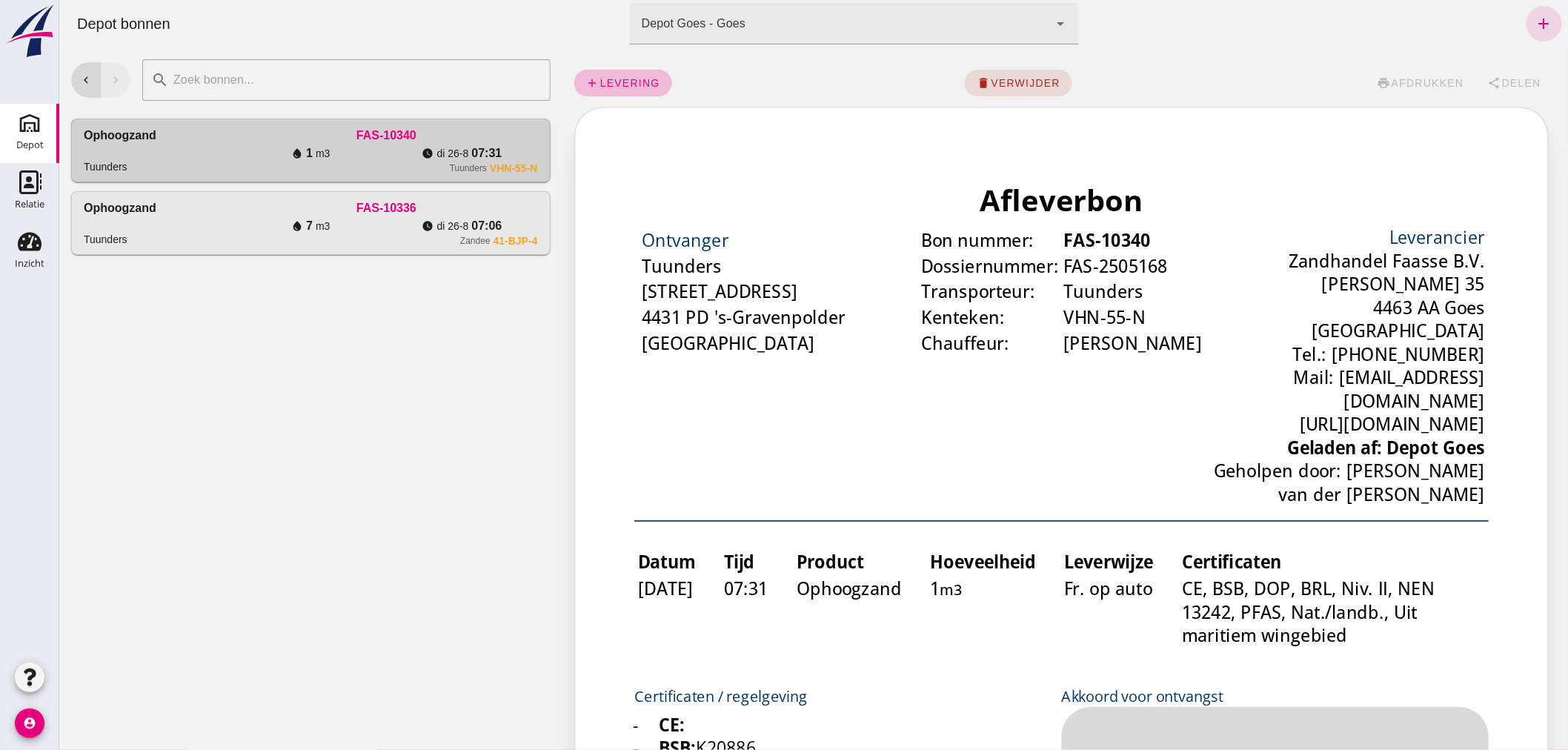
scroll to position [0, 0]
drag, startPoint x: 89, startPoint y: 82, endPoint x: 96, endPoint y: 92, distance: 12.2
click at [89, 82] on icon "chevron_left" at bounding box center [85, 80] width 13 height 13
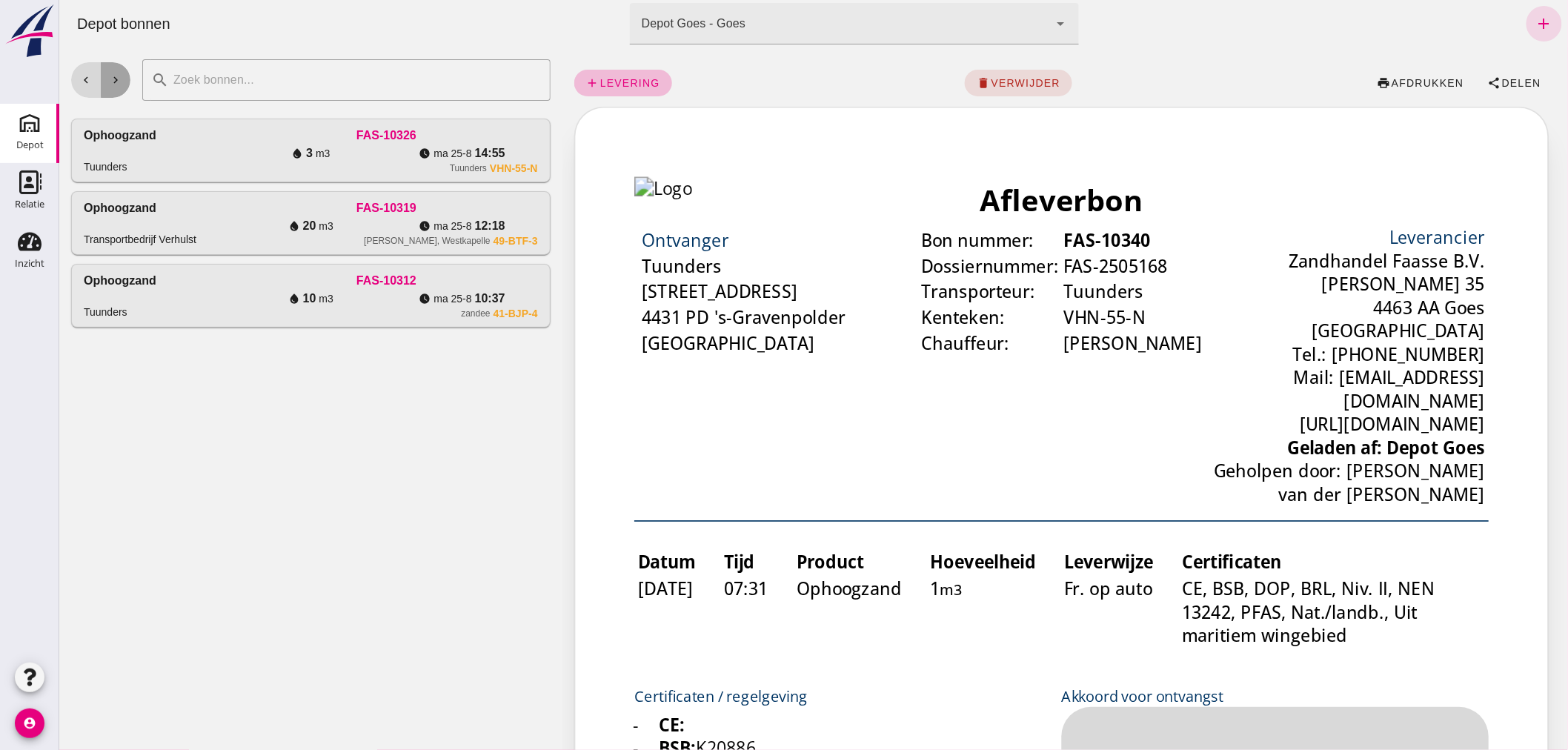
click at [115, 77] on icon "chevron_right" at bounding box center [115, 80] width 13 height 13
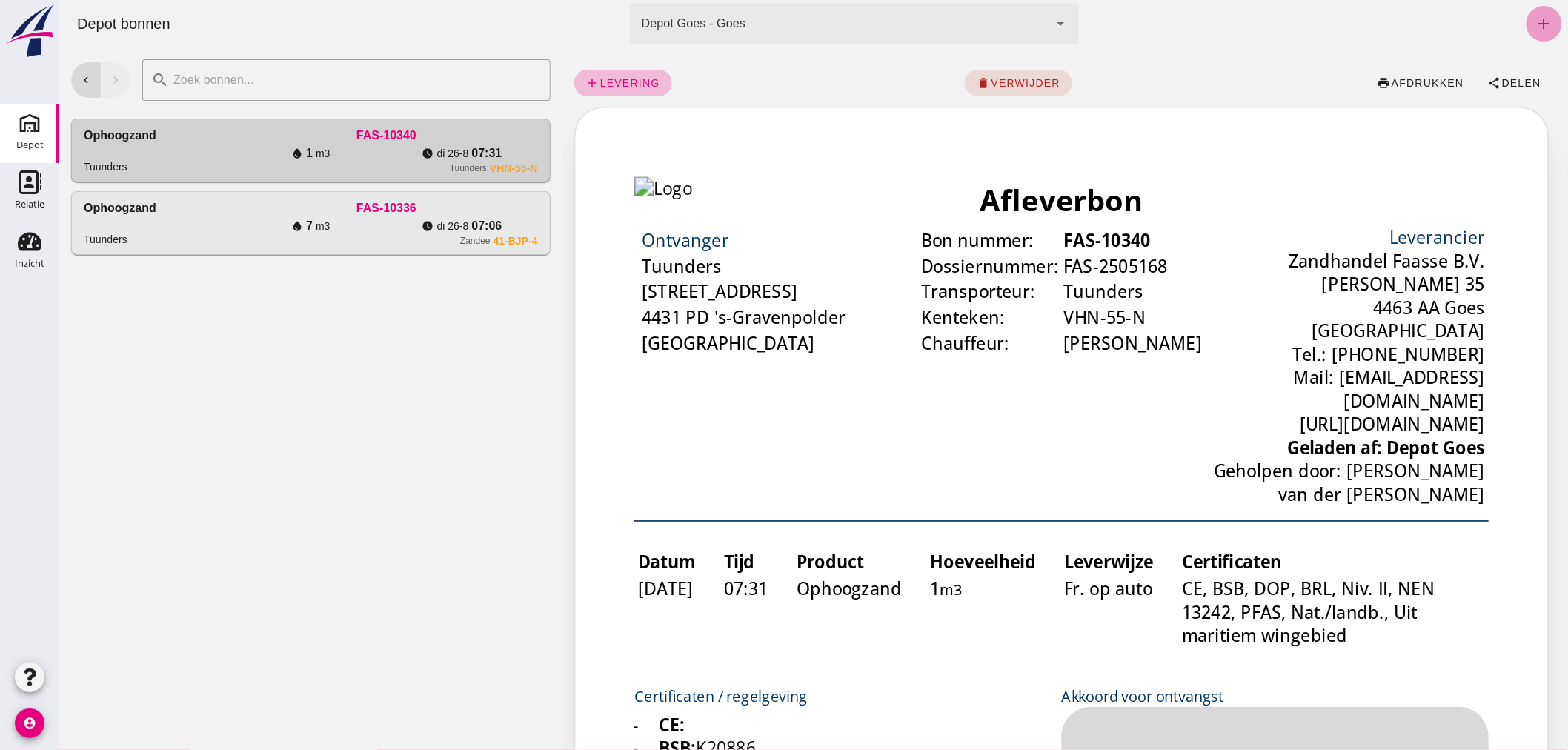
click at [1535, 19] on icon "add" at bounding box center [1543, 23] width 17 height 17
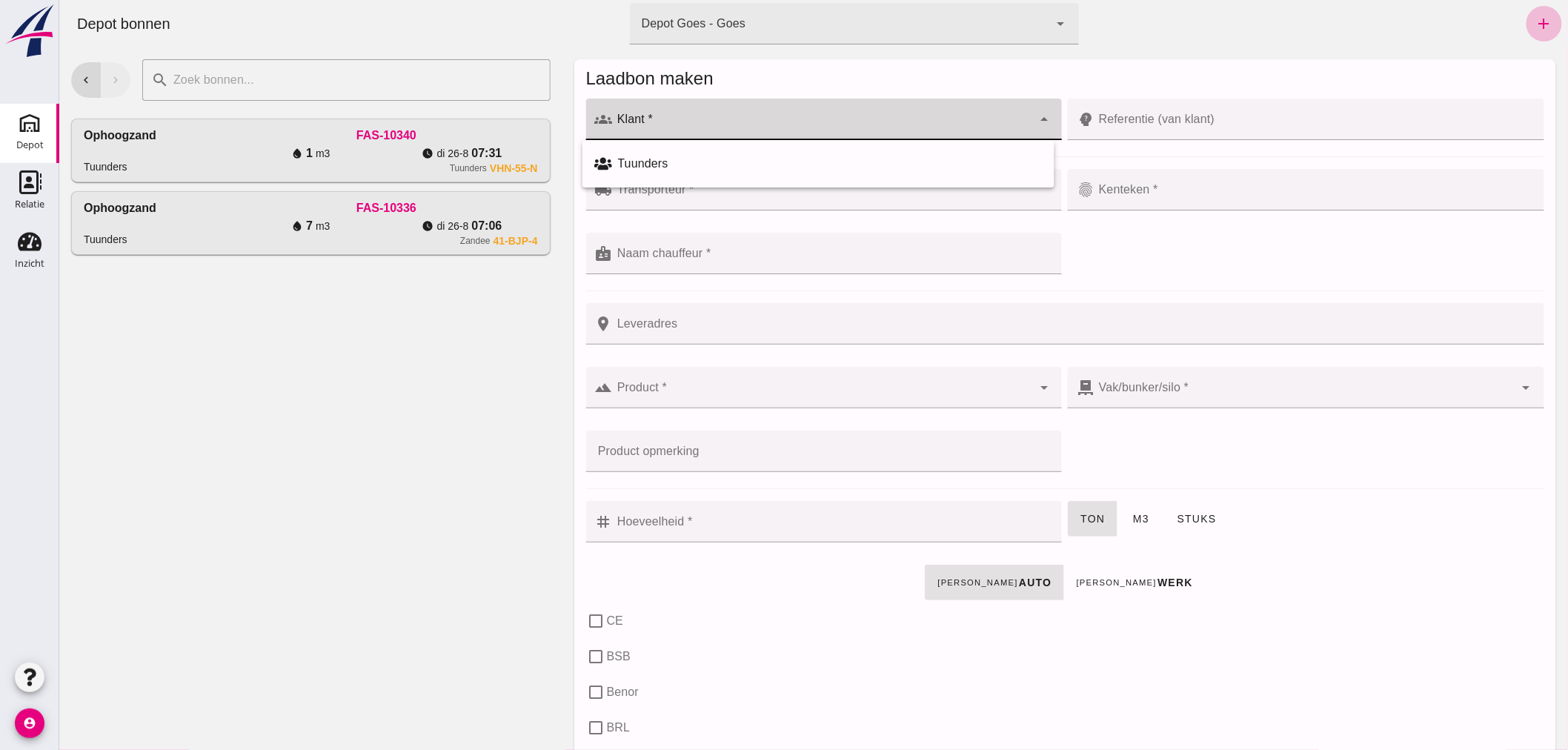
click at [746, 117] on div at bounding box center [821, 119] width 420 height 42
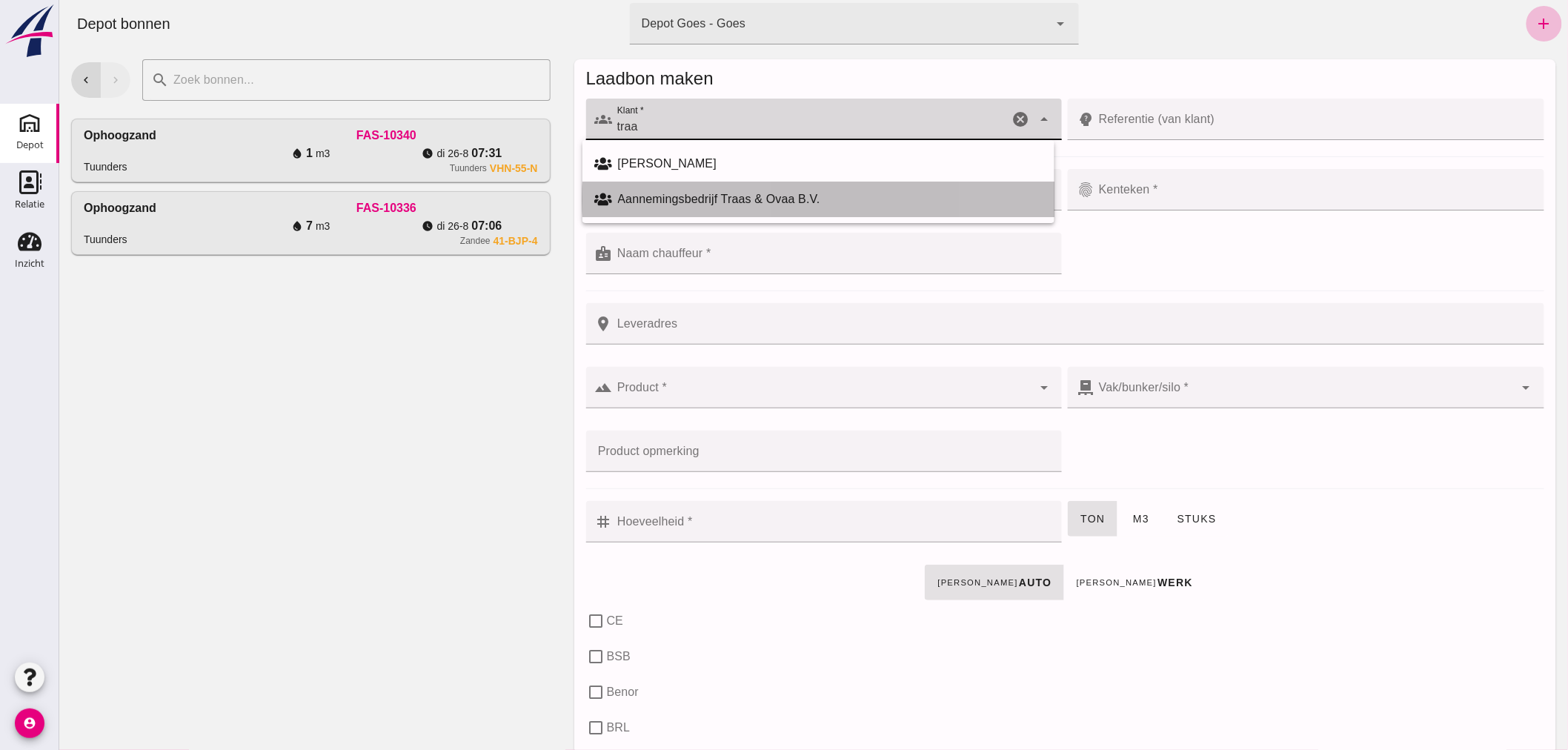
click at [730, 195] on div "Aannemingsbedrijf Traas & Ovaa B.V." at bounding box center [830, 199] width 424 height 17
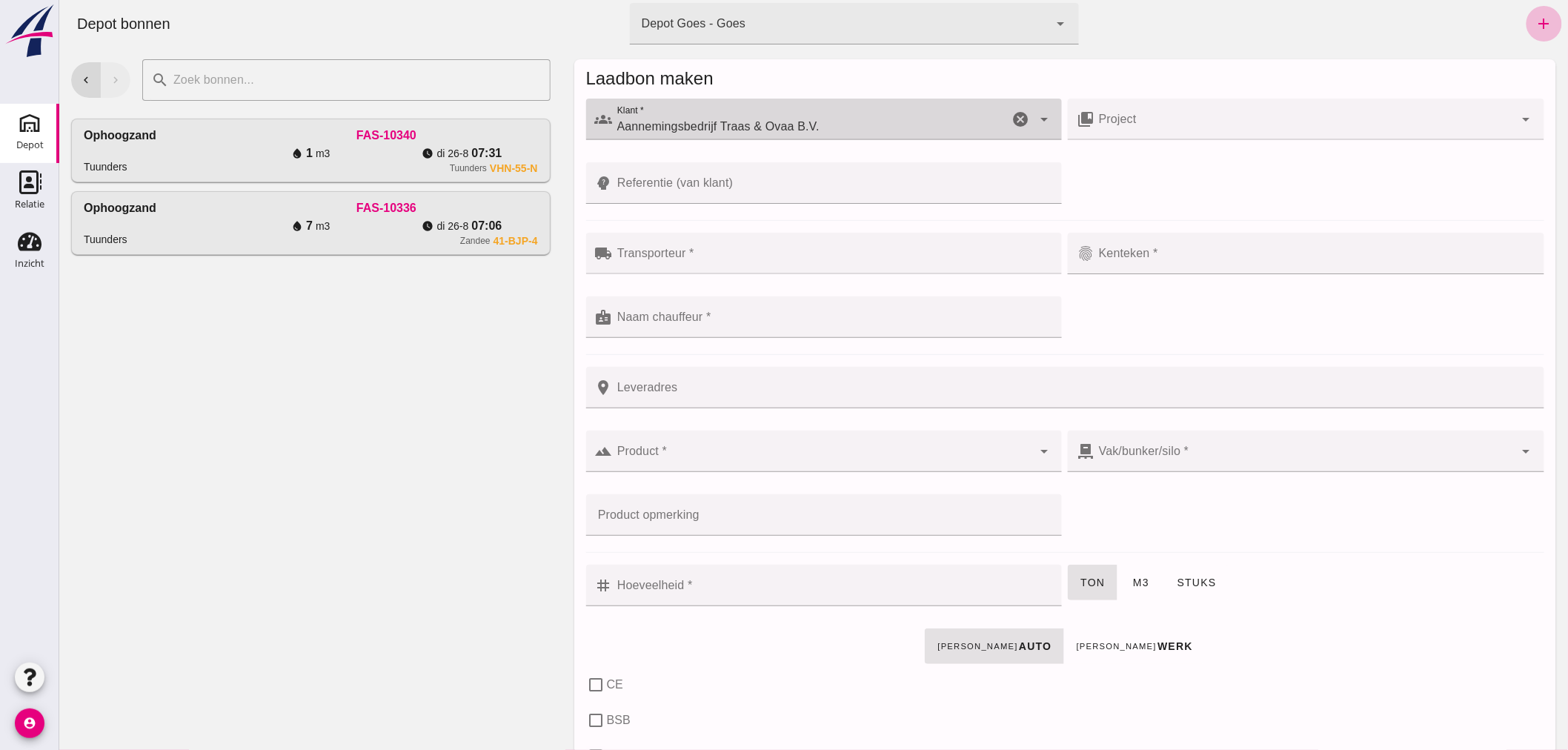
type input "Aannemingsbedrijf Traas & Ovaa B.V."
click at [727, 246] on div at bounding box center [832, 254] width 441 height 42
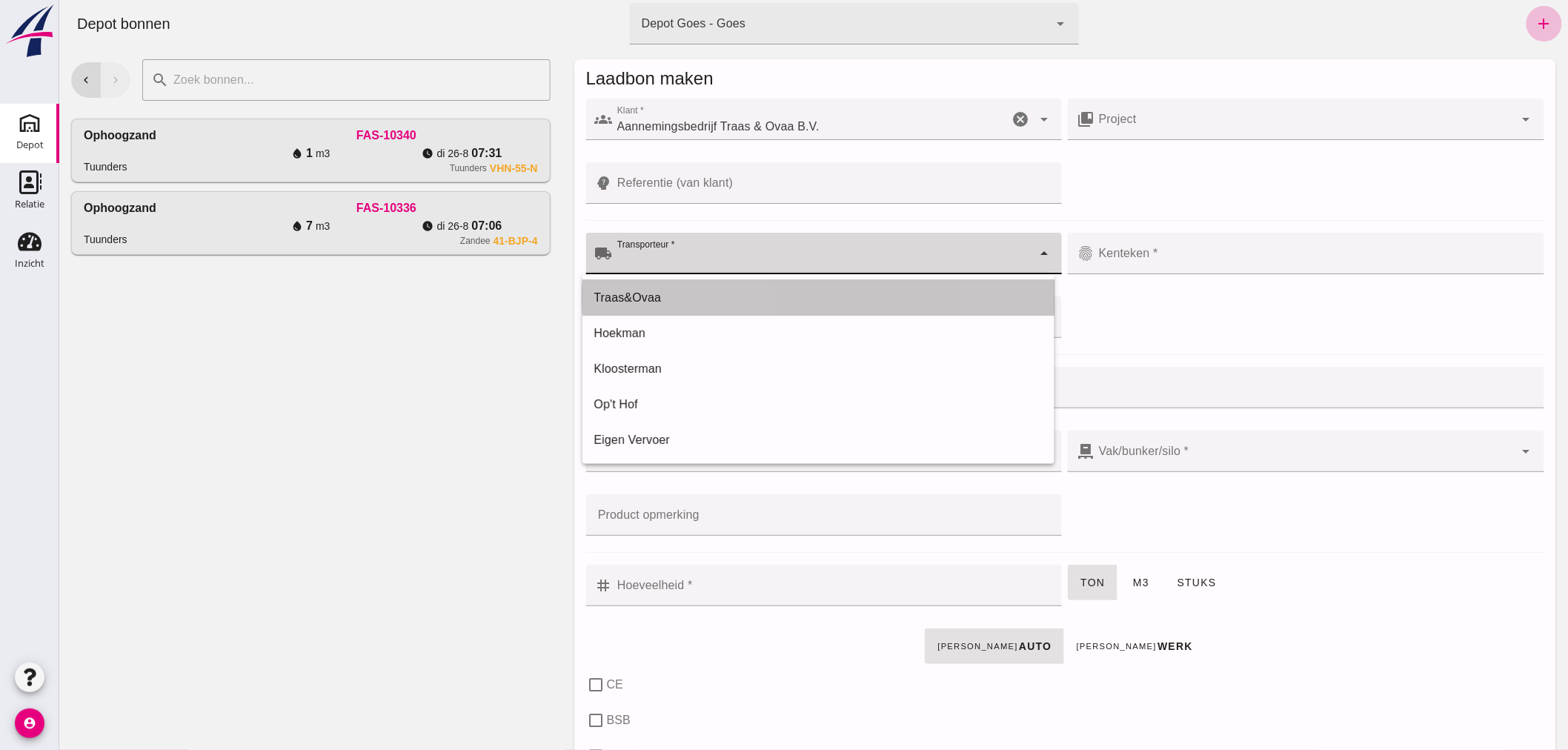
click at [677, 294] on div "Traas&Ovaa" at bounding box center [817, 297] width 449 height 17
type input "Traas&Ovaa"
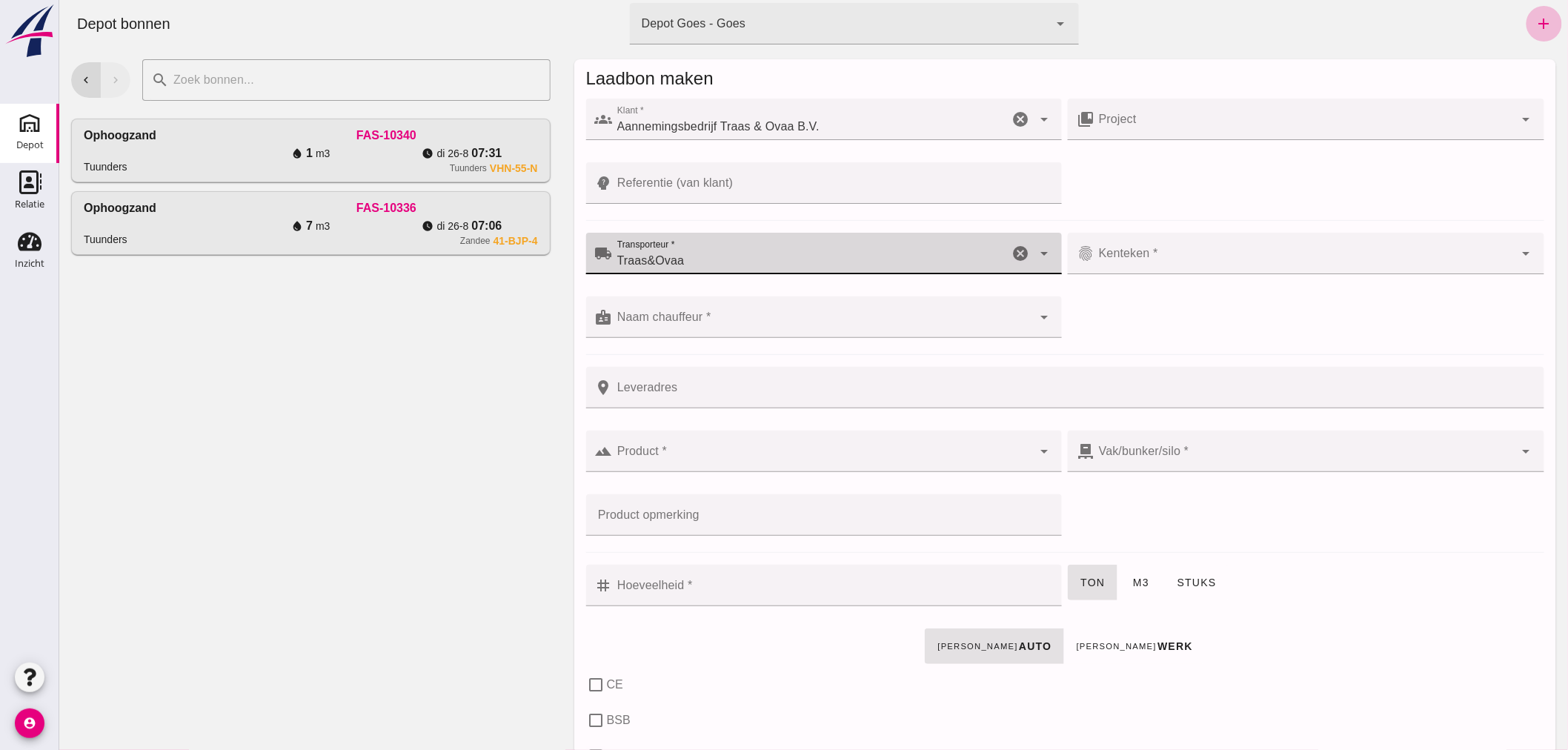
click at [1167, 255] on input "Kenteken *" at bounding box center [1303, 261] width 420 height 17
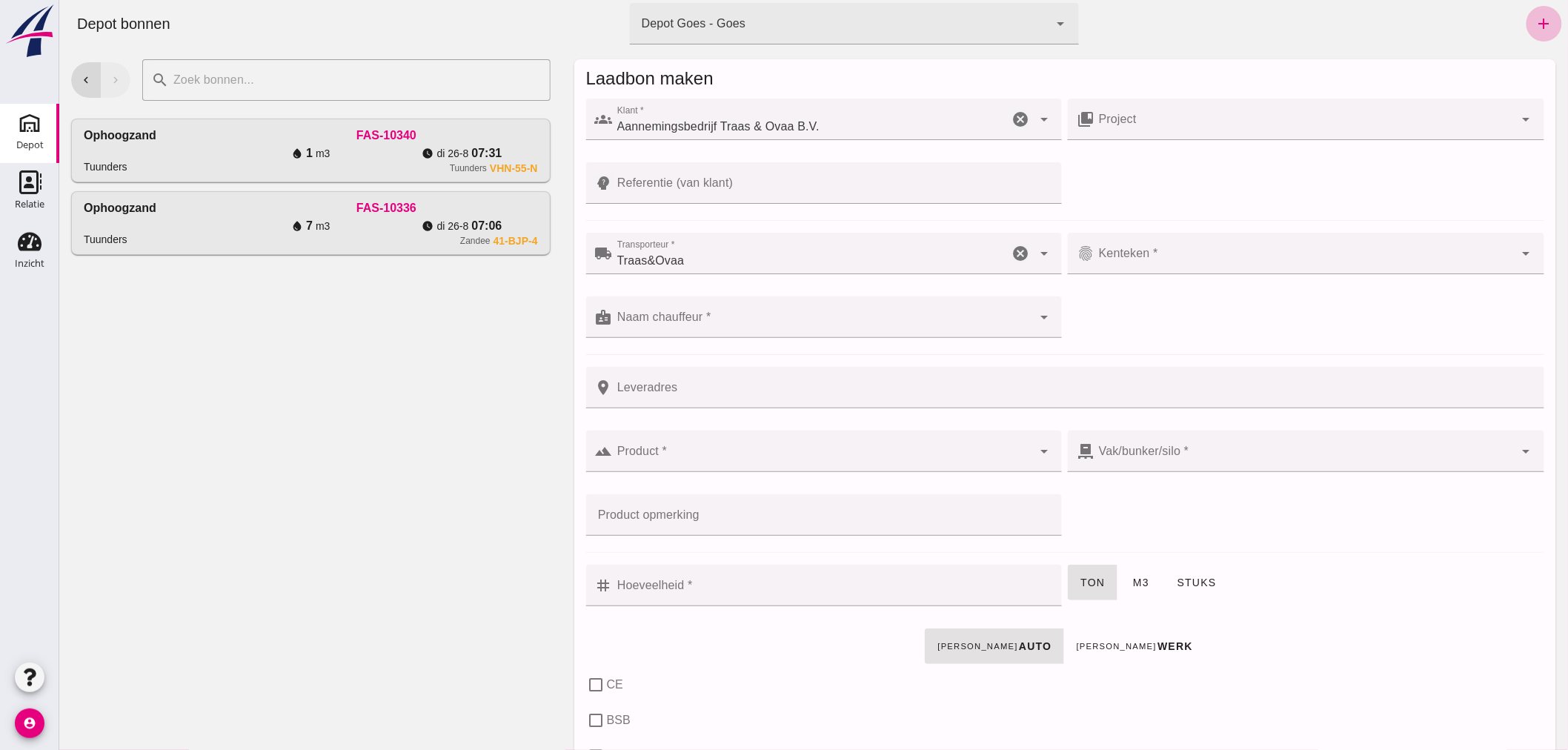
click at [1229, 255] on input "Kenteken *" at bounding box center [1303, 261] width 420 height 17
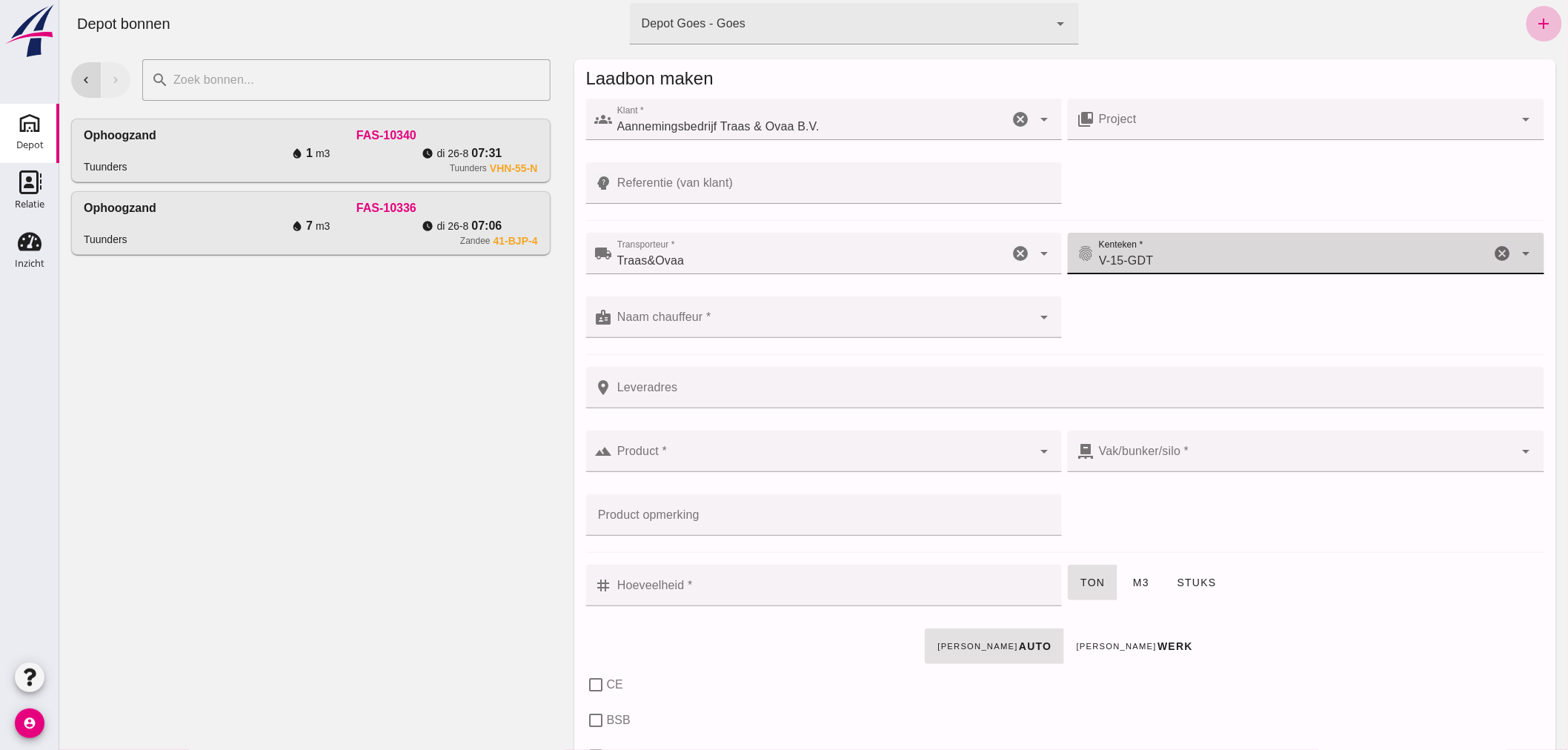
type input "V-15-GDT"
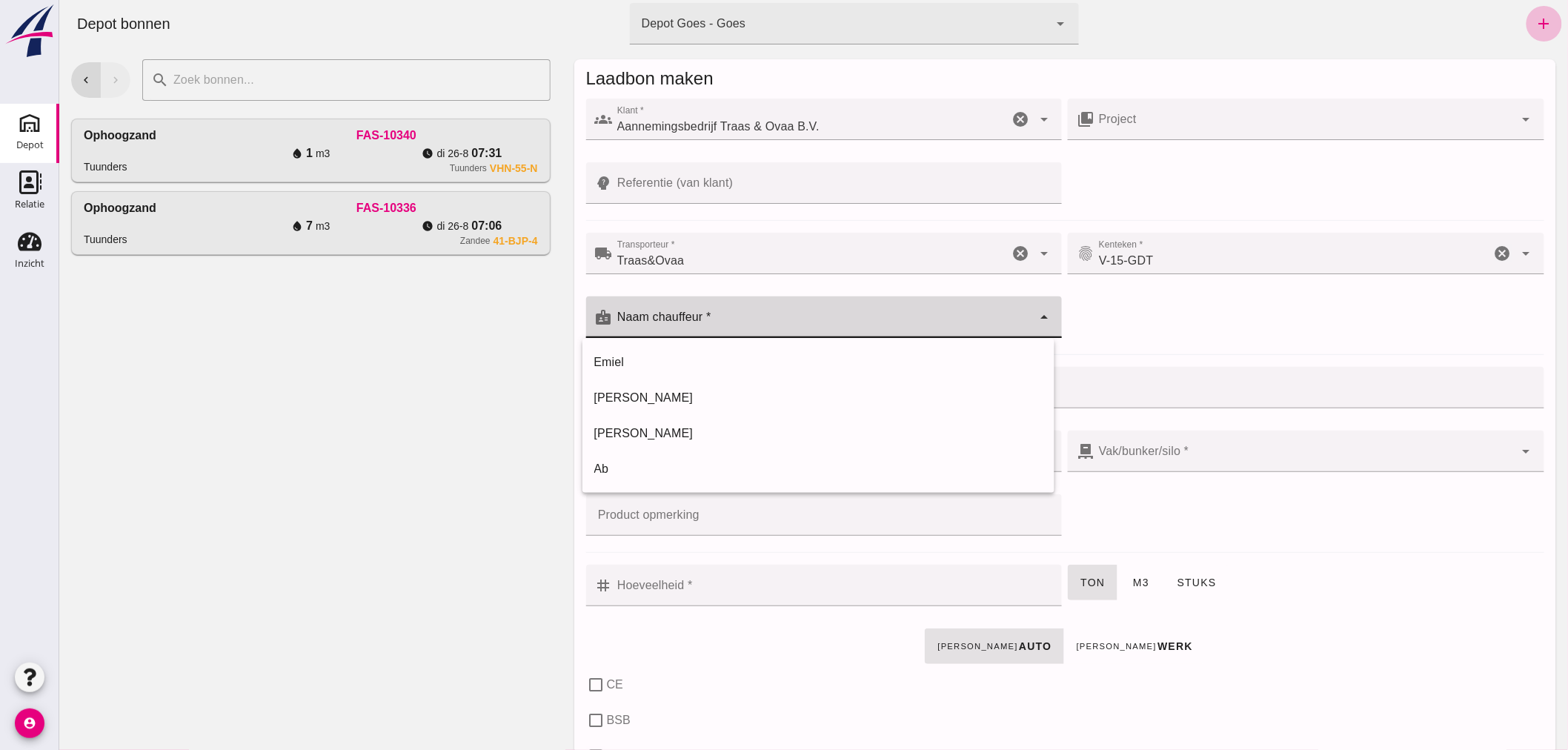
click at [892, 314] on div at bounding box center [821, 317] width 420 height 42
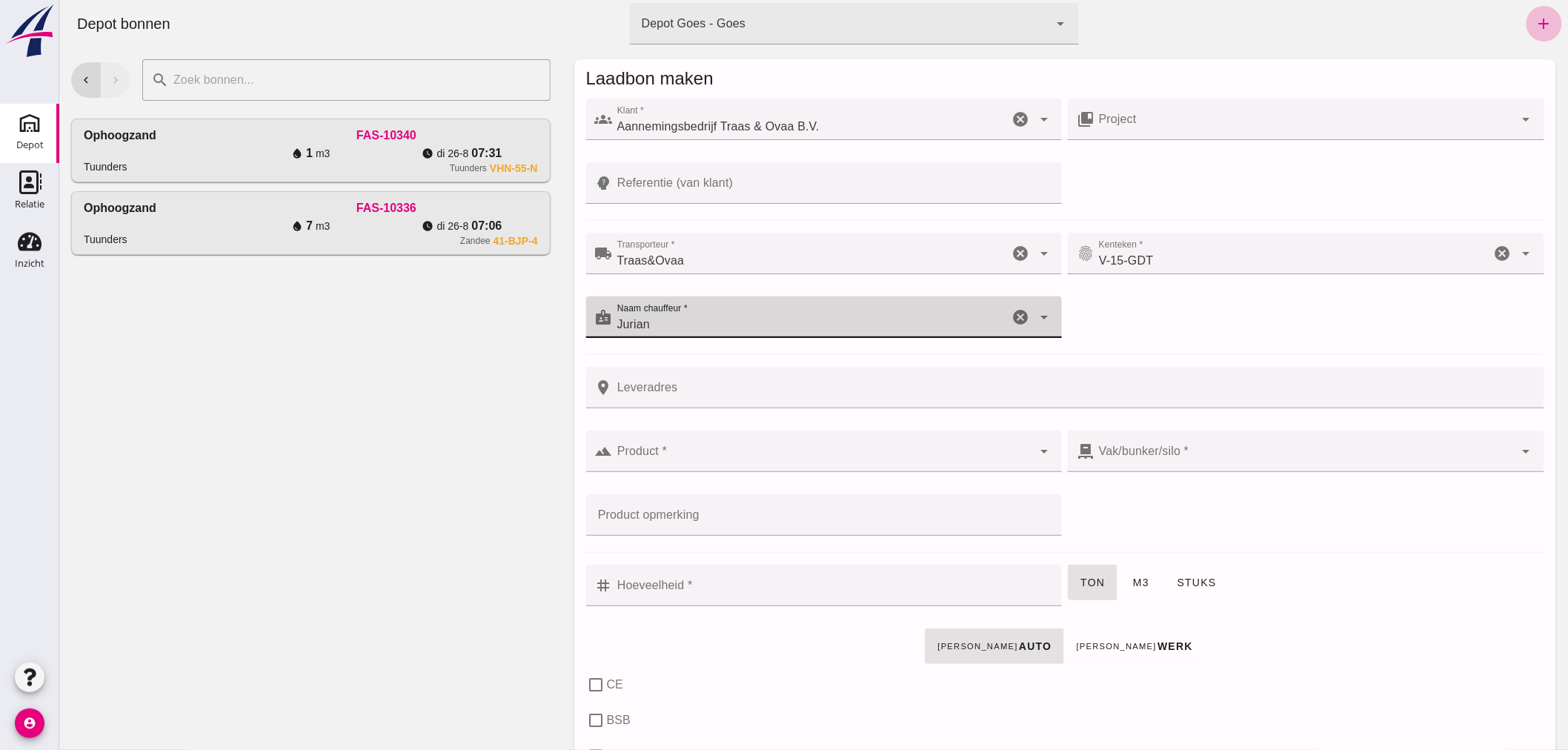
type input "Jurian"
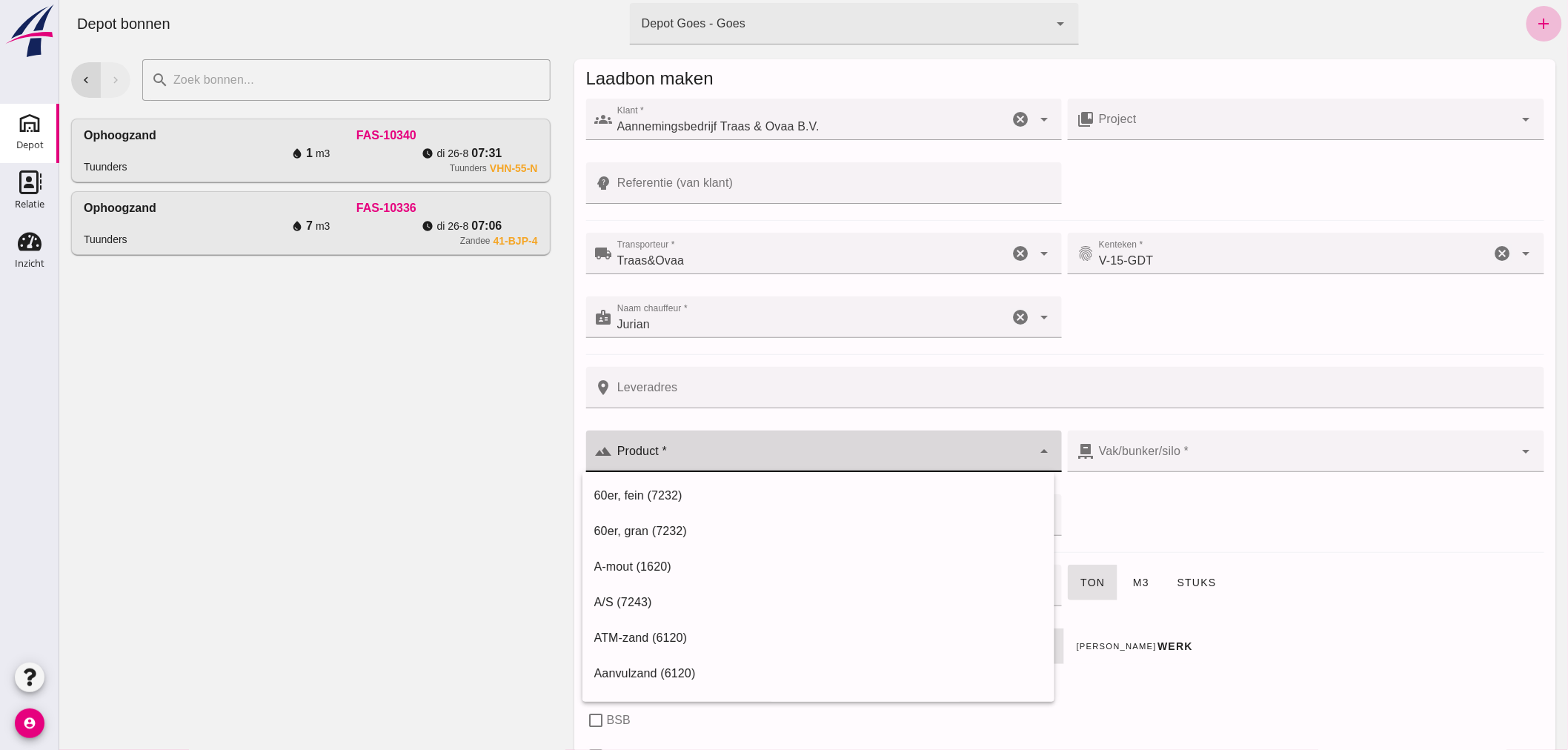
click at [756, 457] on input "Product *" at bounding box center [821, 458] width 420 height 17
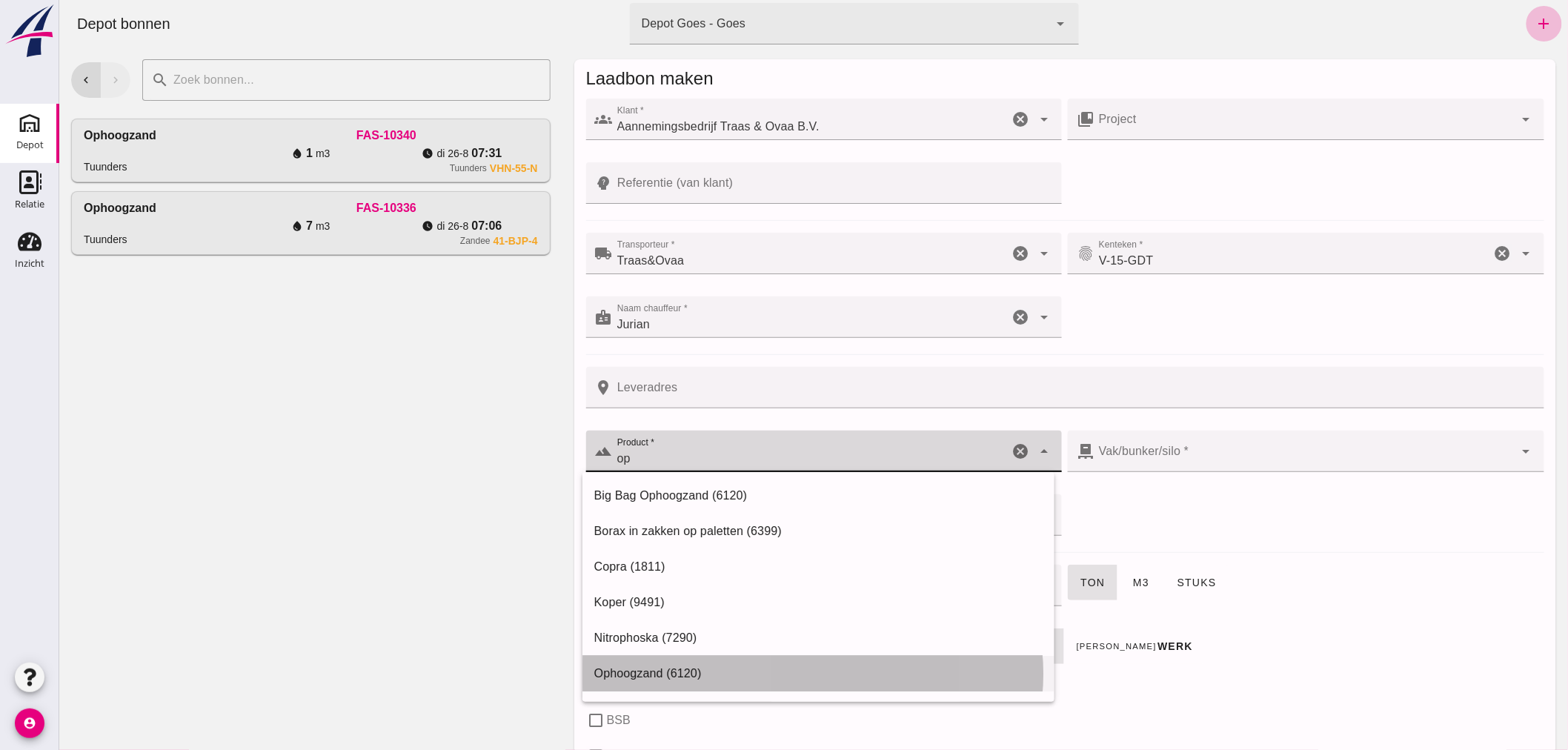
click at [713, 672] on div "Ophoogzand (6120)" at bounding box center [817, 673] width 449 height 17
type input "Ophoogzand (6120)"
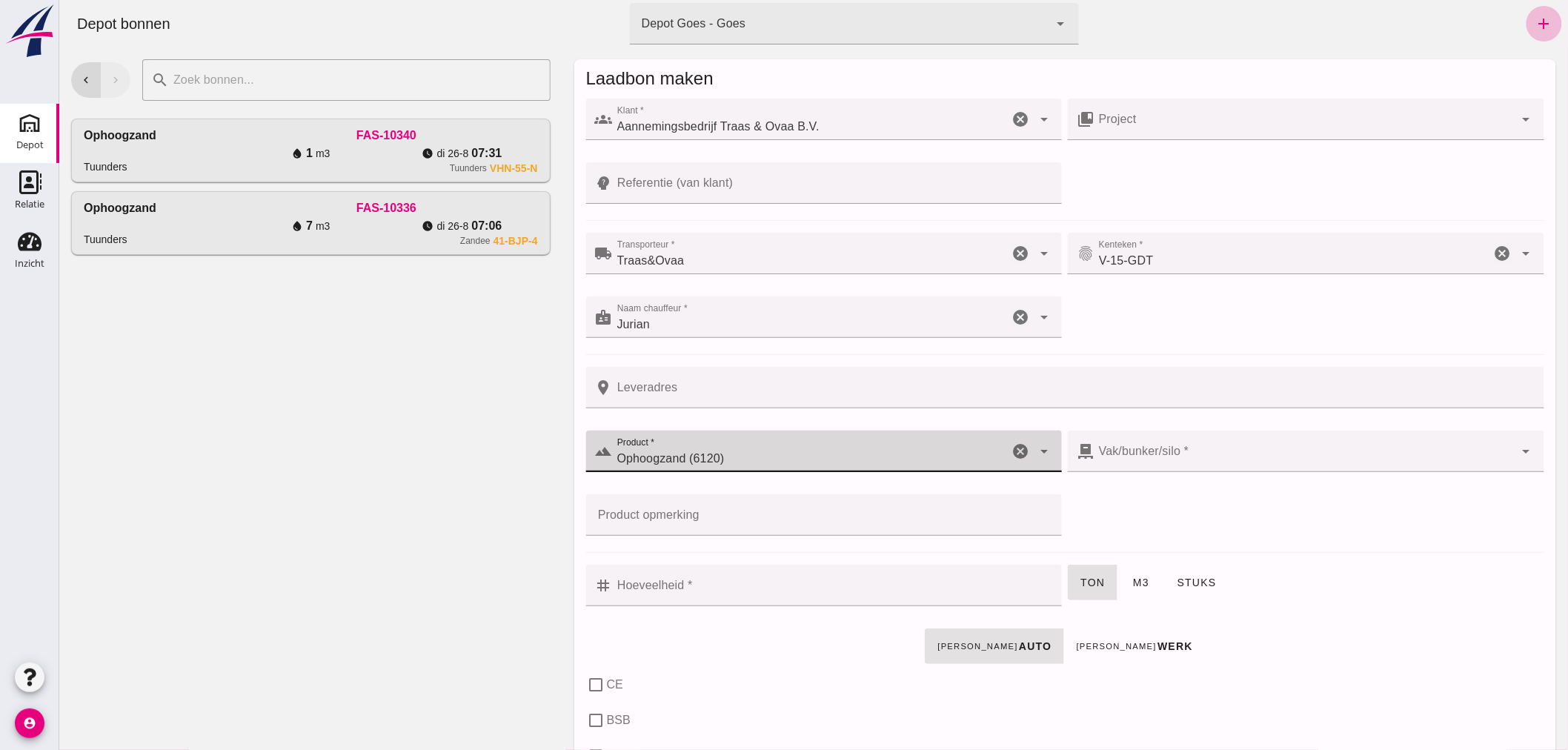
type input "38"
checkbox input "true"
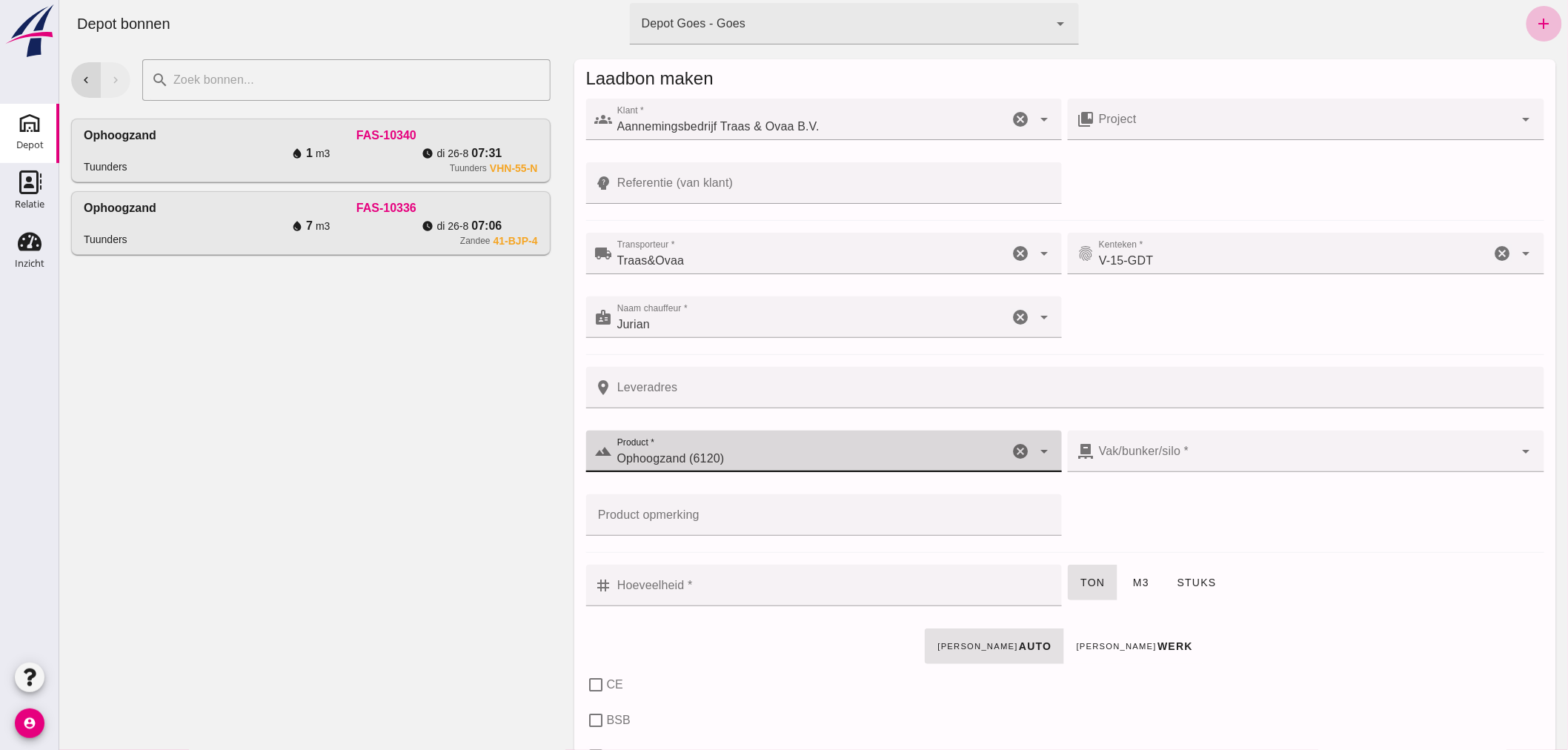
checkbox input "true"
type input "40"
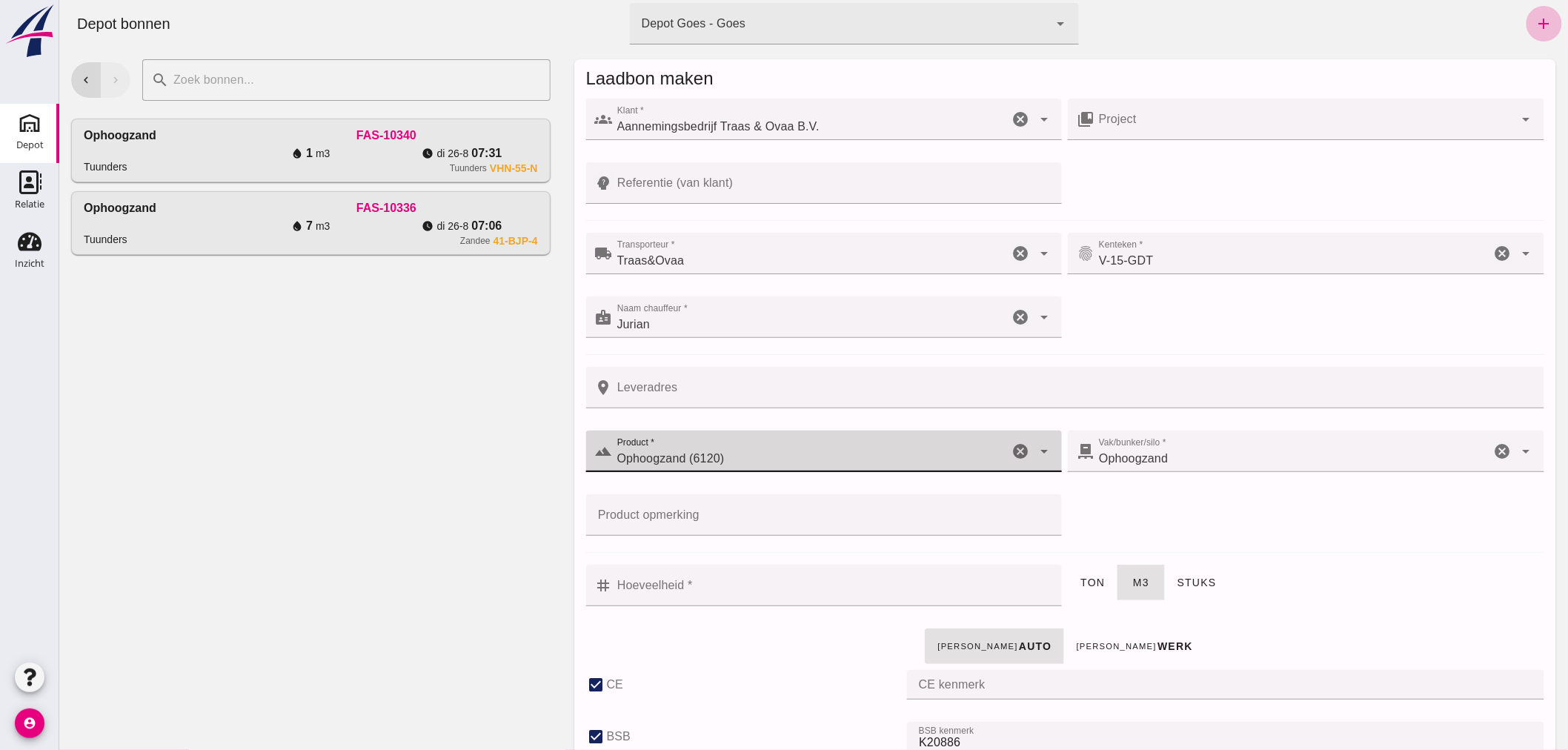
type input "Ophoogzand (6120)"
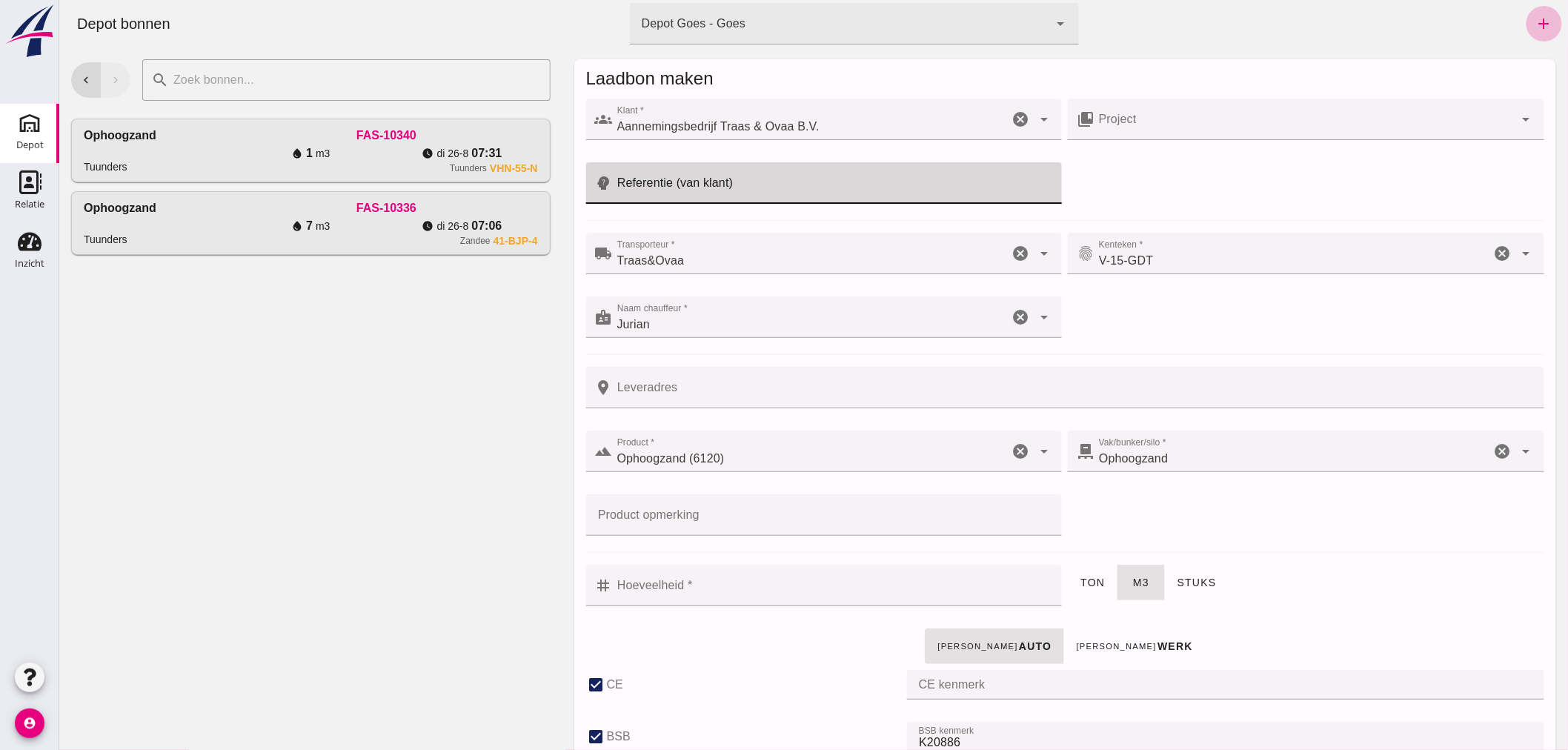
click at [793, 179] on input "Referentie (van klant)" at bounding box center [832, 183] width 441 height 42
type input "25T010"
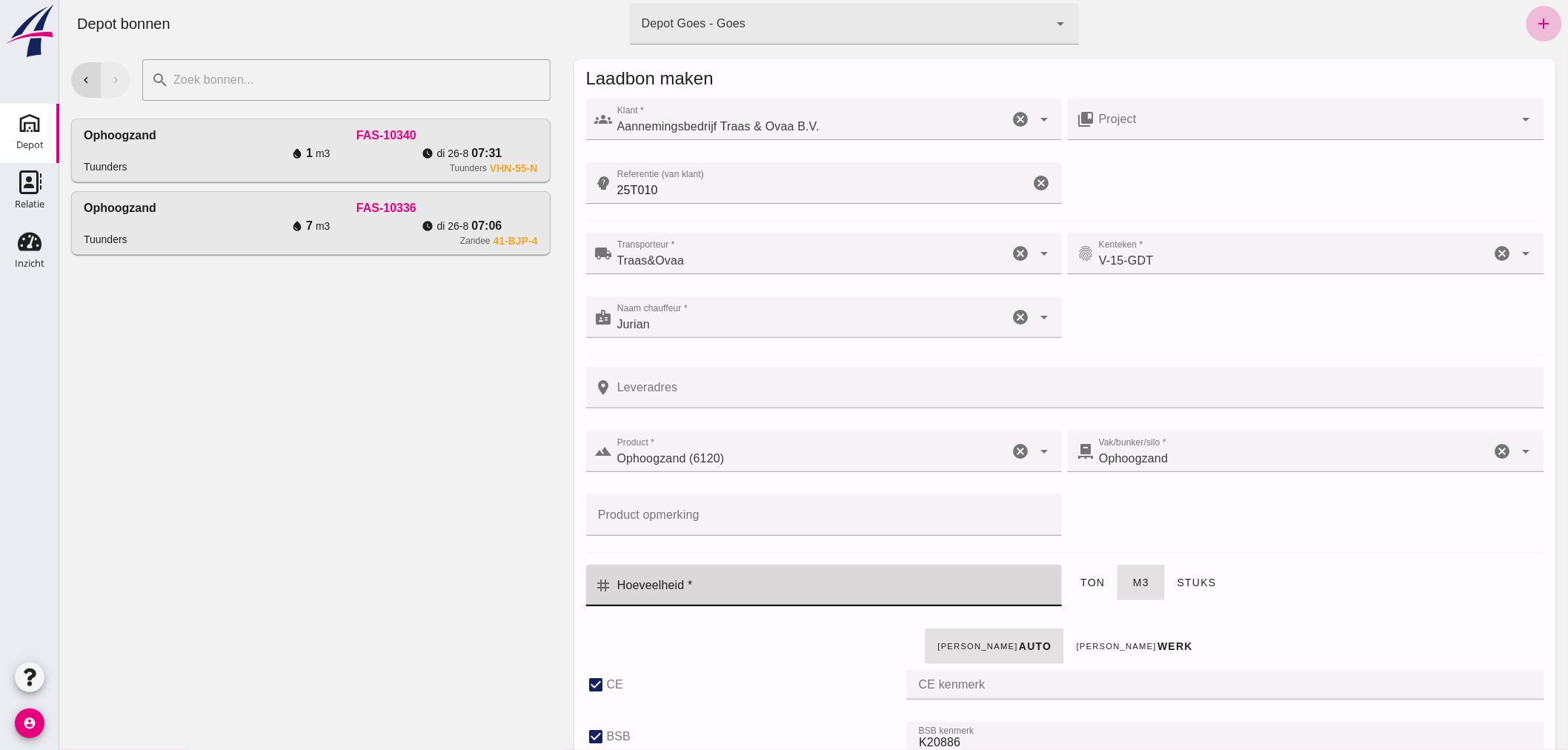
click at [753, 591] on input "Hoeveelheid *" at bounding box center [832, 585] width 441 height 42
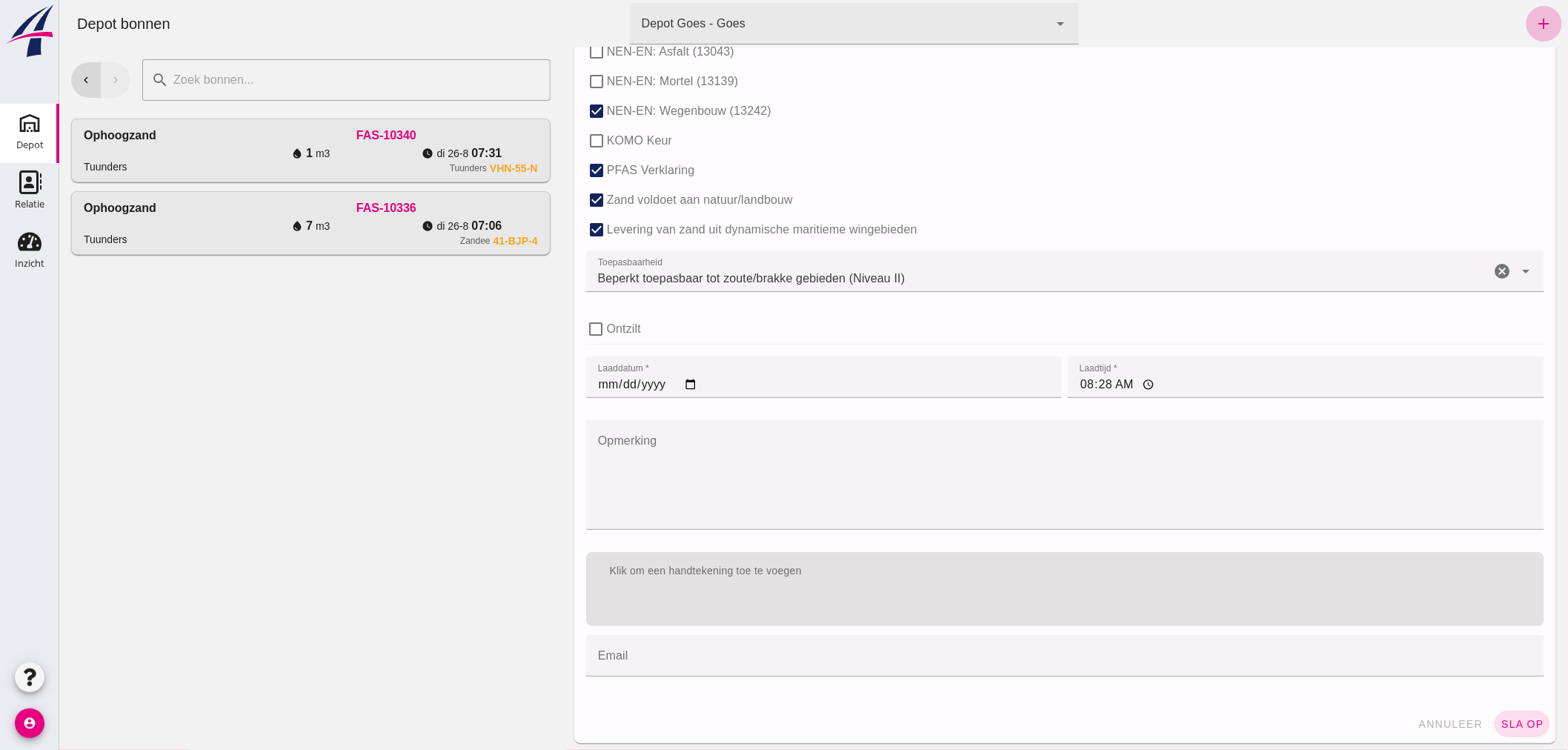
scroll to position [910, 0]
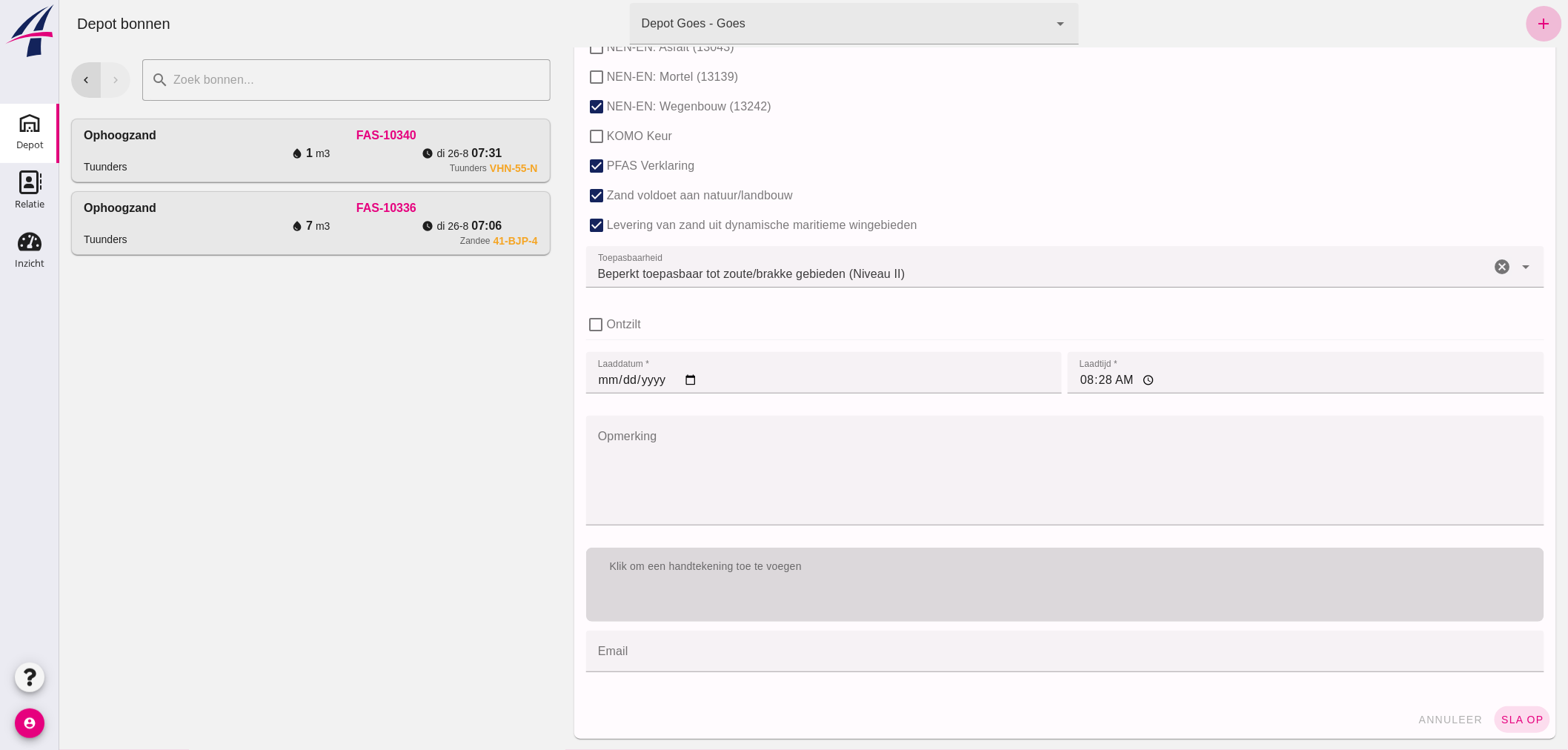
type input "0.5"
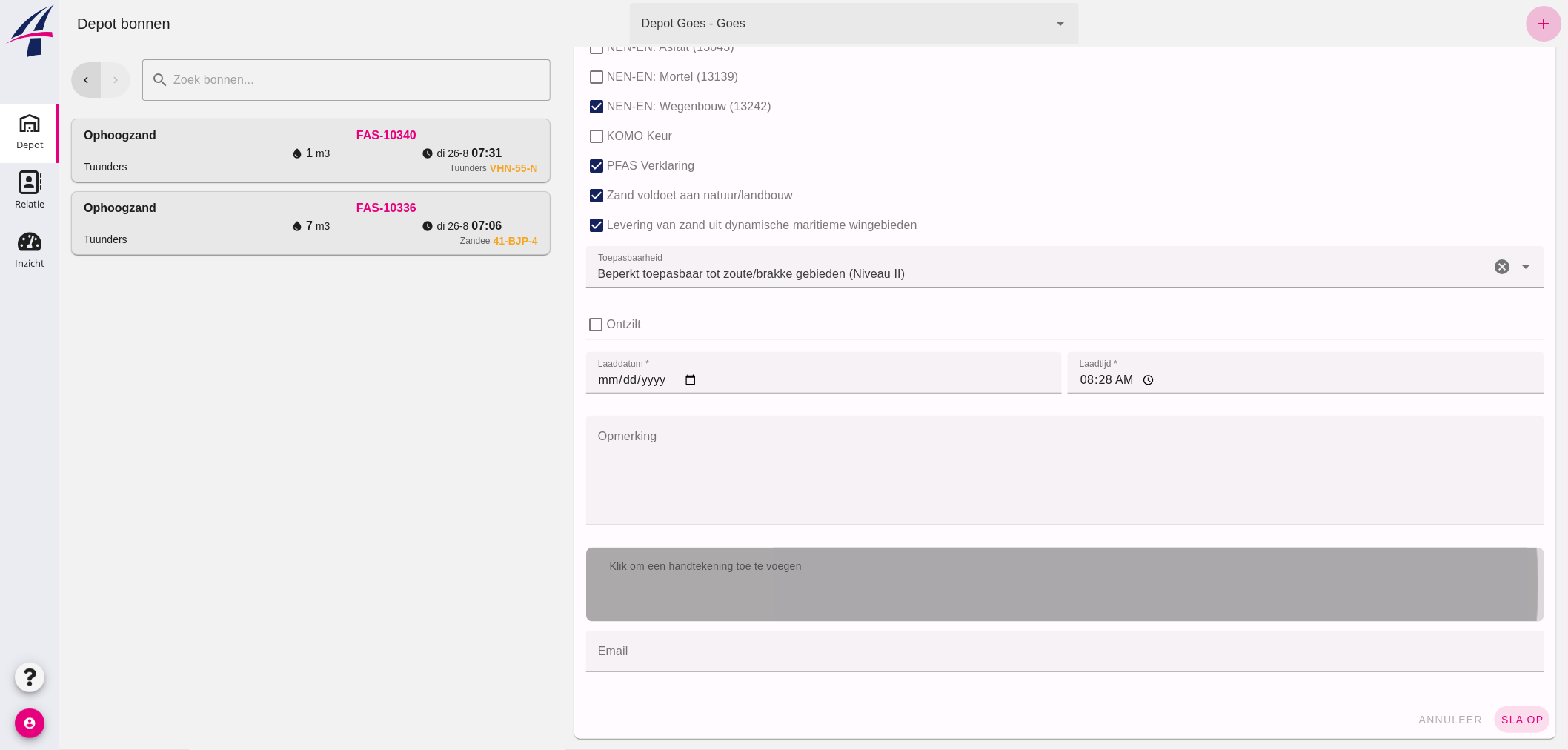
click at [865, 589] on div "Klik om een handtekening toe te voegen" at bounding box center [1064, 584] width 958 height 74
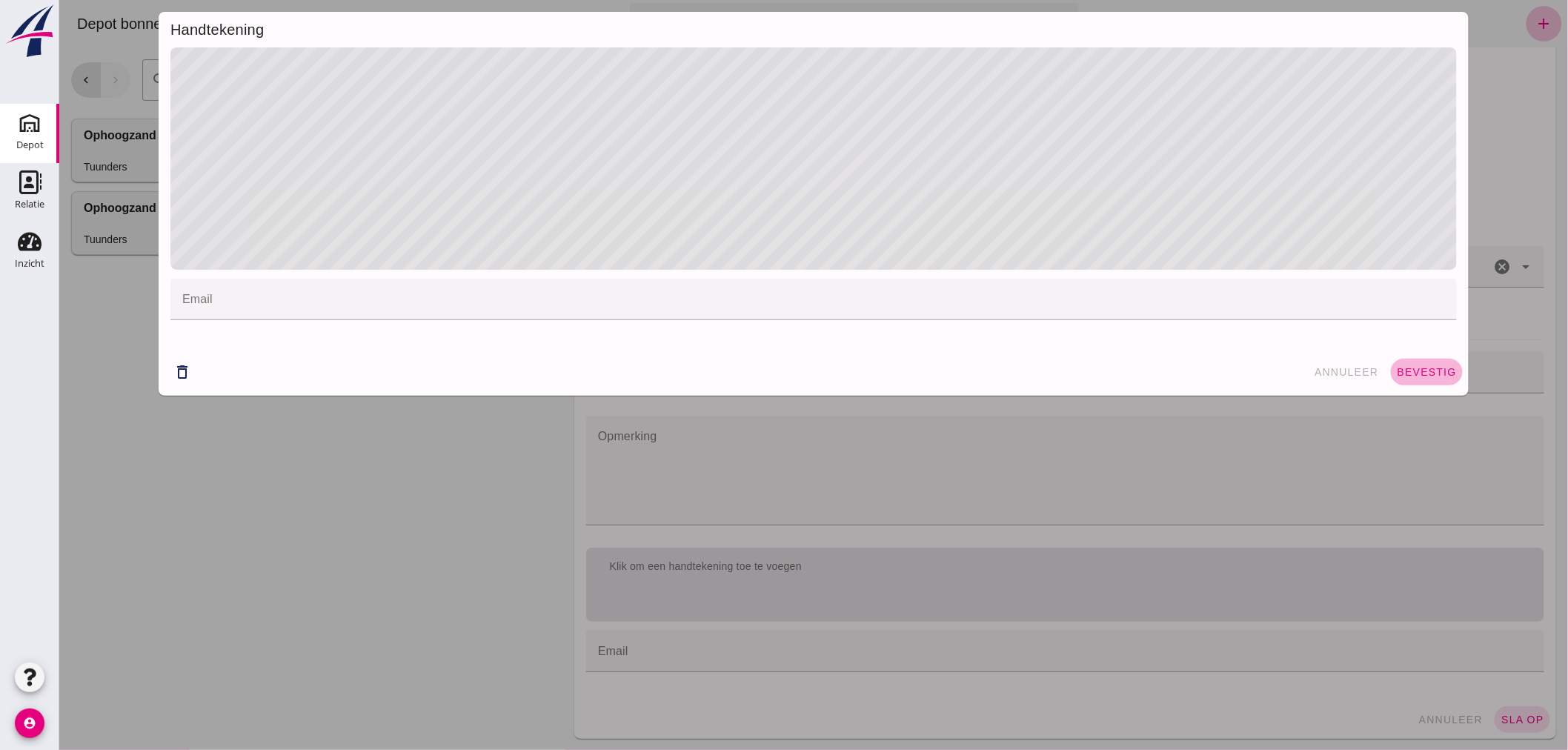
click at [1416, 370] on span "bevestig" at bounding box center [1426, 372] width 60 height 12
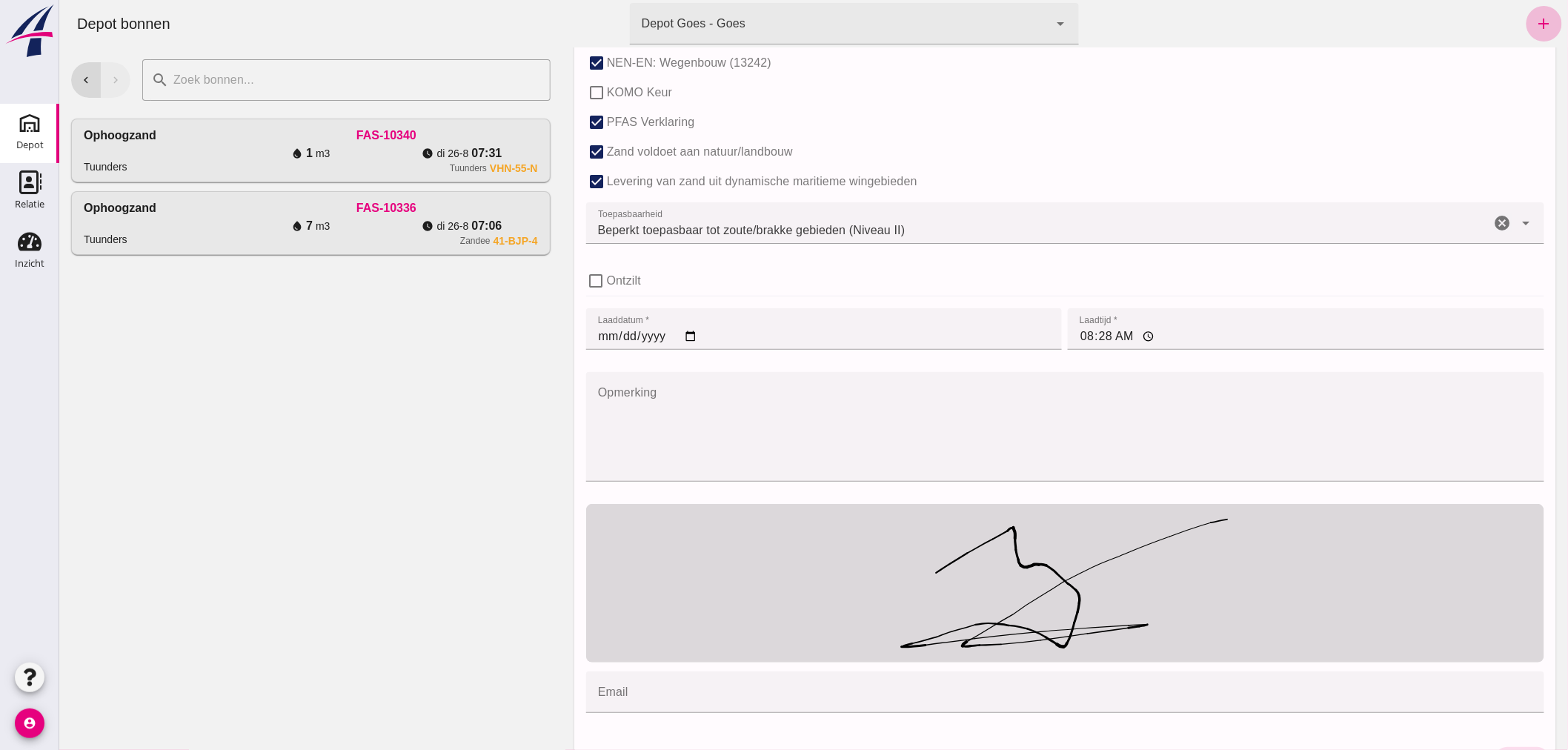
scroll to position [996, 0]
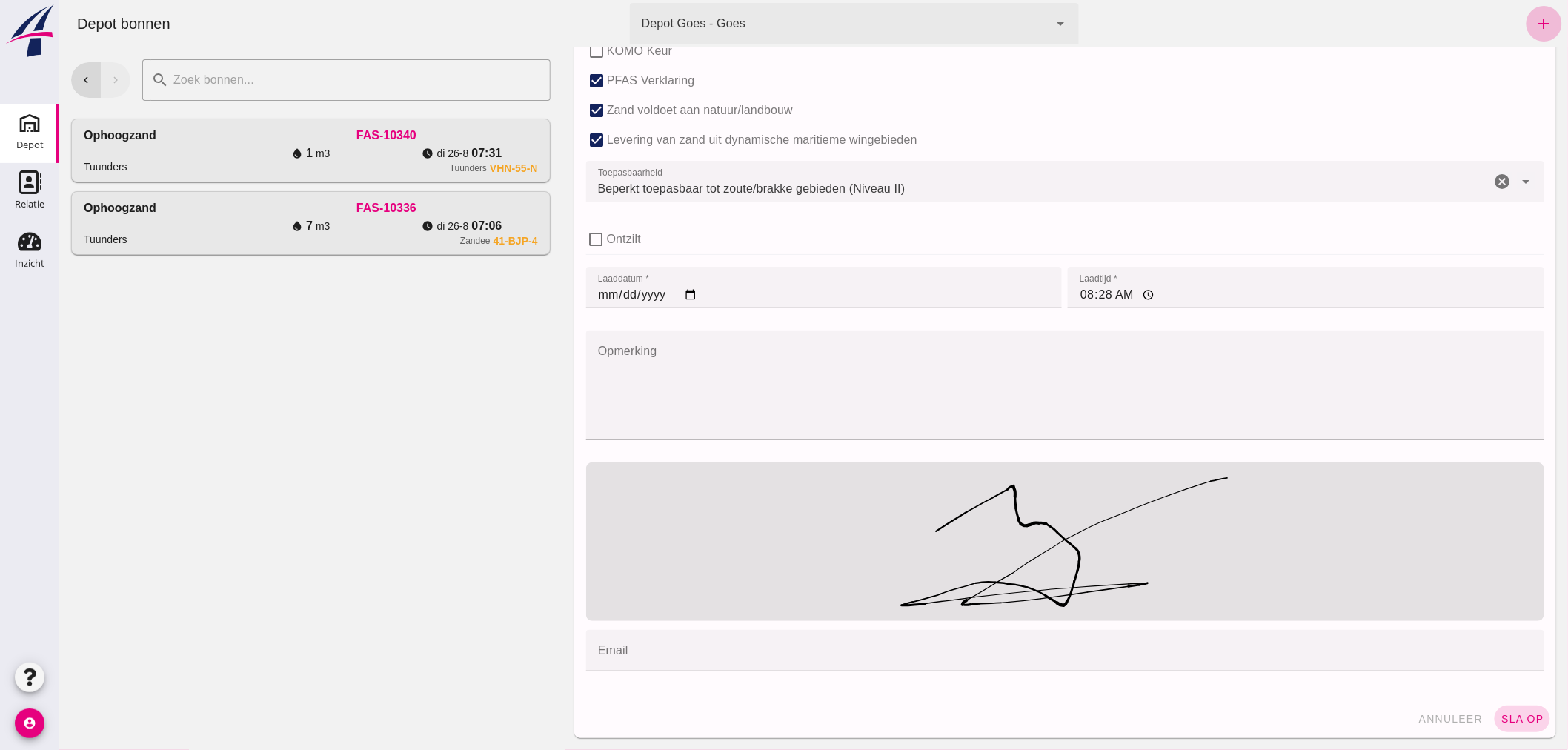
click at [1511, 715] on span "sla op" at bounding box center [1521, 719] width 44 height 12
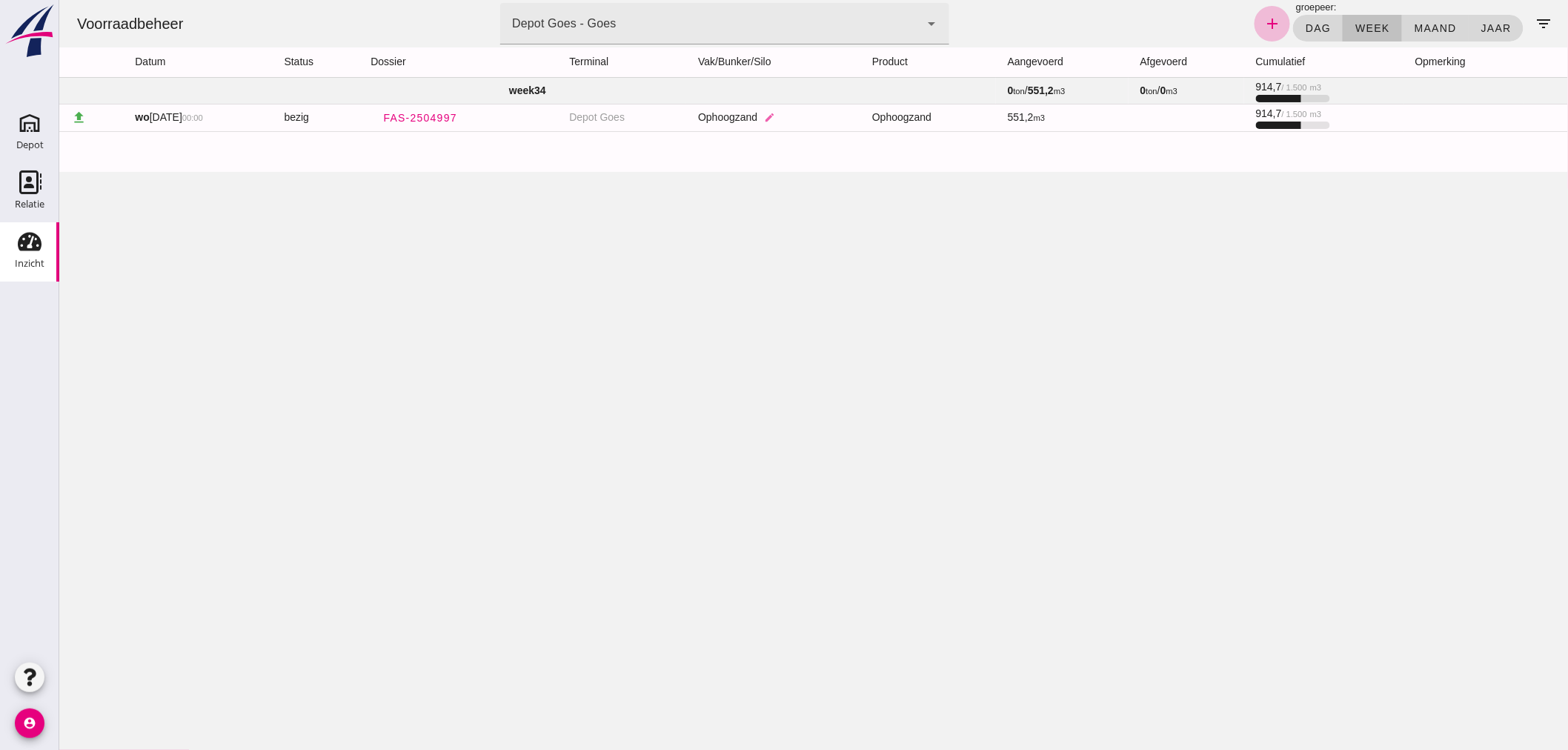
click at [568, 85] on td "week 34" at bounding box center [526, 91] width 936 height 27
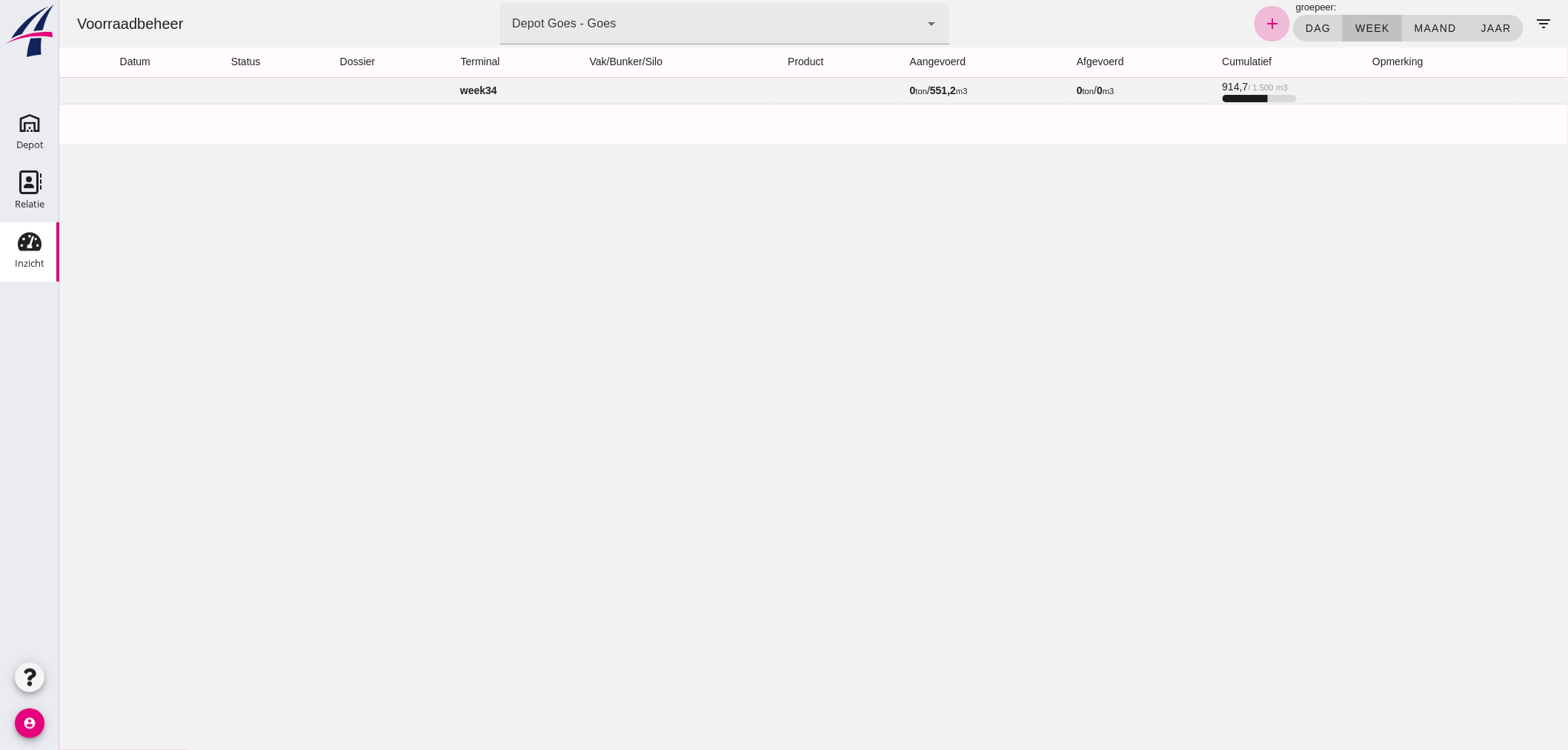
click at [568, 85] on td "week 34" at bounding box center [478, 91] width 839 height 27
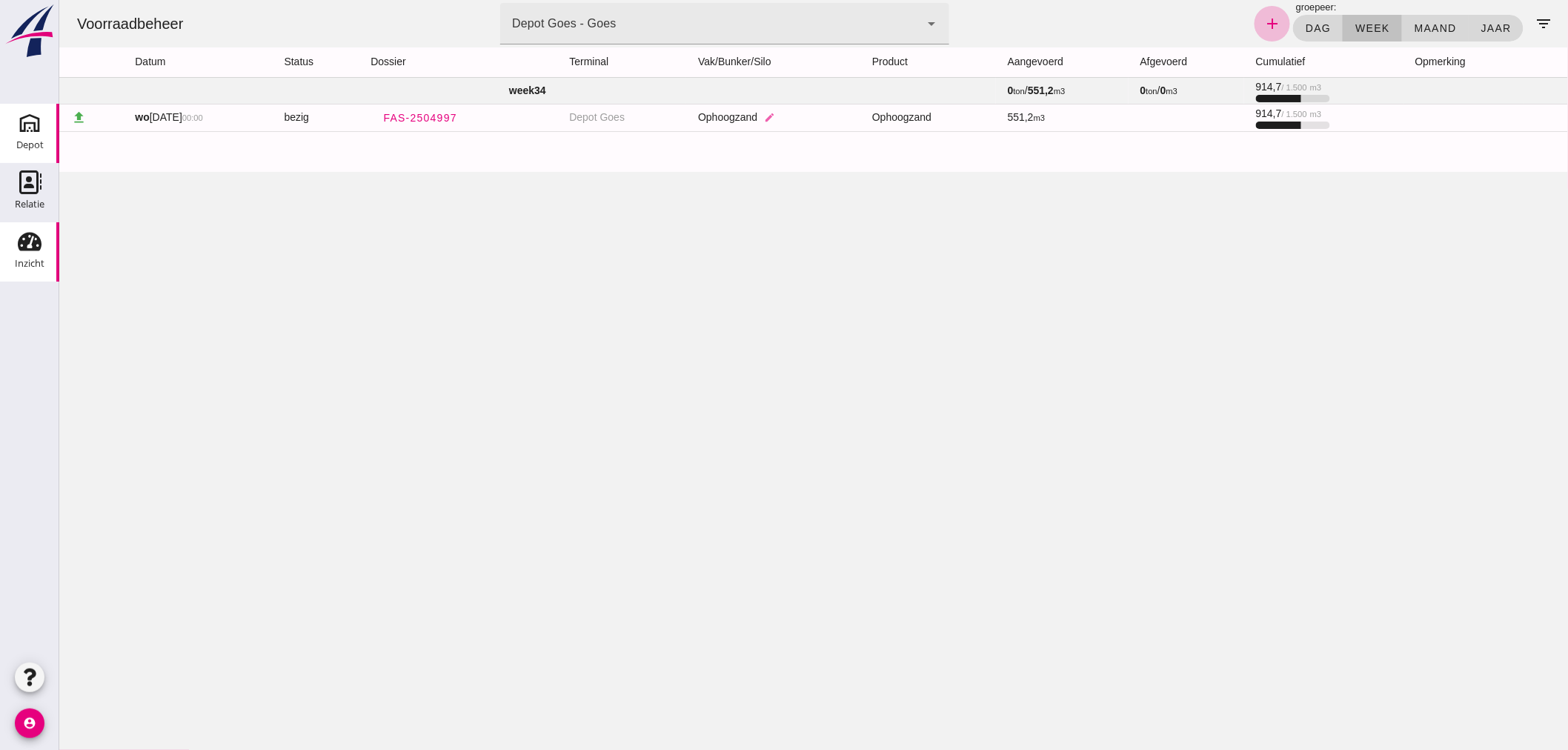
click at [23, 130] on use at bounding box center [29, 123] width 23 height 23
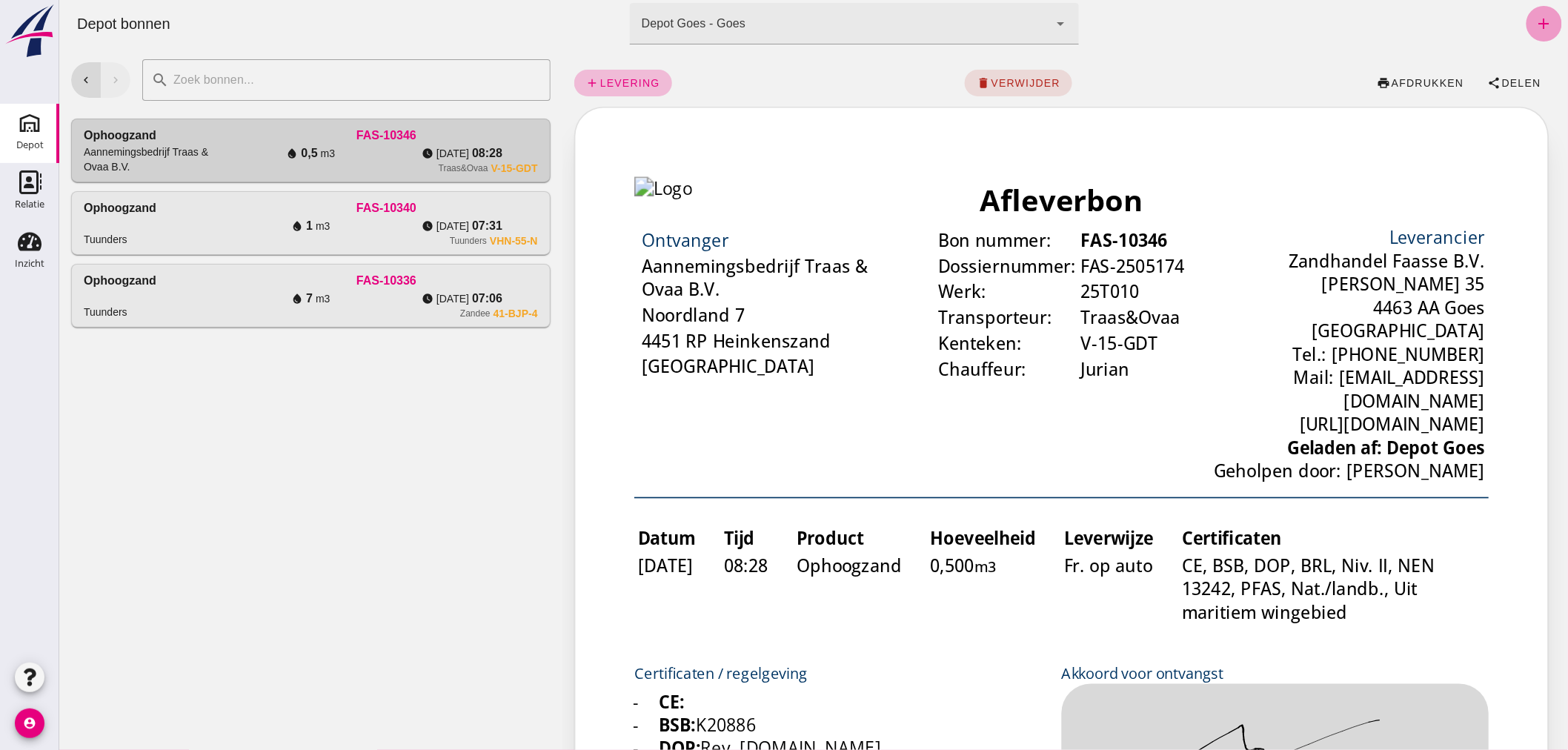
click at [1535, 23] on icon "add" at bounding box center [1543, 23] width 17 height 17
